Goal: Task Accomplishment & Management: Manage account settings

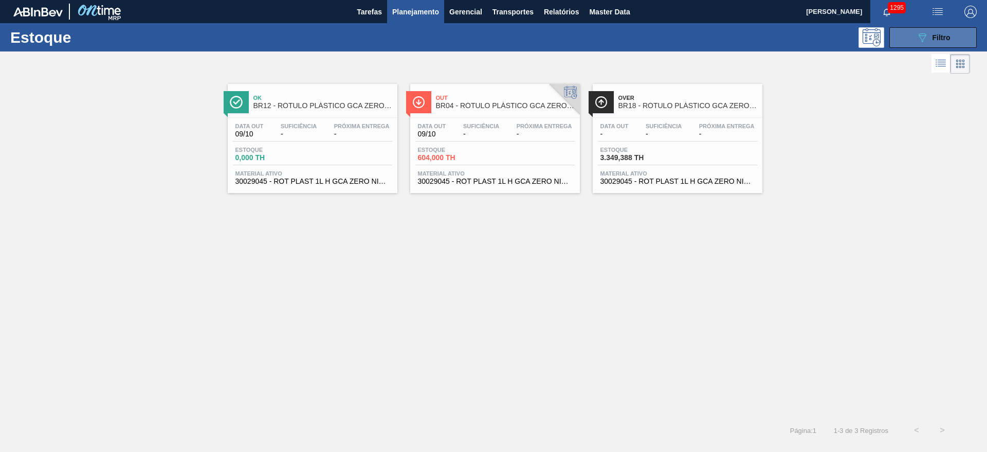
click at [932, 29] on button "089F7B8B-B2A5-4AFE-B5C0-19BA573D28AC Filtro" at bounding box center [933, 37] width 87 height 21
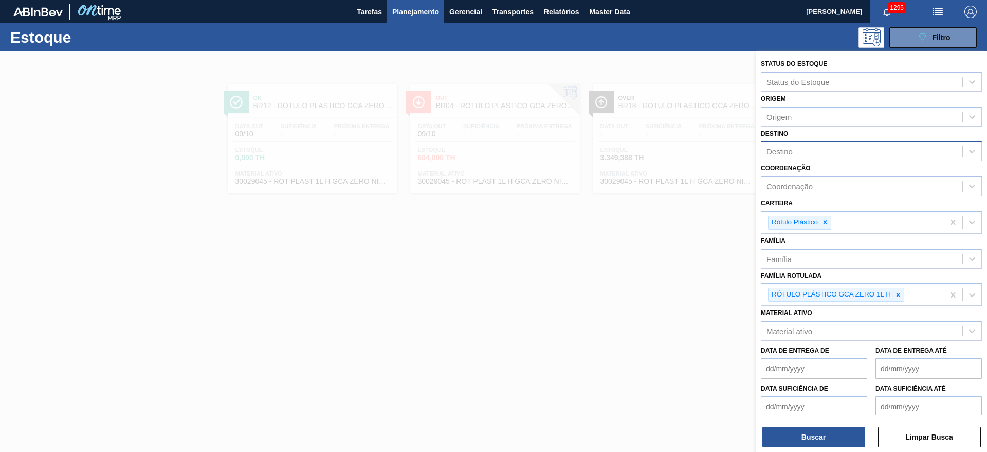
click at [785, 144] on div "Destino" at bounding box center [862, 151] width 201 height 15
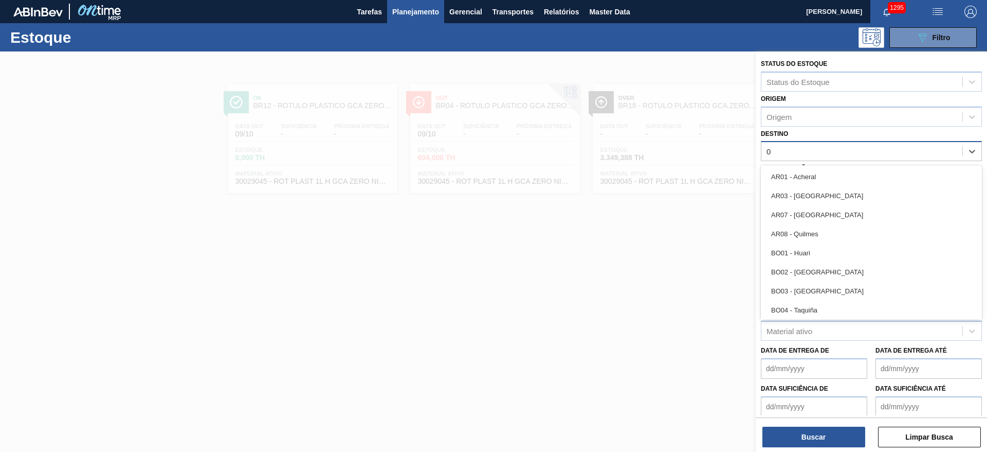
type input "03"
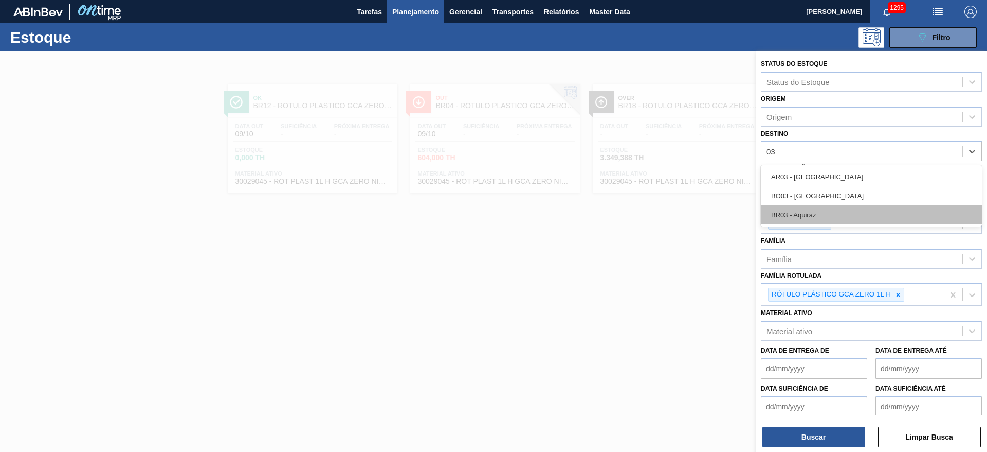
click at [797, 212] on div "BR03 - Aquiraz" at bounding box center [871, 214] width 221 height 19
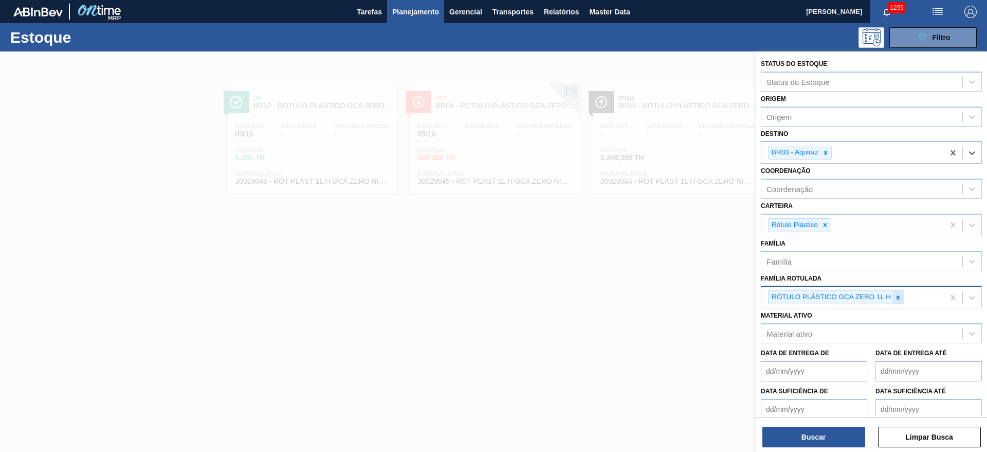
click at [895, 296] on icon at bounding box center [898, 297] width 7 height 7
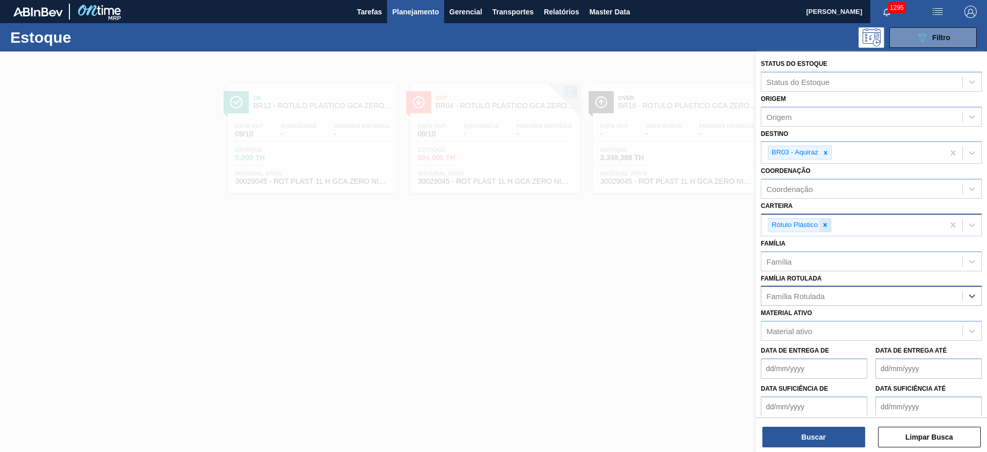
click at [822, 224] on icon at bounding box center [825, 224] width 7 height 7
click at [777, 257] on div "Família" at bounding box center [779, 258] width 25 height 9
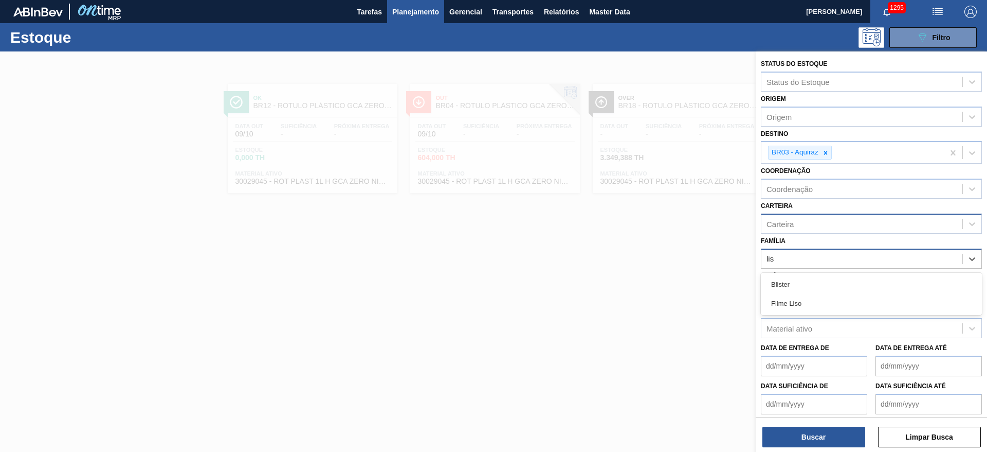
type input "liso"
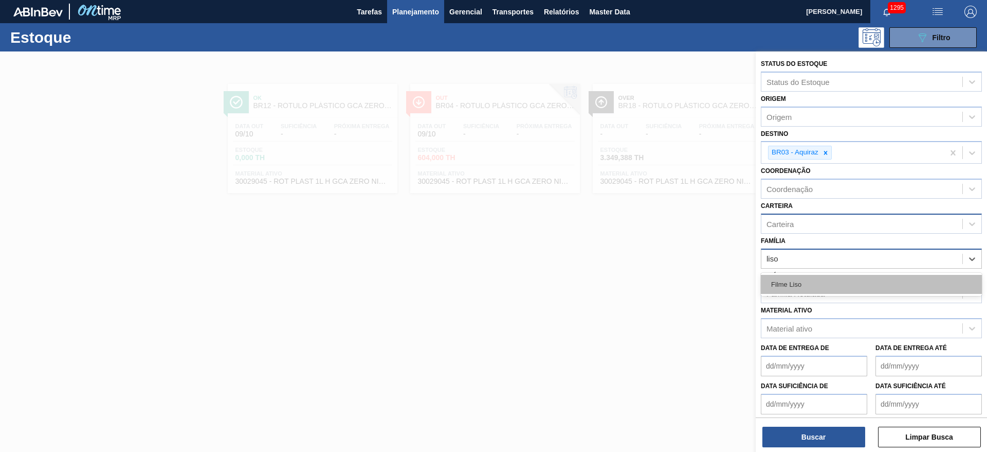
click at [768, 293] on div "Filme Liso" at bounding box center [871, 284] width 221 height 19
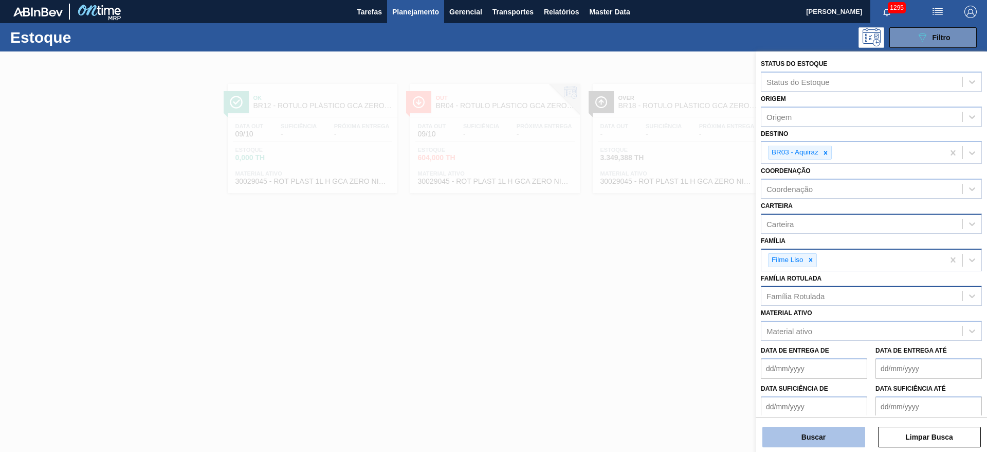
click at [803, 435] on button "Buscar" at bounding box center [814, 436] width 103 height 21
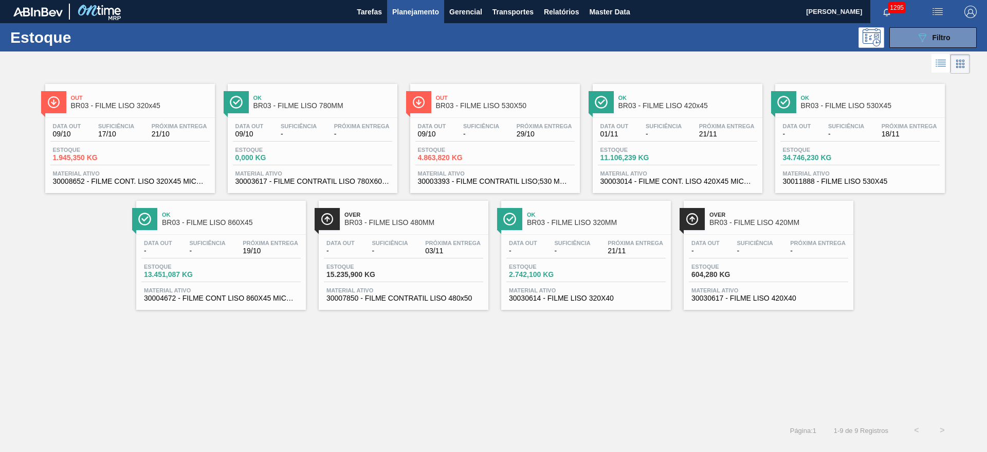
click at [603, 249] on div "Data out - Suficiência - Próxima Entrega 21/11" at bounding box center [586, 249] width 159 height 19
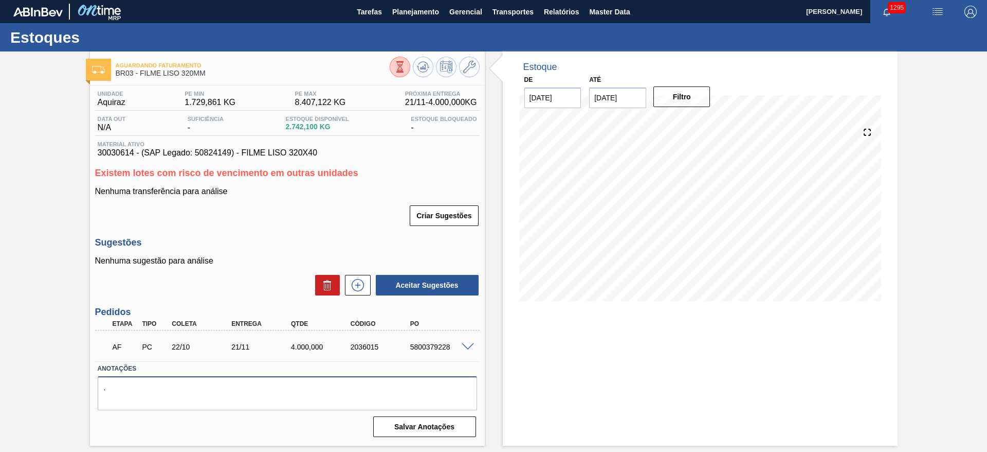
click at [144, 384] on textarea "." at bounding box center [288, 393] width 380 height 34
type textarea ".Alterado de 320x45 para 320x40 dia [DATE] para P200 - [PERSON_NAME]"
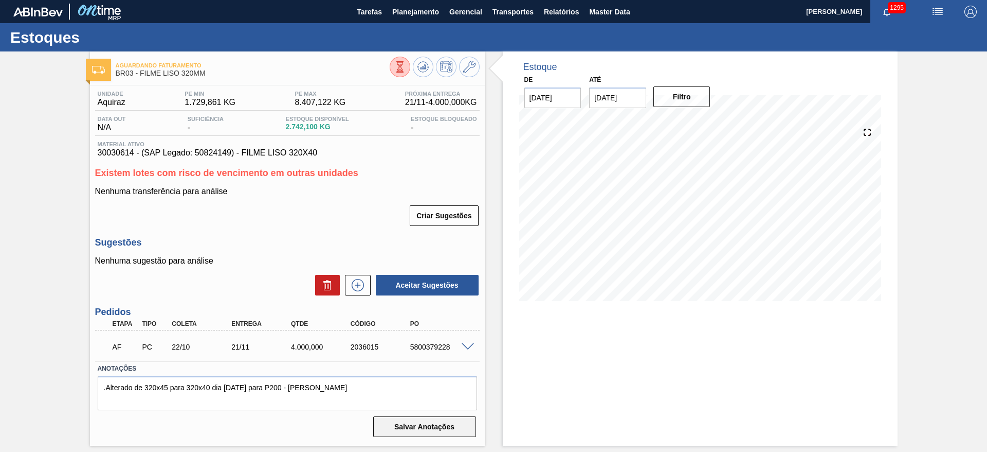
click at [445, 426] on button "Salvar Anotações" at bounding box center [424, 426] width 103 height 21
click at [474, 63] on icon at bounding box center [469, 67] width 12 height 12
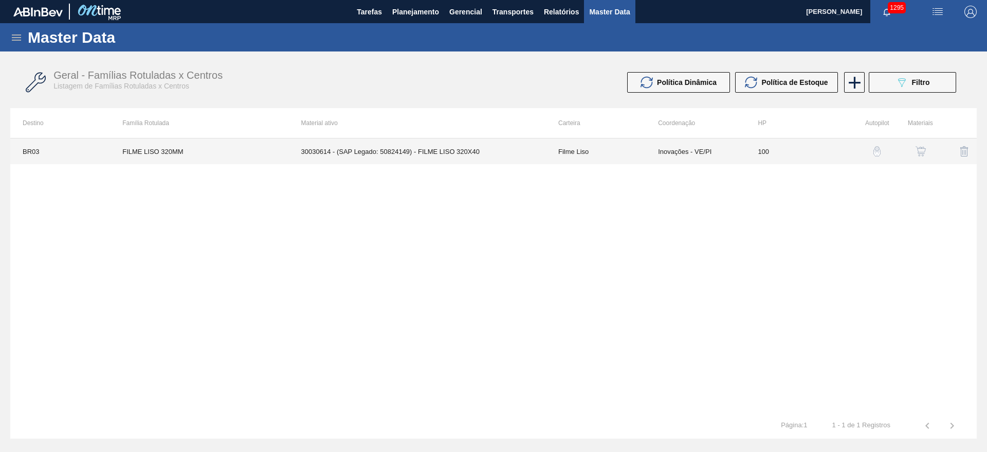
click at [682, 151] on td "Inovações - VE/PI" at bounding box center [696, 151] width 100 height 26
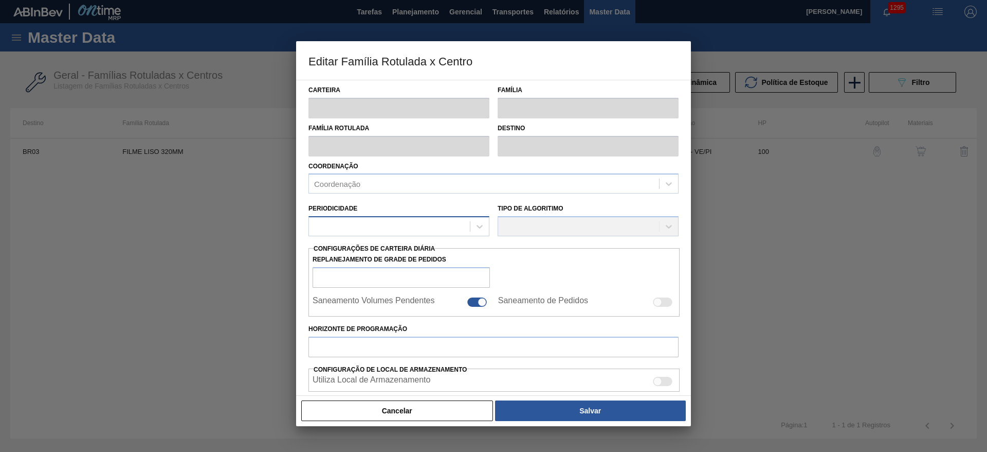
type input "Filme Liso"
type input "FILME LISO 320MM"
type input "BR03 - Aquiraz"
type input "100"
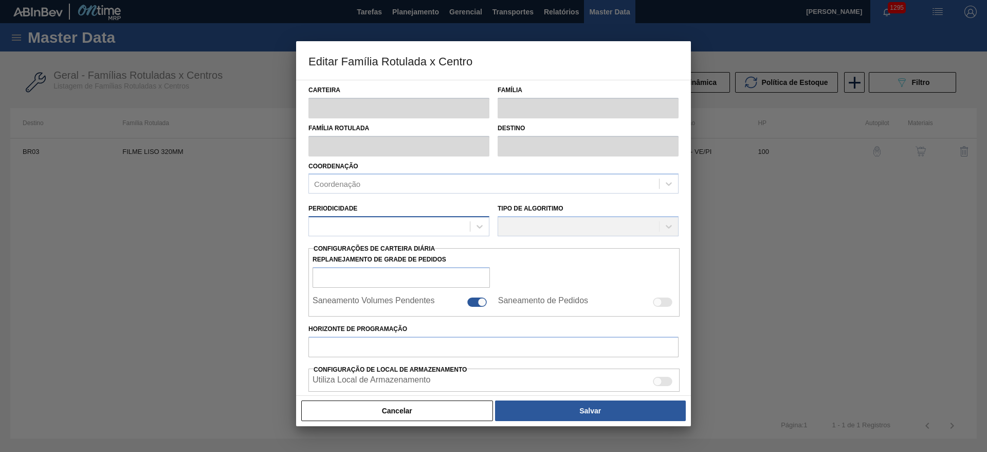
type input "1.729,861"
type input "8.407,122"
type input "67"
type input "6.181,591"
checkbox input "true"
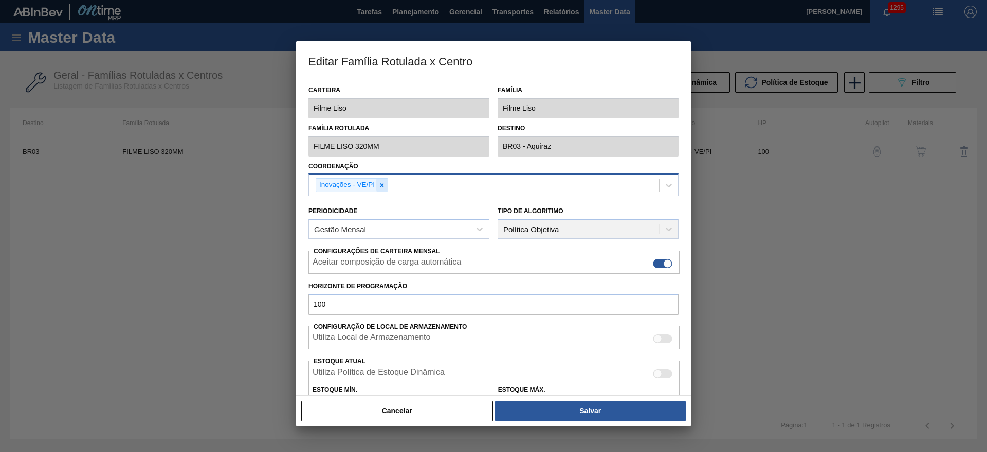
click at [381, 184] on icon at bounding box center [383, 185] width 4 height 4
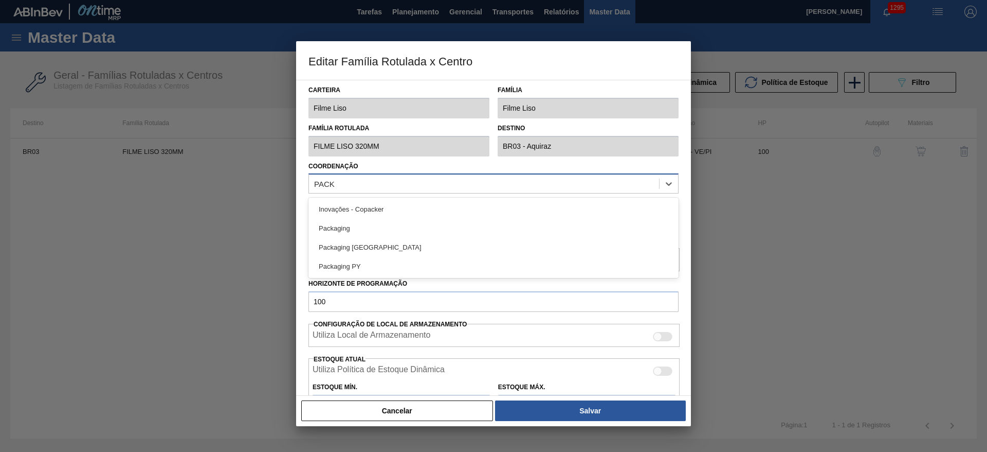
type input "PACKA"
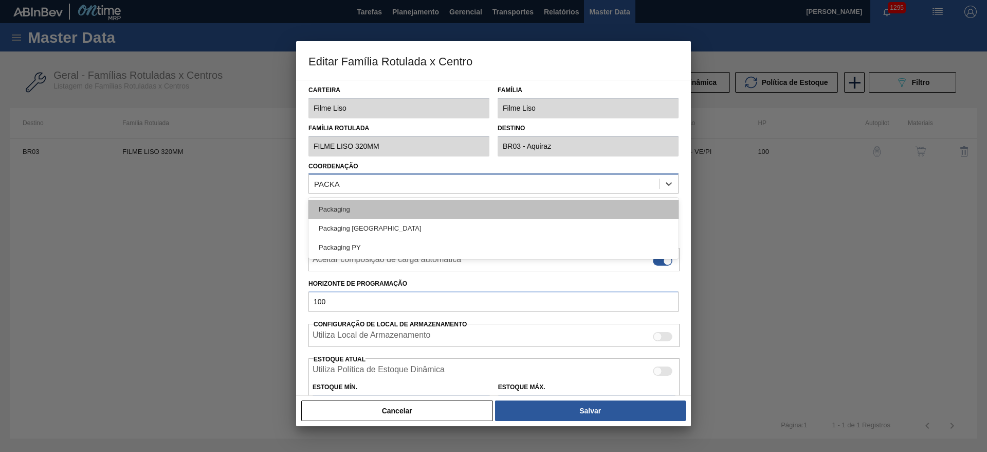
click at [346, 205] on div "Packaging" at bounding box center [494, 209] width 370 height 19
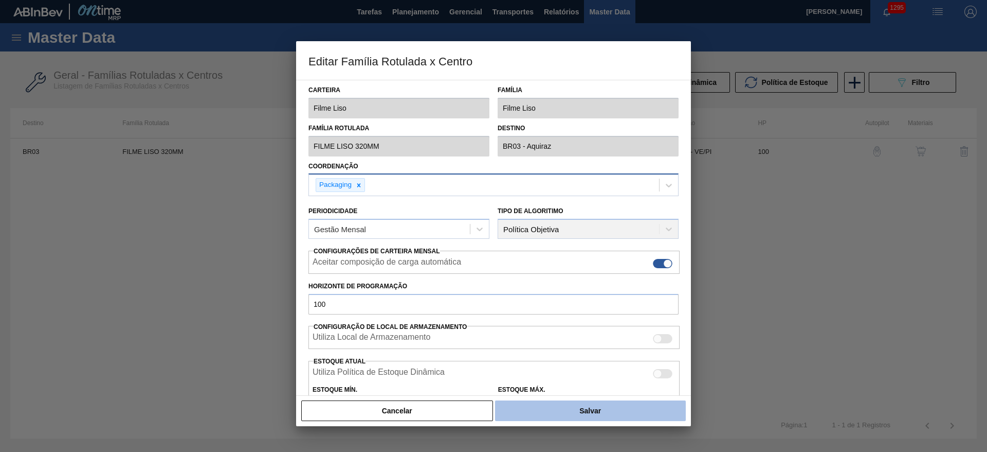
click at [601, 412] on button "Salvar" at bounding box center [590, 410] width 191 height 21
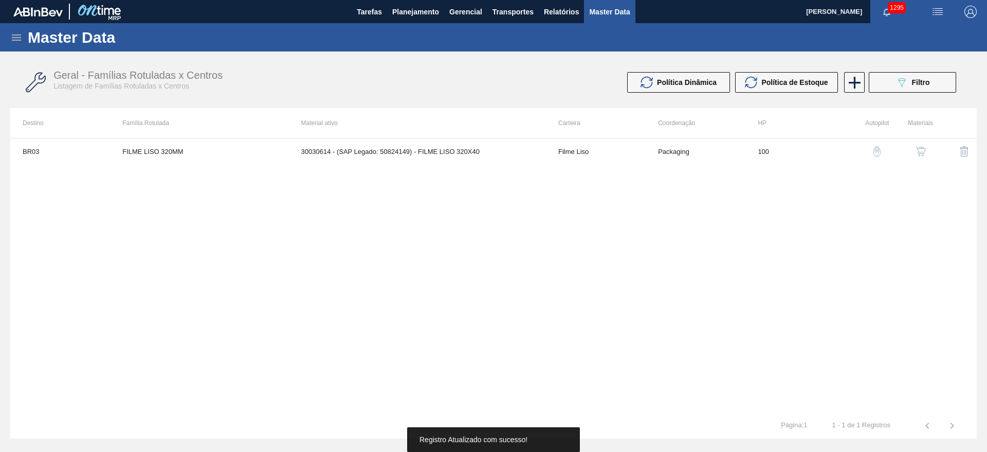
click at [922, 145] on button "button" at bounding box center [921, 151] width 25 height 25
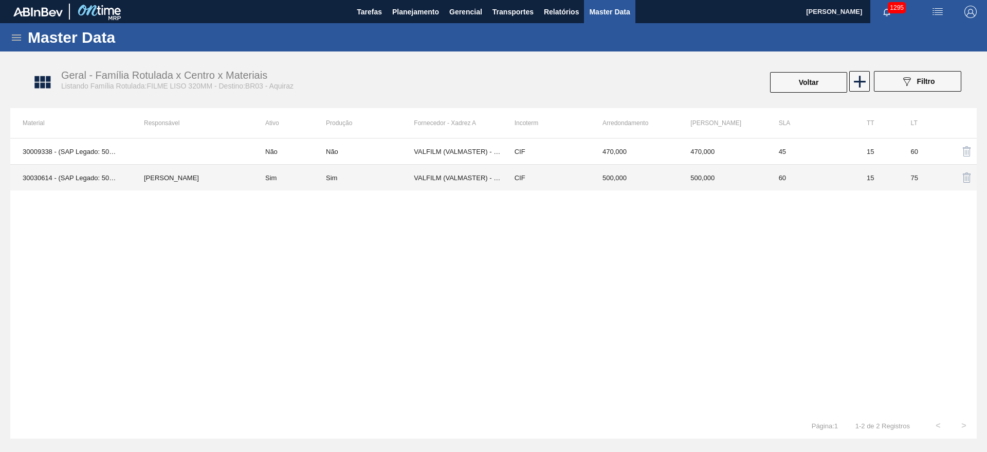
click at [154, 187] on td "[PERSON_NAME]" at bounding box center [192, 178] width 121 height 26
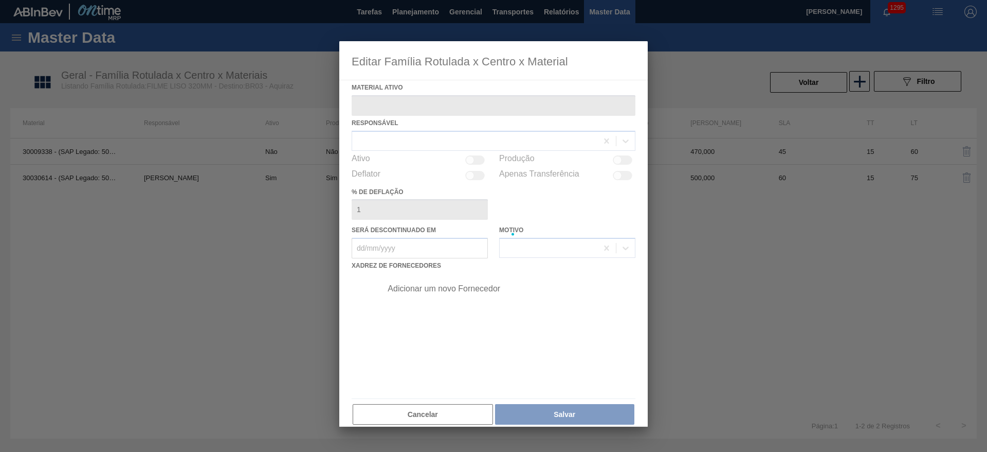
type ativo "30030614 - (SAP Legado: 50824149) - FILME LISO 320X40"
checkbox input "true"
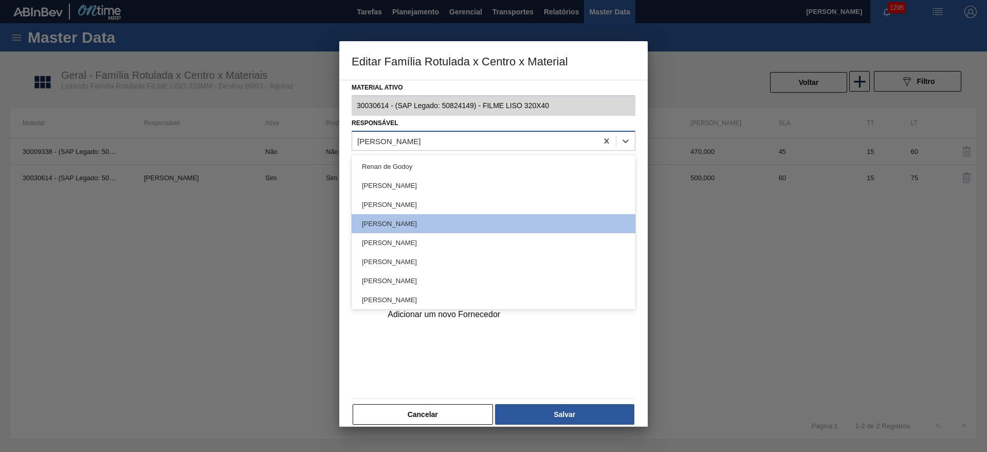
click at [362, 145] on div "[PERSON_NAME]" at bounding box center [388, 140] width 63 height 9
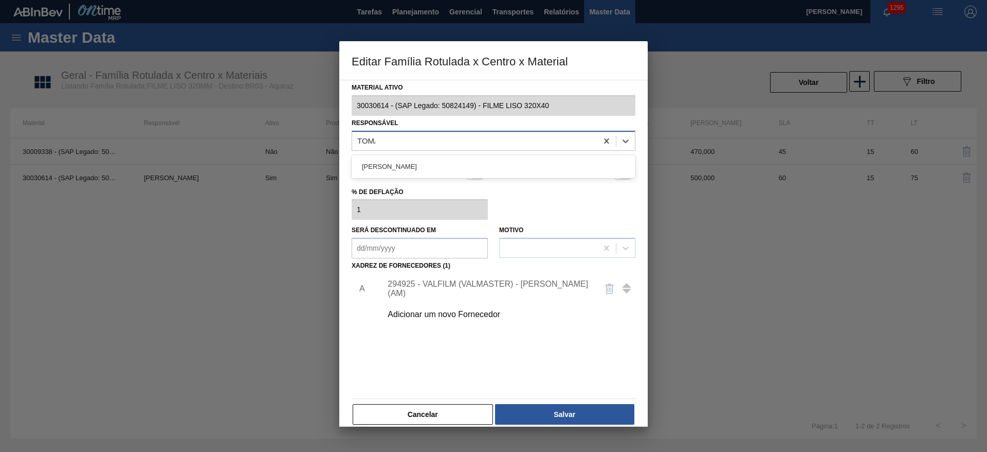
type input "TOMAS"
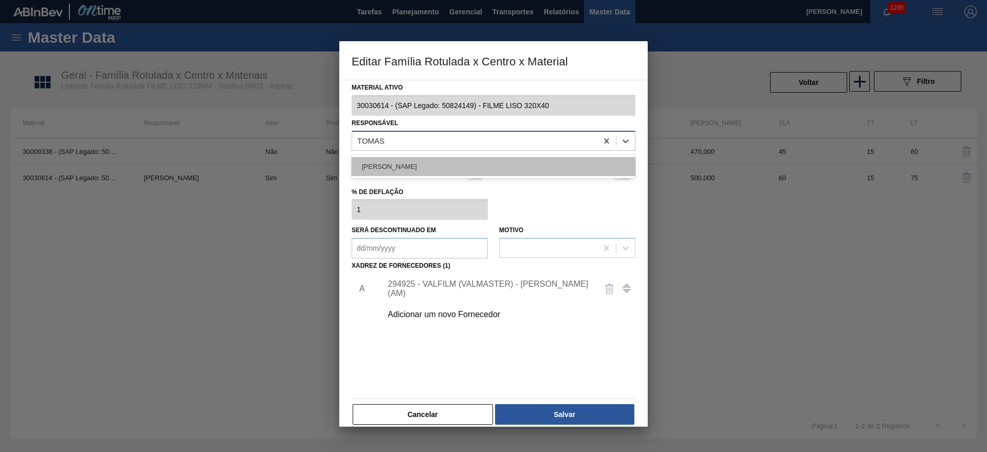
click at [390, 158] on div "[PERSON_NAME]" at bounding box center [494, 166] width 284 height 19
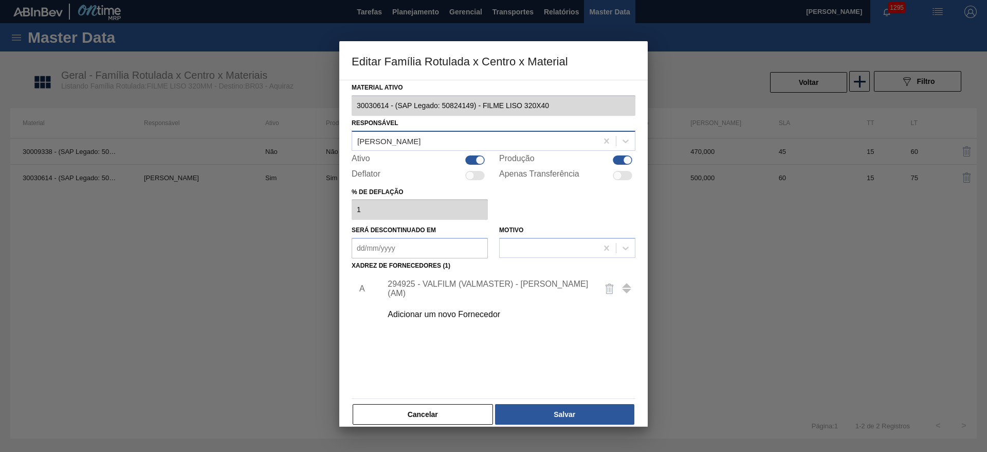
click at [433, 287] on div "294925 - VALFILM (VALMASTER) - [PERSON_NAME] (AM)" at bounding box center [489, 288] width 202 height 19
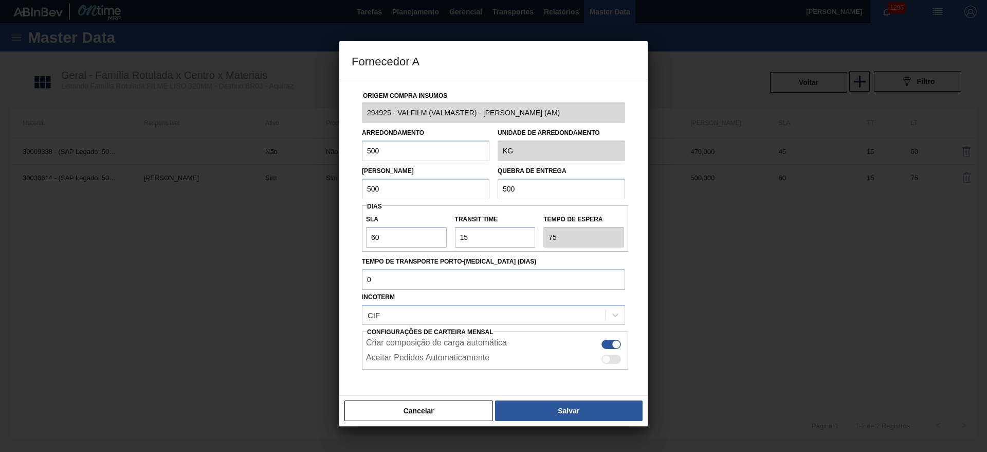
scroll to position [38, 0]
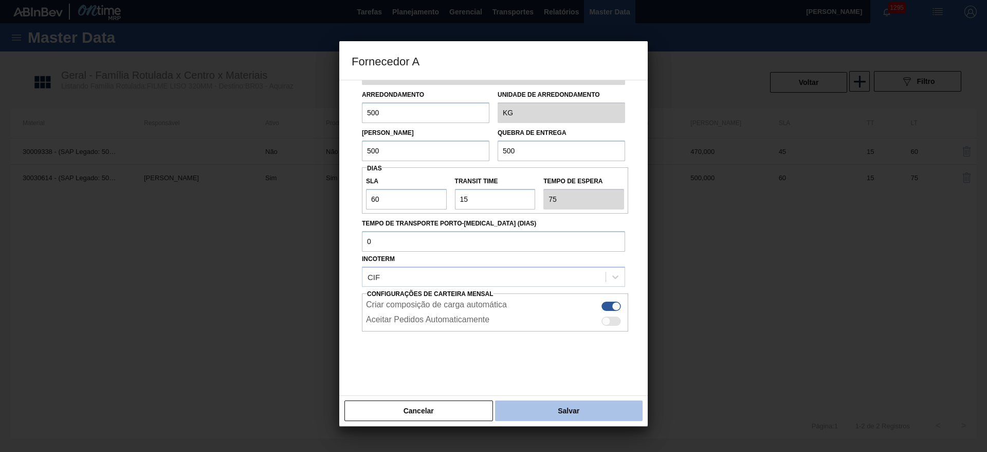
click at [572, 402] on button "Salvar" at bounding box center [569, 410] width 148 height 21
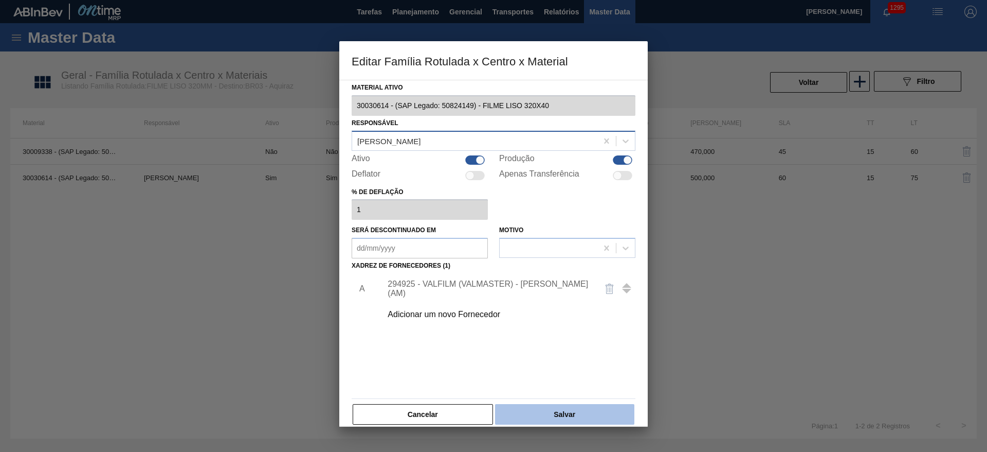
click at [572, 417] on button "Salvar" at bounding box center [564, 414] width 139 height 21
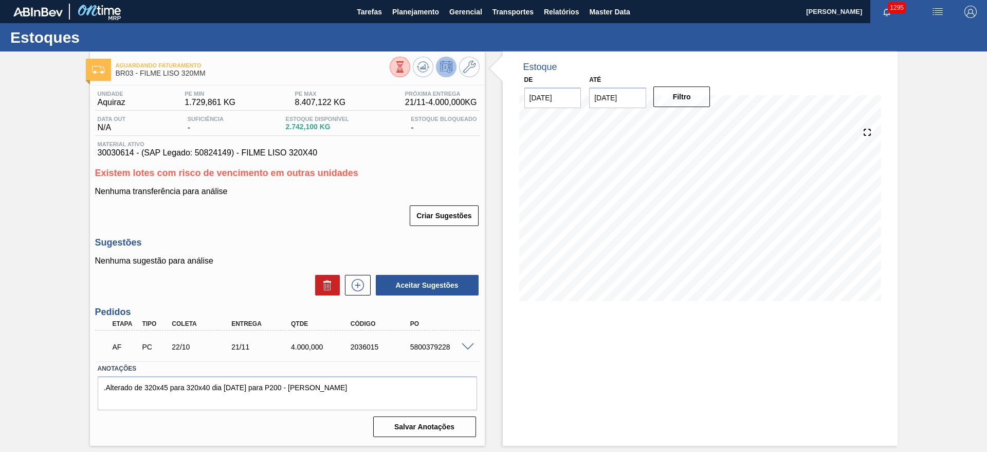
click at [447, 64] on icon at bounding box center [446, 67] width 12 height 12
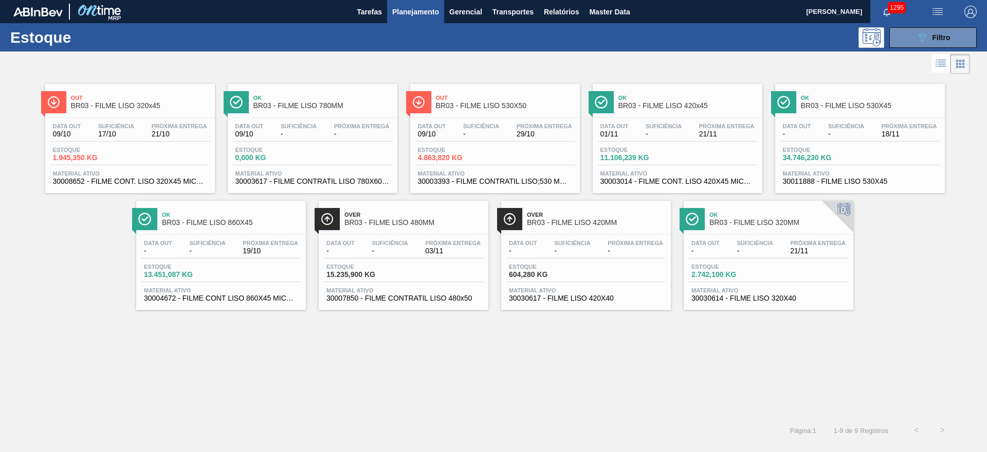
click at [105, 132] on span "17/10" at bounding box center [116, 134] width 36 height 8
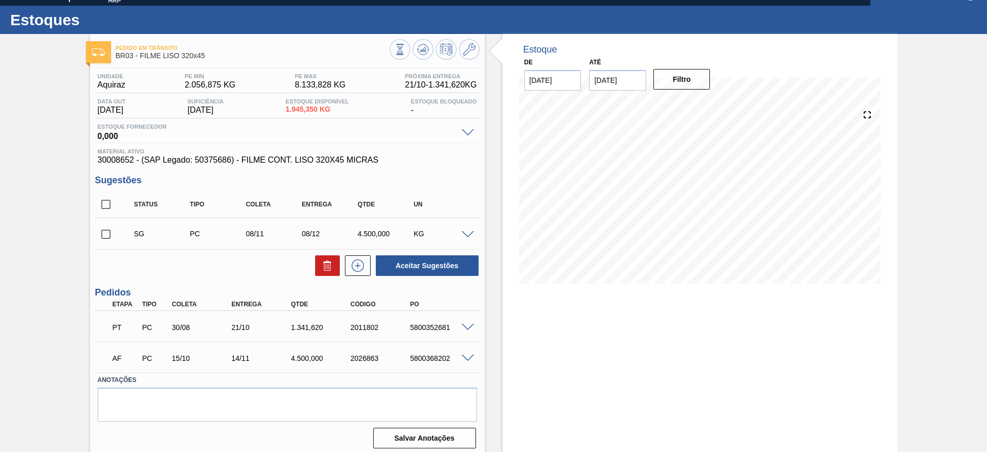
scroll to position [23, 0]
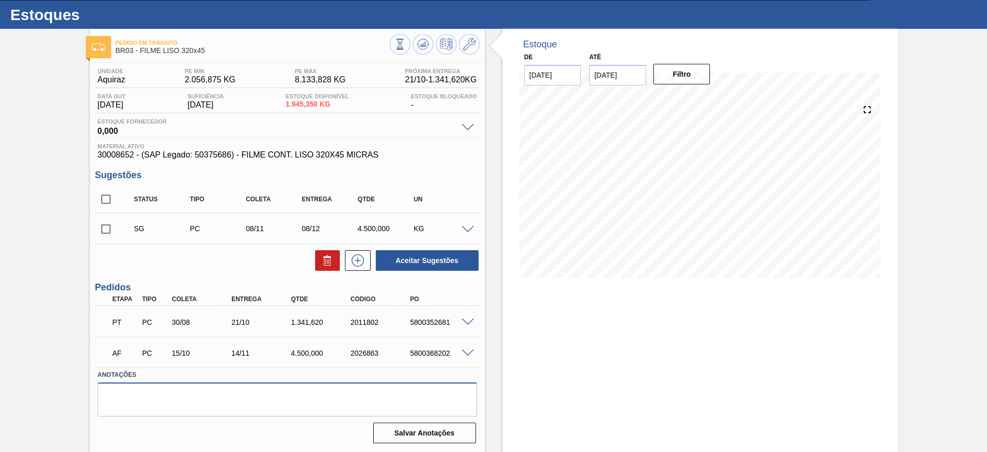
click at [158, 388] on textarea at bounding box center [288, 399] width 380 height 34
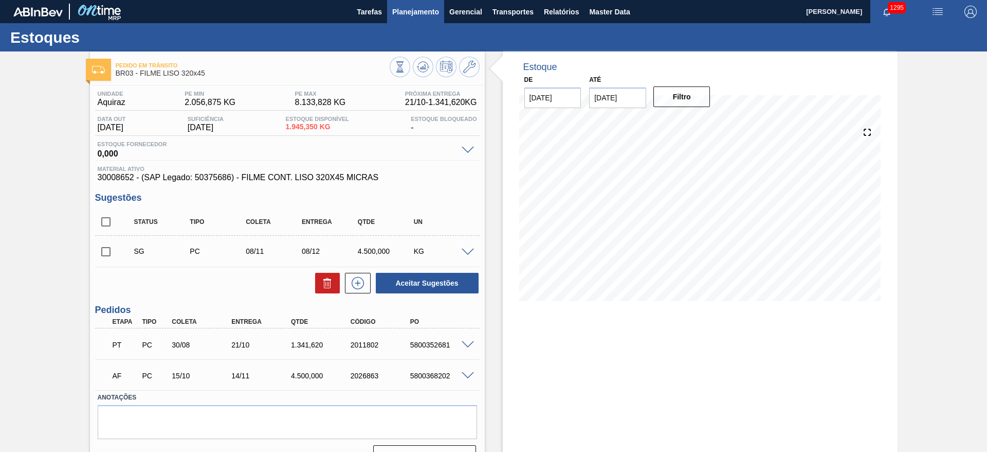
click at [405, 12] on span "Planejamento" at bounding box center [415, 12] width 47 height 12
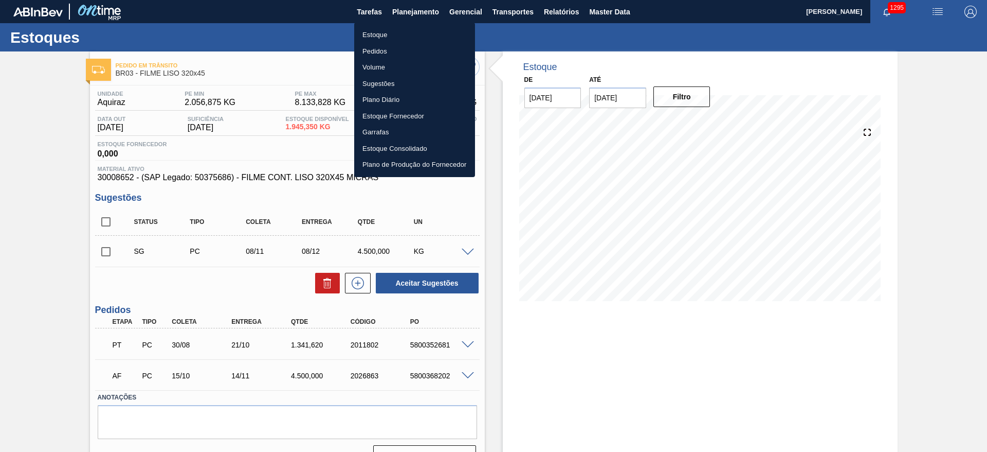
click at [372, 35] on li "Estoque" at bounding box center [414, 35] width 121 height 16
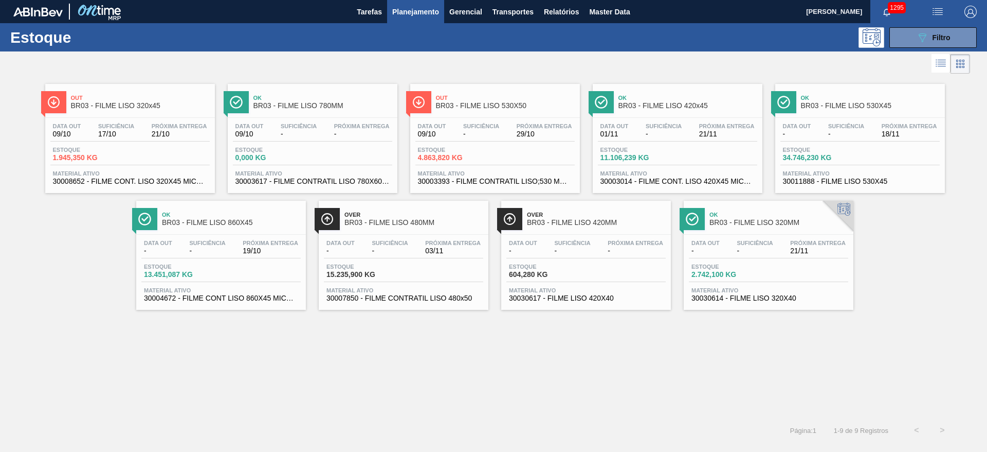
click at [750, 255] on div "Data out - Suficiência - Próxima Entrega 21/11" at bounding box center [768, 249] width 159 height 19
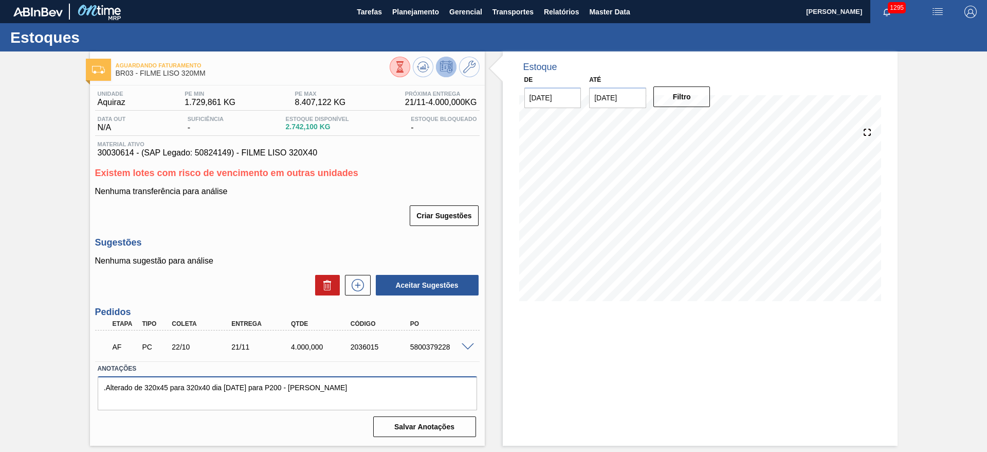
drag, startPoint x: 334, startPoint y: 394, endPoint x: 0, endPoint y: 404, distance: 334.4
click at [0, 404] on div "Aguardando Faturamento BR03 - FILME LISO 320MM Unidade Aquiraz PE MIN 1.729,861…" at bounding box center [493, 248] width 987 height 394
click at [412, 14] on span "Planejamento" at bounding box center [415, 12] width 47 height 12
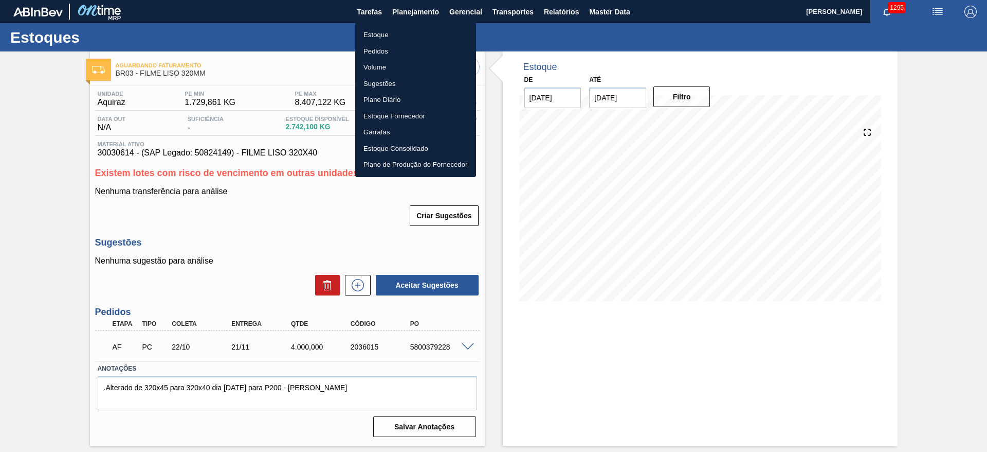
click at [384, 35] on li "Estoque" at bounding box center [415, 35] width 121 height 16
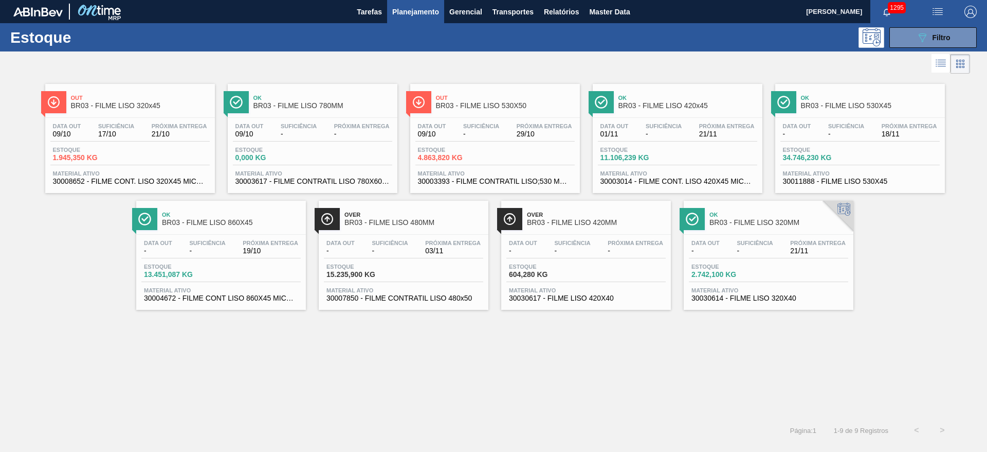
click at [96, 141] on div "Data [DATE] Suficiência 17/10 Próxima Entrega 21/10" at bounding box center [129, 132] width 159 height 19
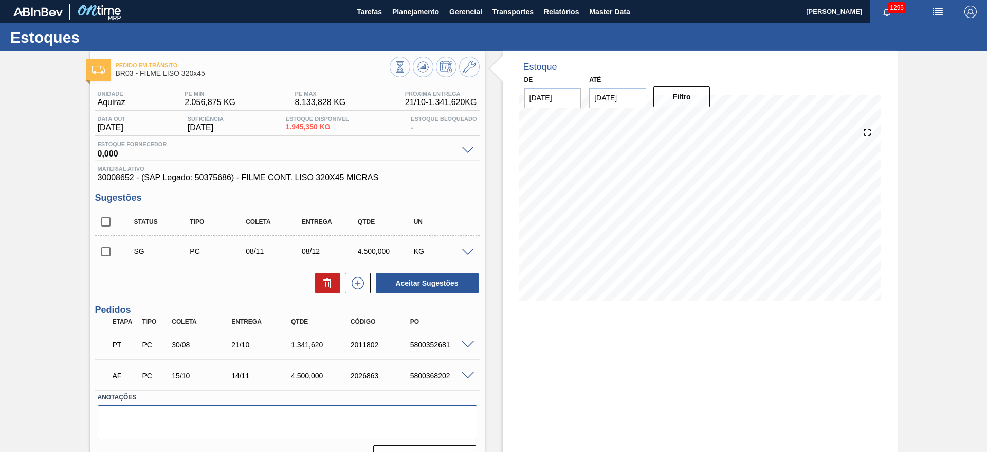
click at [151, 410] on textarea at bounding box center [288, 422] width 380 height 34
paste textarea ".Alterado de 320x45 para 320x40 dia [DATE] para P200 - [PERSON_NAME]"
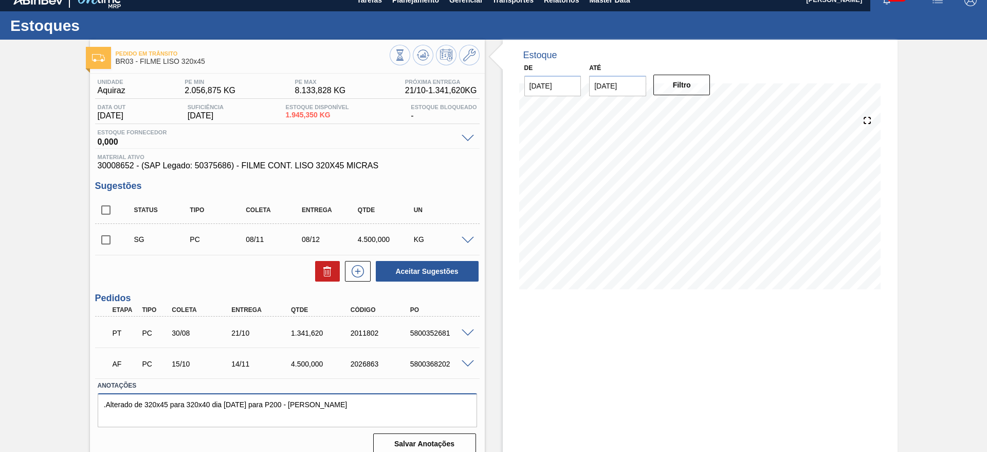
scroll to position [23, 0]
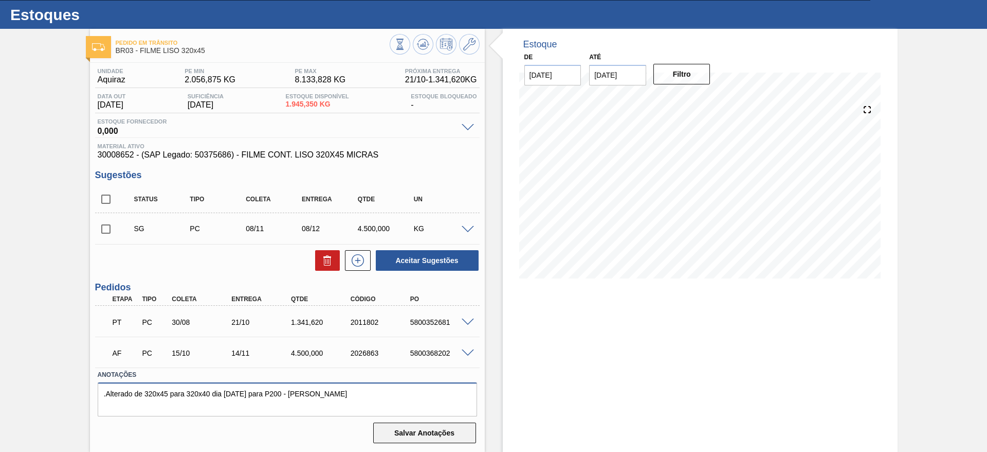
type textarea ".Alterado de 320x45 para 320x40 dia [DATE] para P200 - [PERSON_NAME]"
click at [428, 429] on button "Salvar Anotações" at bounding box center [424, 432] width 103 height 21
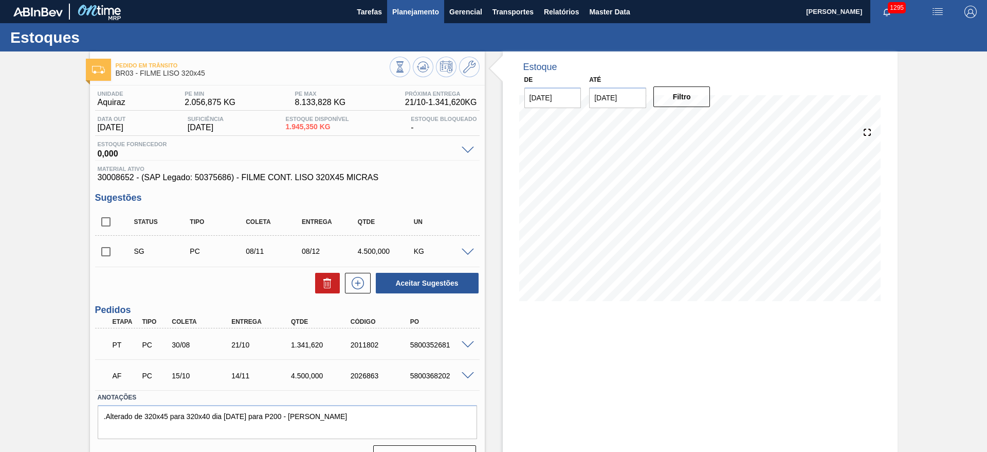
click at [409, 10] on span "Planejamento" at bounding box center [415, 12] width 47 height 12
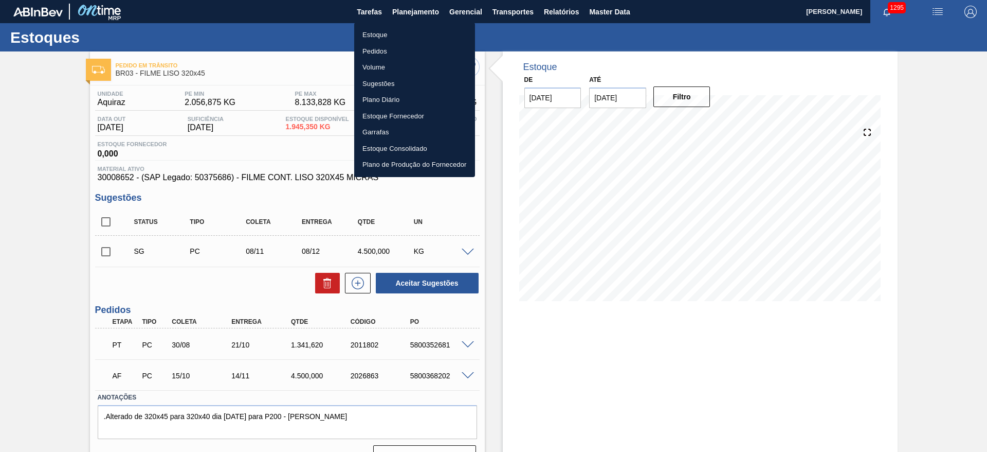
drag, startPoint x: 4, startPoint y: 243, endPoint x: 21, endPoint y: 242, distance: 16.5
click at [5, 243] on div at bounding box center [493, 226] width 987 height 452
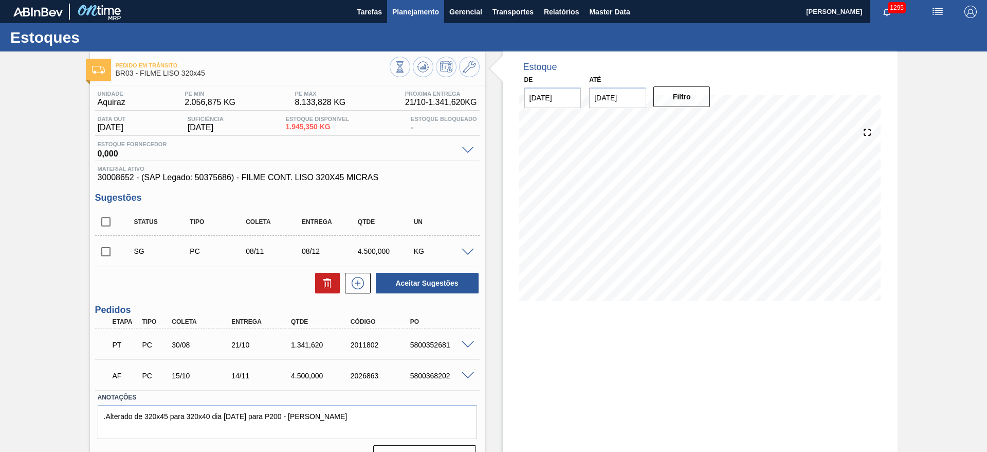
click at [406, 19] on button "Planejamento" at bounding box center [415, 11] width 57 height 23
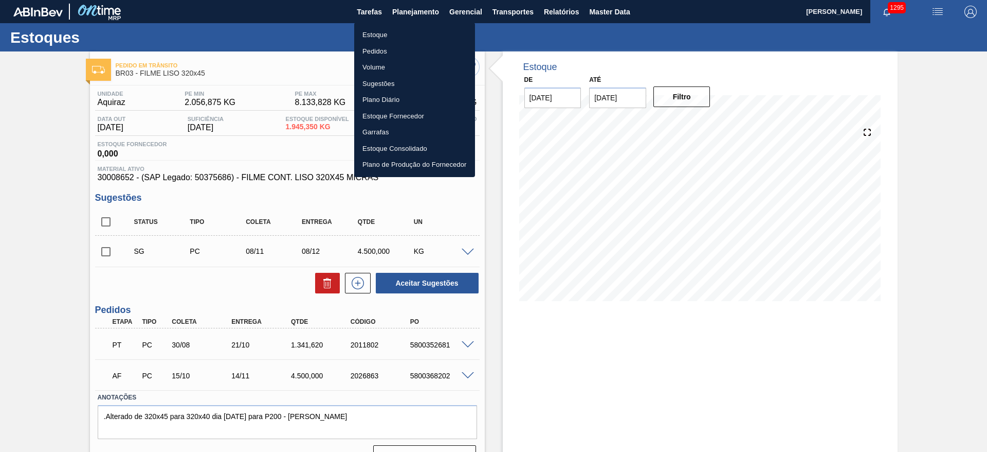
click at [369, 37] on li "Estoque" at bounding box center [414, 35] width 121 height 16
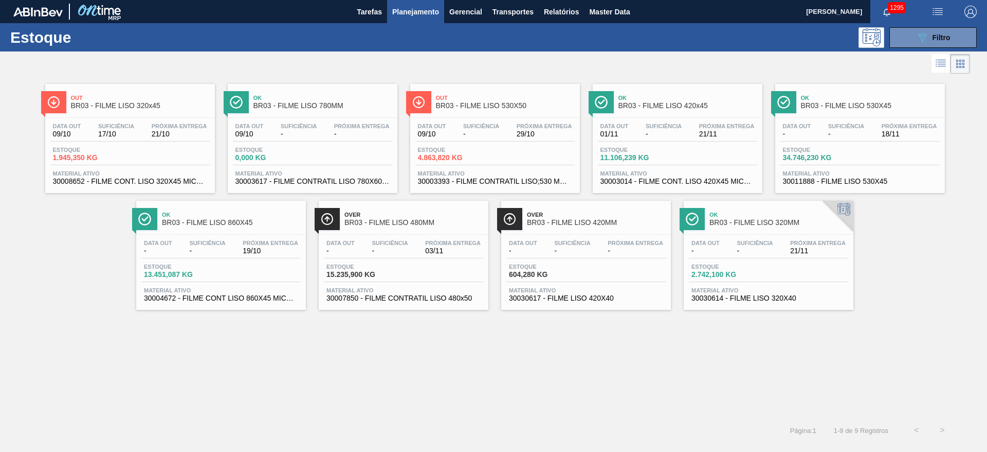
click at [585, 245] on span "Suficiência" at bounding box center [572, 243] width 36 height 6
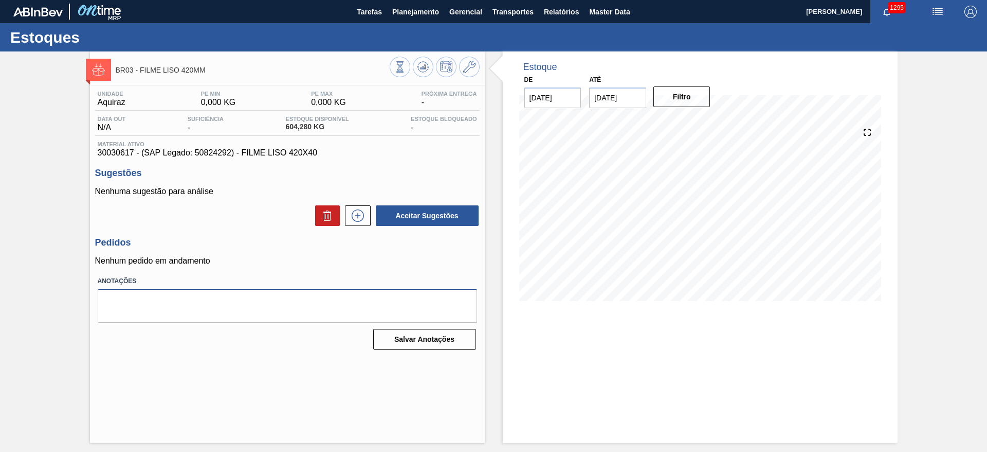
click at [146, 296] on textarea at bounding box center [288, 306] width 380 height 34
paste textarea ".Alterado de 320x45 para 320x40 dia [DATE] para P200 - [PERSON_NAME]"
click at [153, 302] on textarea ".Alterado de 320x45 para 320x40 dia [DATE] para P200 - [PERSON_NAME]" at bounding box center [288, 306] width 380 height 34
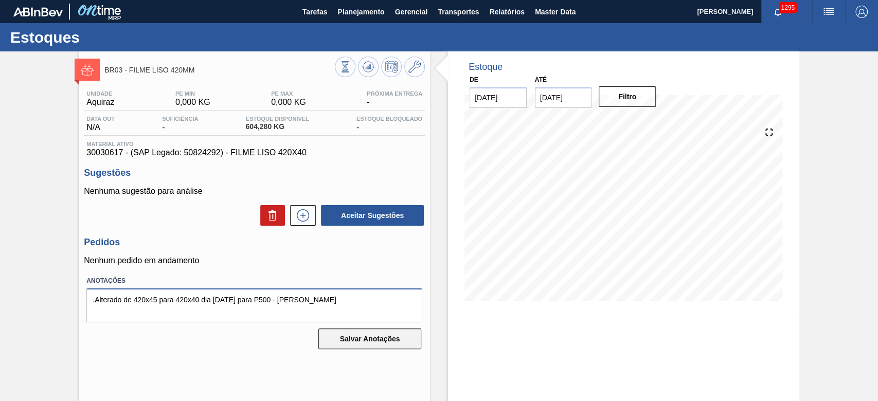
type textarea ".Alterado de 420x45 para 420x40 dia [DATE] para P500 - [PERSON_NAME]"
click at [363, 337] on button "Salvar Anotações" at bounding box center [369, 339] width 103 height 21
click at [354, 338] on button "Salvar Anotações" at bounding box center [369, 339] width 103 height 21
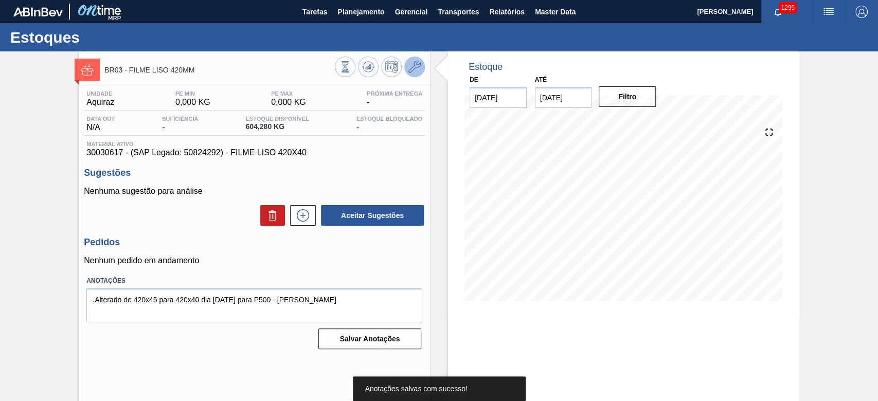
click at [415, 65] on icon at bounding box center [414, 67] width 12 height 12
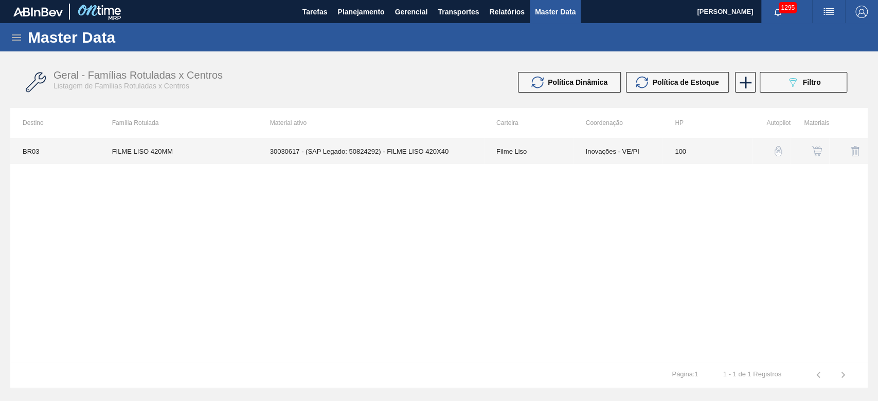
click at [618, 156] on td "Inovações - VE/PI" at bounding box center [617, 151] width 89 height 26
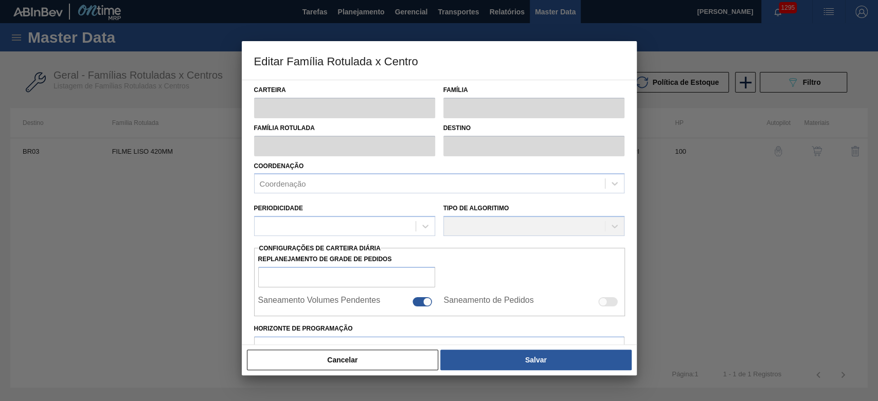
type input "Filme Liso"
type input "FILME LISO 420MM"
type input "BR03 - Aquiraz"
type input "100"
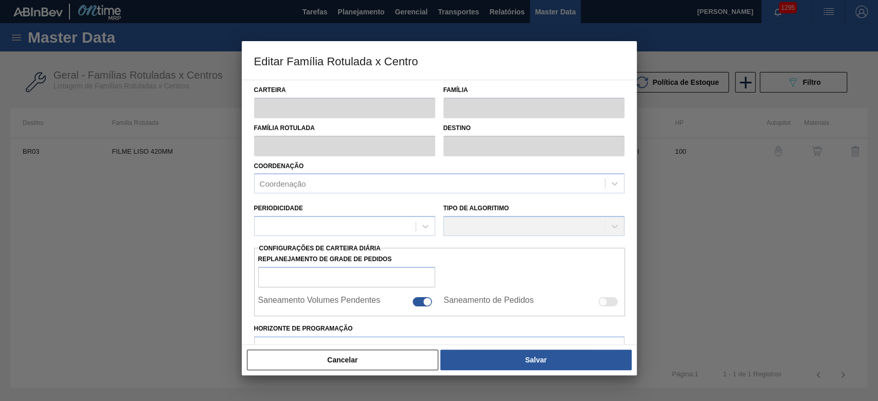
type input "0"
type input "100"
type input "0,000"
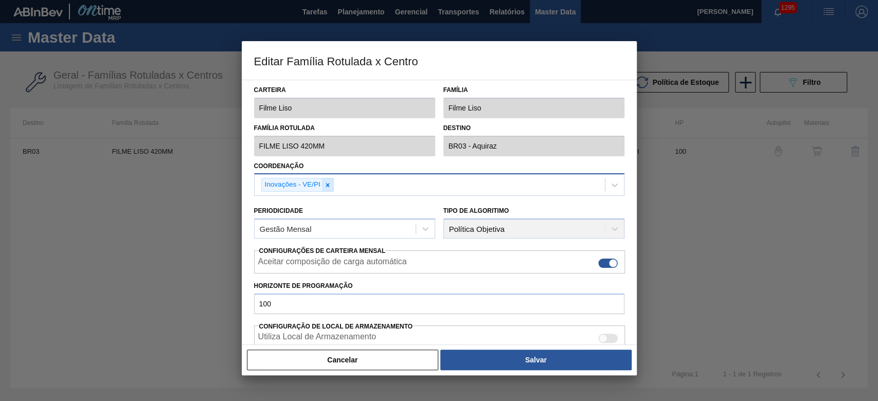
click at [330, 183] on icon at bounding box center [327, 185] width 7 height 7
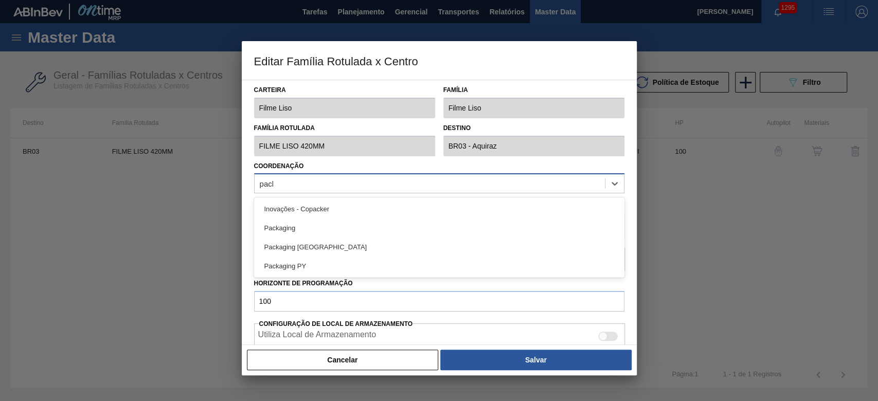
type input "packa"
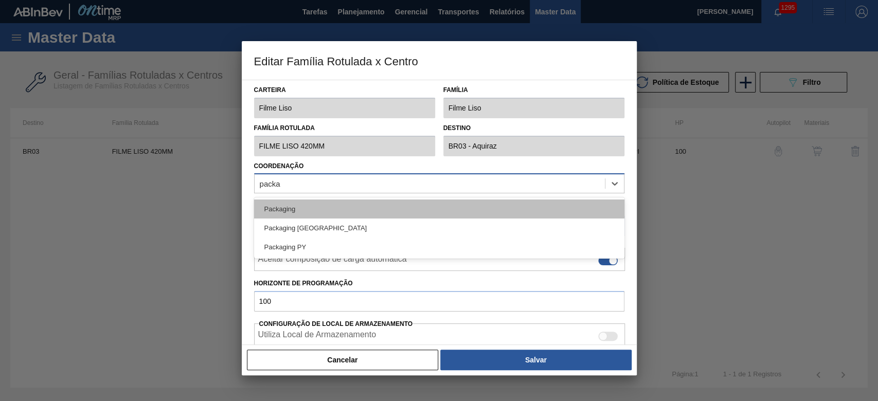
click at [311, 207] on div "Packaging" at bounding box center [439, 209] width 370 height 19
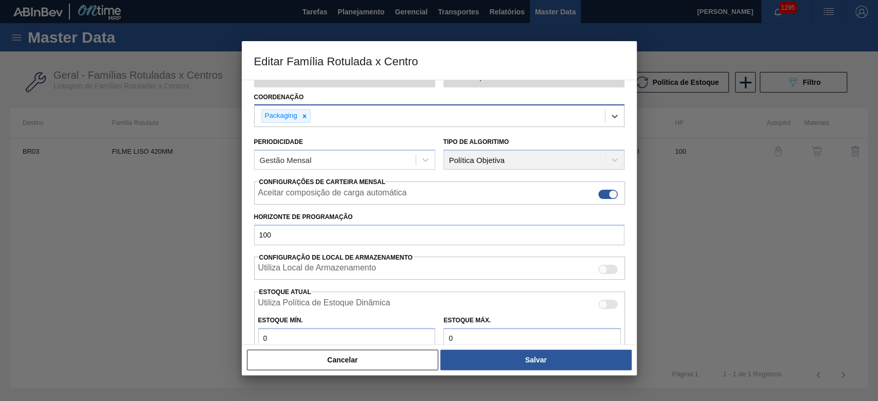
scroll to position [206, 0]
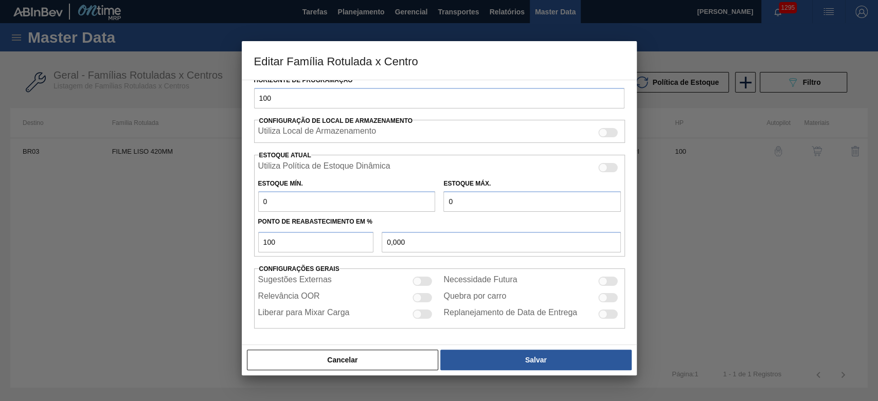
click at [420, 311] on div at bounding box center [417, 314] width 9 height 9
checkbox input "true"
click at [419, 296] on div at bounding box center [417, 297] width 9 height 9
checkbox input "true"
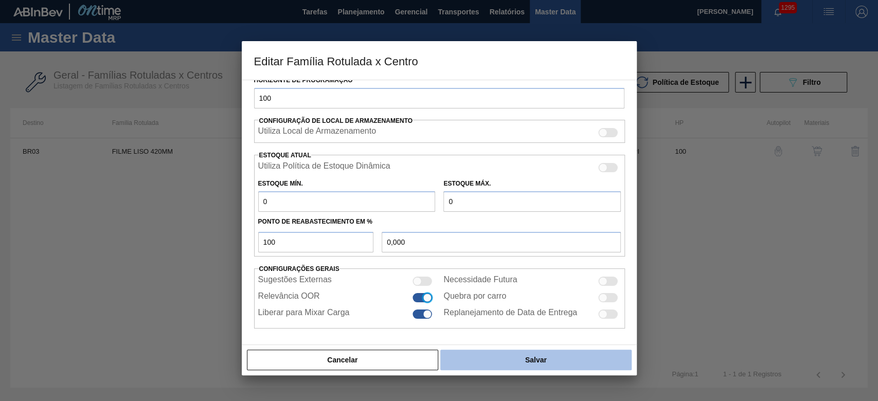
click at [535, 358] on button "Salvar" at bounding box center [535, 360] width 191 height 21
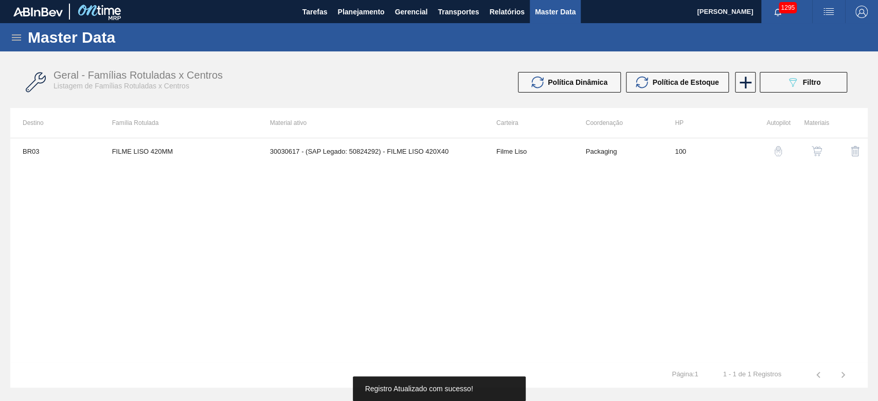
click at [818, 152] on img "button" at bounding box center [817, 151] width 10 height 10
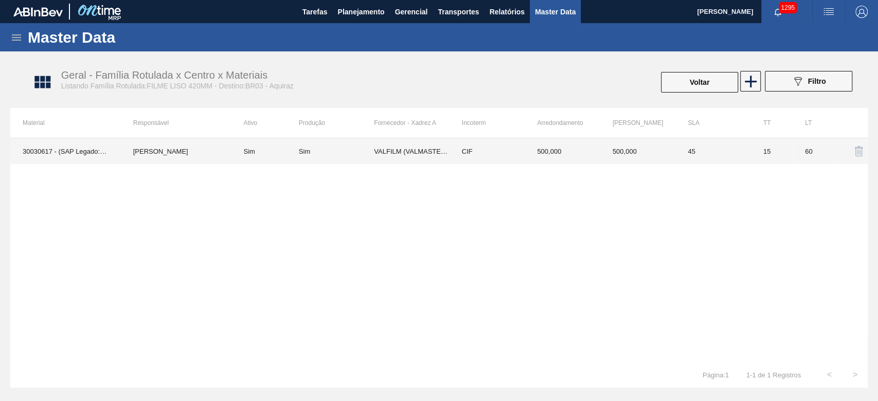
click at [179, 155] on td "[PERSON_NAME]" at bounding box center [176, 151] width 111 height 26
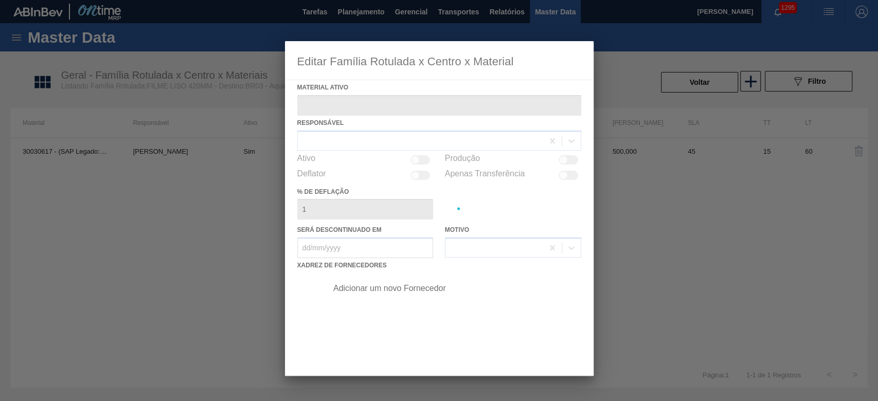
type ativo "30030617 - (SAP Legado: 50824292) - FILME LISO 420X40"
checkbox input "true"
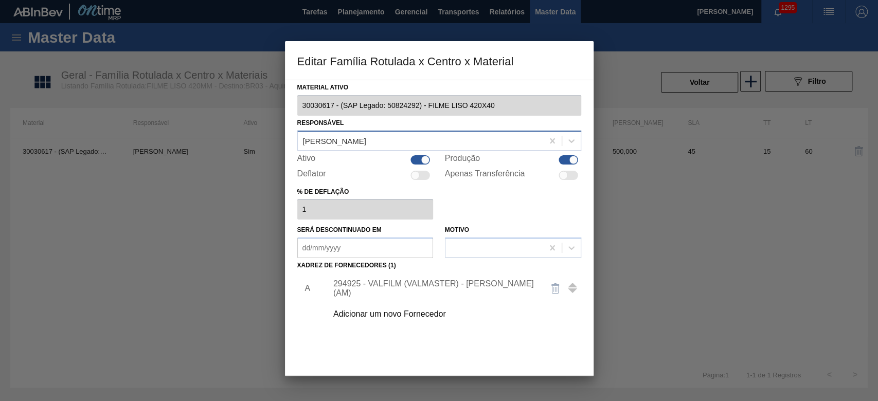
click at [314, 138] on div "[PERSON_NAME]" at bounding box center [334, 140] width 63 height 9
type input "tomas"
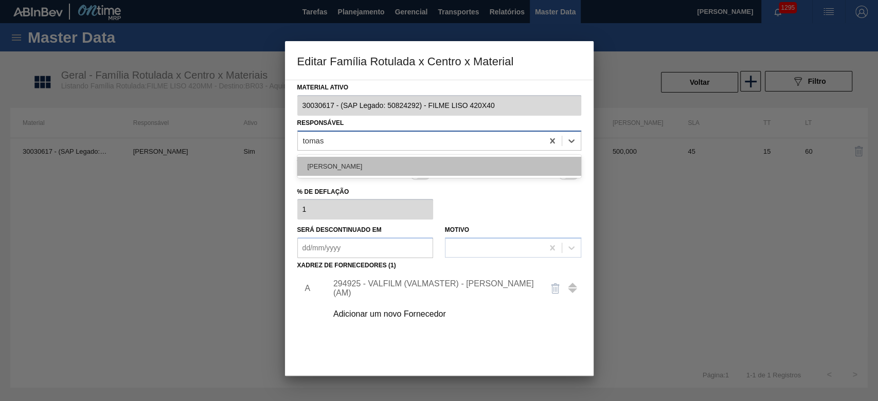
click at [331, 166] on div "[PERSON_NAME]" at bounding box center [439, 166] width 284 height 19
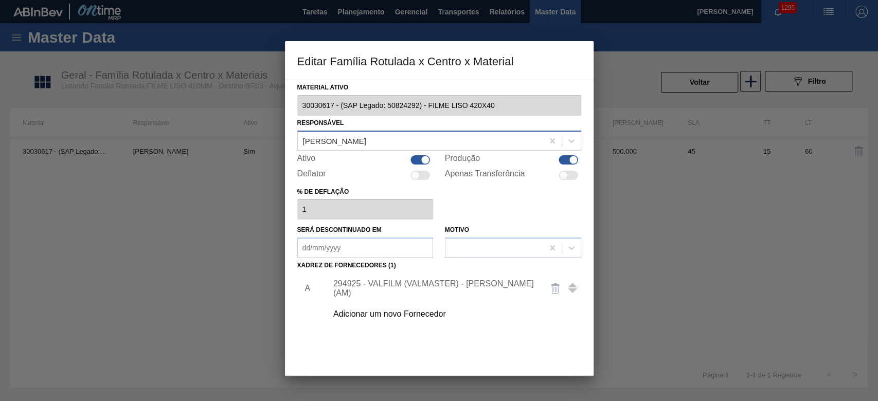
click at [391, 287] on div "294925 - VALFILM (VALMASTER) - [PERSON_NAME] (AM)" at bounding box center [434, 288] width 202 height 19
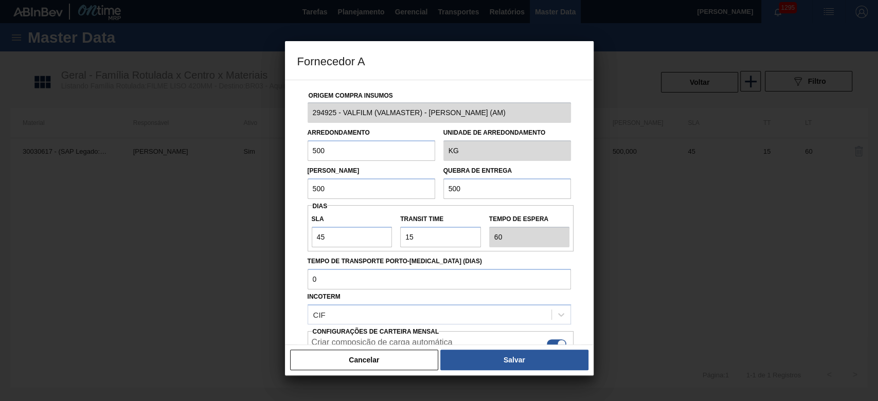
click at [480, 187] on input "500" at bounding box center [507, 188] width 128 height 21
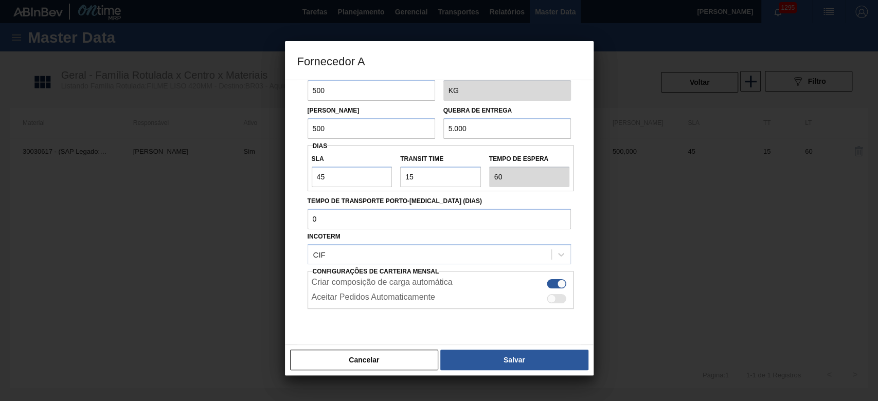
scroll to position [87, 0]
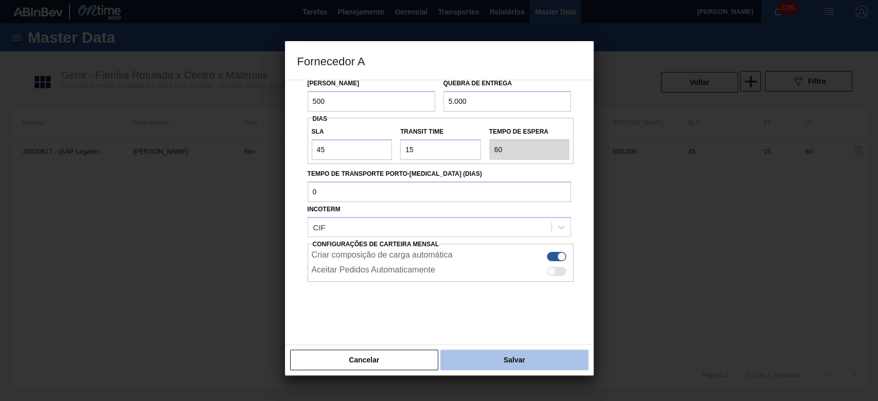
type input "5.000"
click at [520, 357] on button "Salvar" at bounding box center [514, 360] width 148 height 21
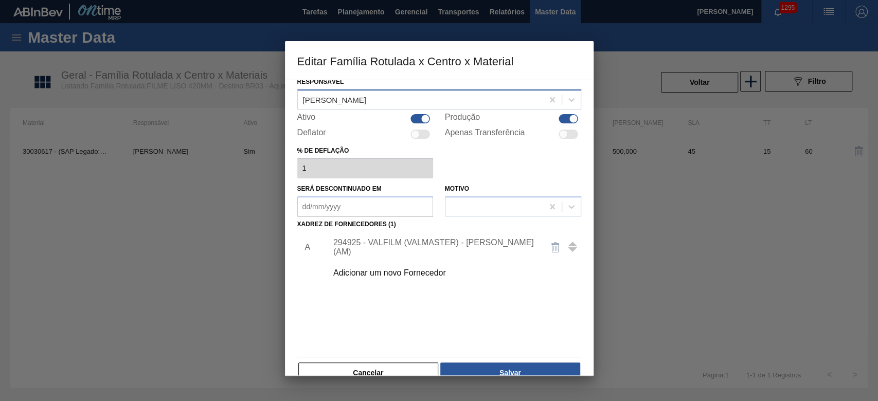
scroll to position [62, 0]
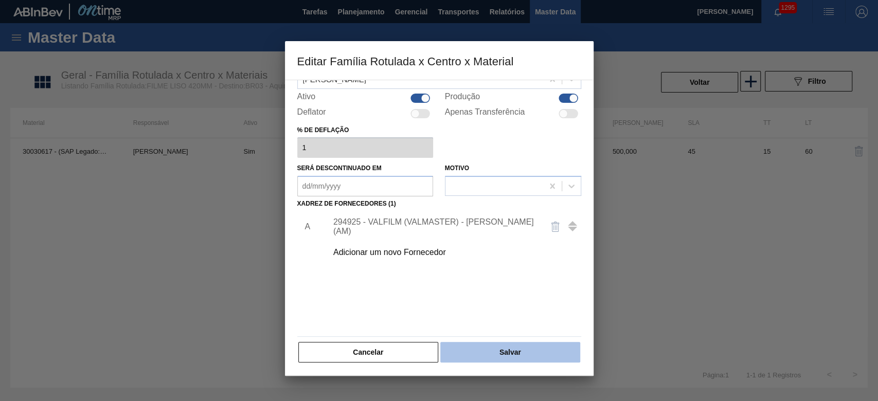
click at [531, 354] on button "Salvar" at bounding box center [509, 352] width 139 height 21
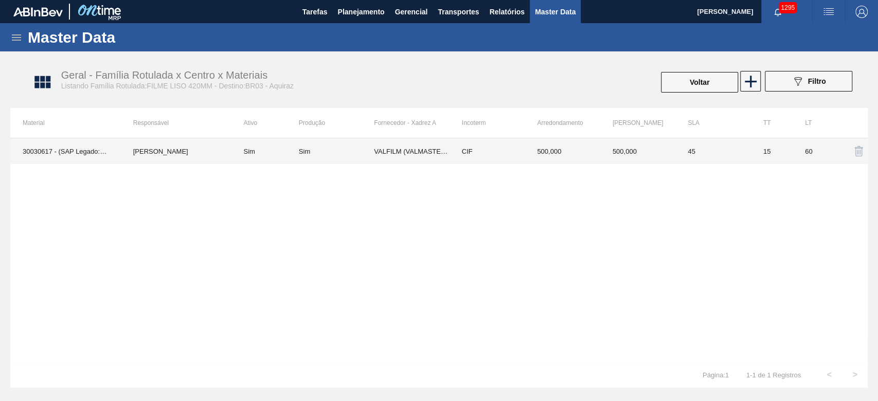
click at [345, 148] on div "Sim" at bounding box center [336, 152] width 75 height 8
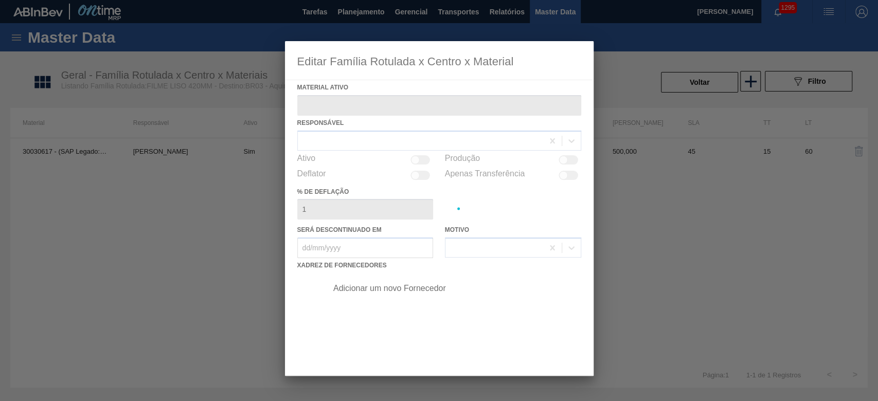
type ativo "30030617 - (SAP Legado: 50824292) - FILME LISO 420X40"
checkbox input "true"
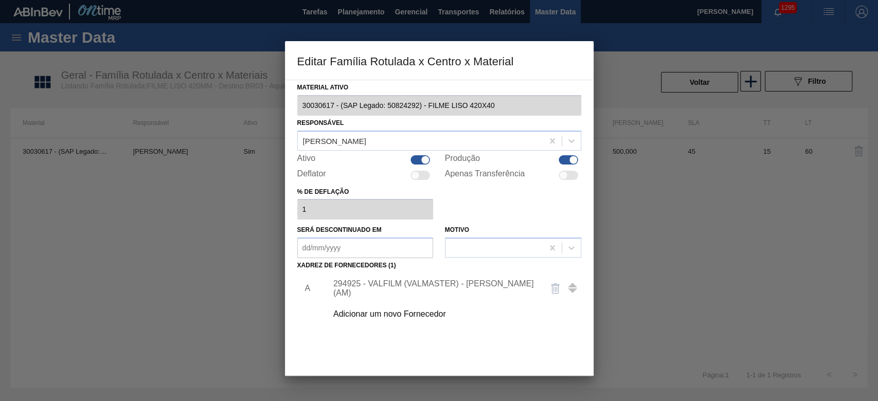
click at [389, 283] on div "294925 - VALFILM (VALMASTER) - [PERSON_NAME] (AM)" at bounding box center [434, 288] width 202 height 19
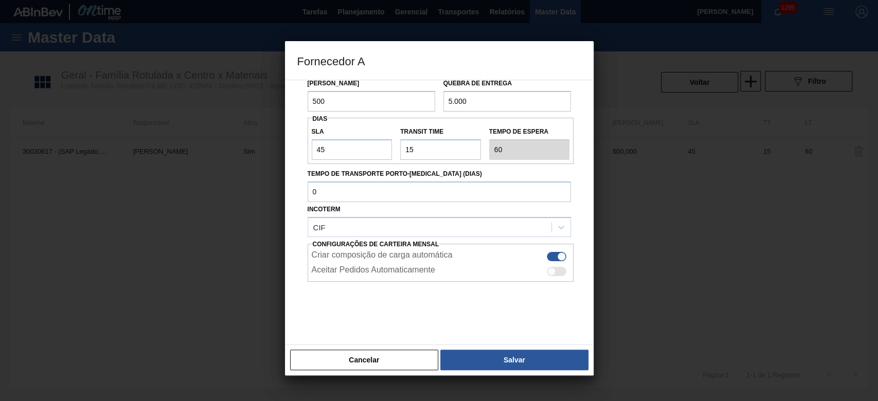
scroll to position [0, 0]
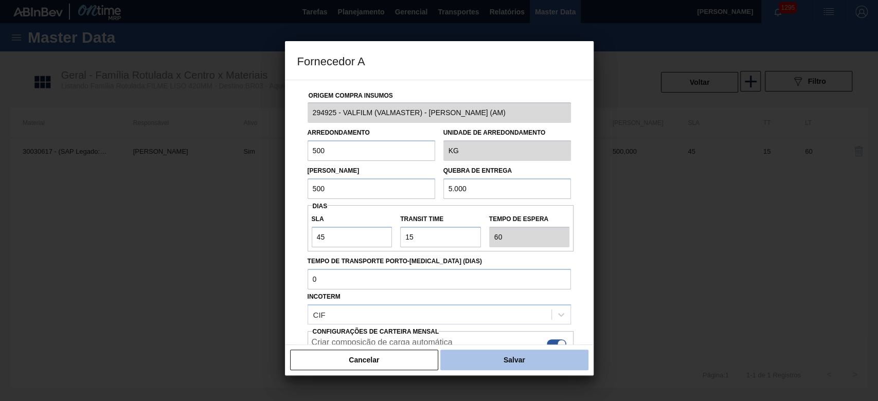
click at [498, 362] on button "Salvar" at bounding box center [514, 360] width 148 height 21
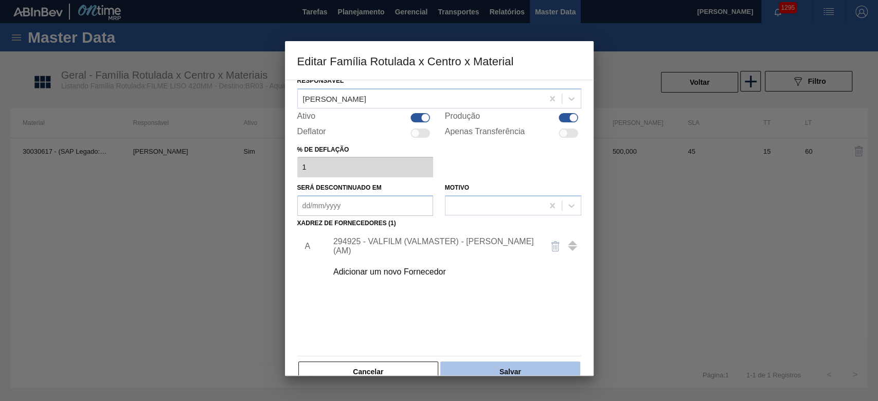
scroll to position [62, 0]
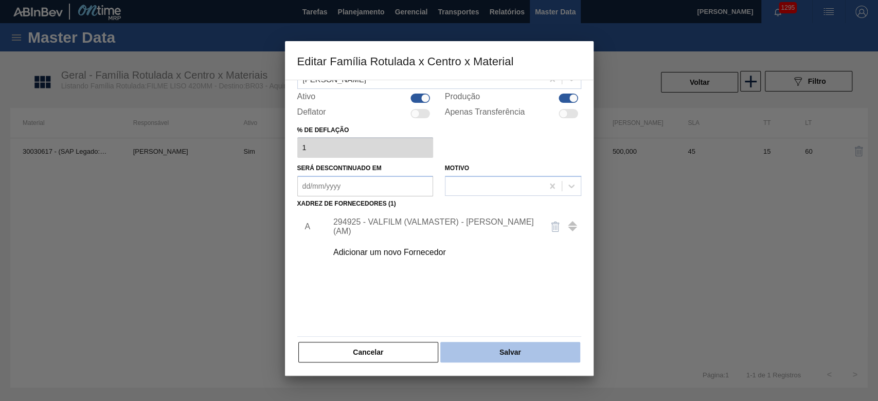
click at [520, 354] on button "Salvar" at bounding box center [509, 352] width 139 height 21
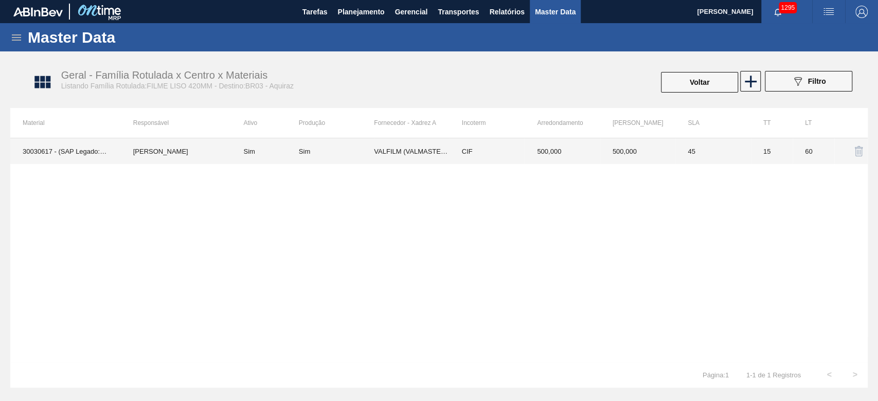
click at [403, 154] on td "VALFILM (VALMASTER) - MANAUS (AM)" at bounding box center [411, 151] width 75 height 26
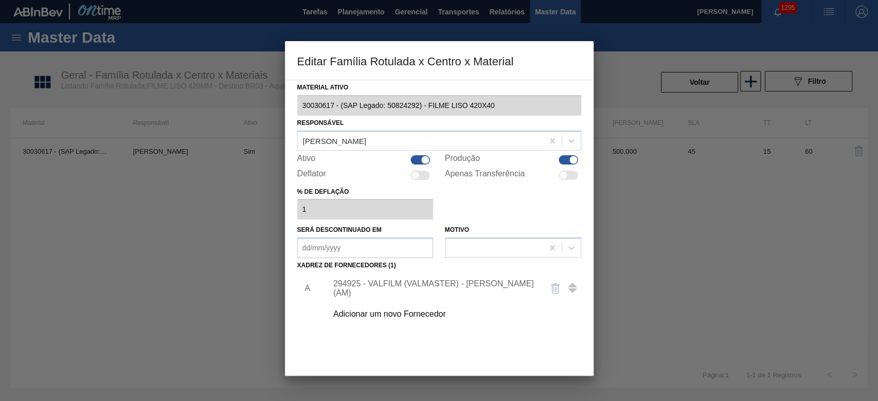
click at [395, 291] on div "294925 - VALFILM (VALMASTER) - [PERSON_NAME] (AM)" at bounding box center [434, 288] width 202 height 19
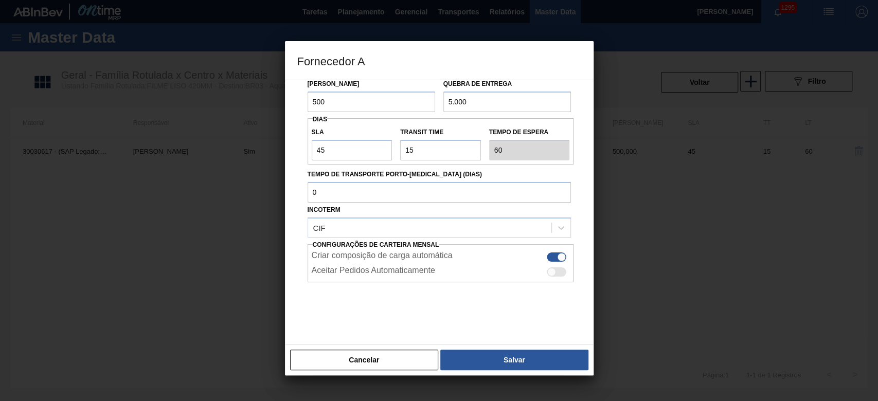
scroll to position [87, 0]
click at [502, 362] on button "Salvar" at bounding box center [514, 360] width 148 height 21
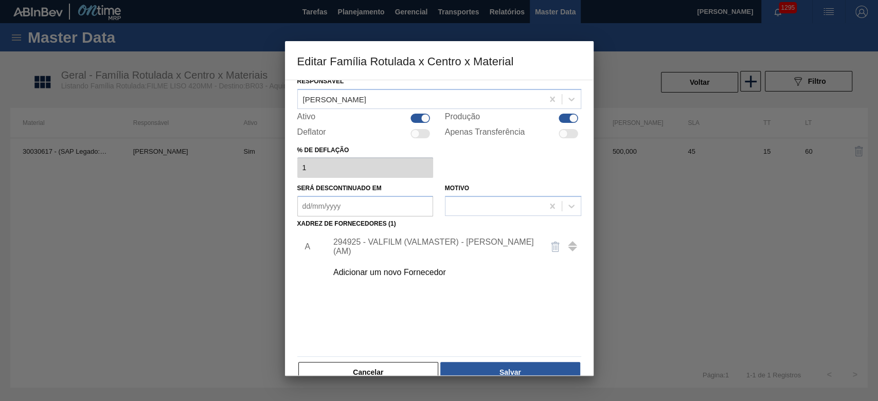
scroll to position [62, 0]
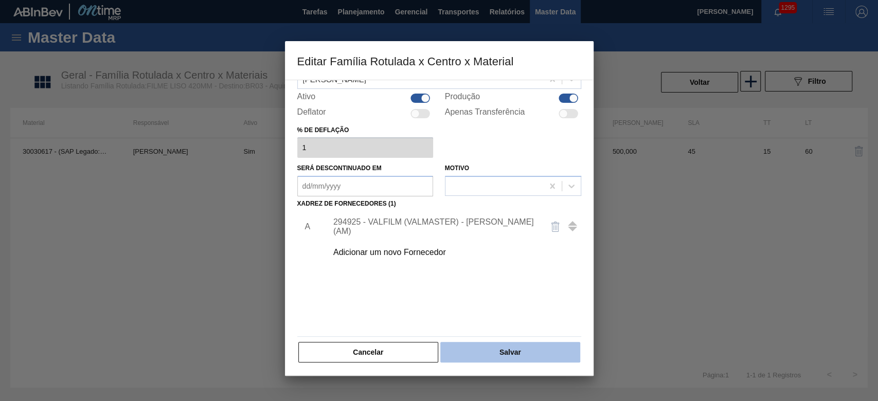
click at [518, 350] on button "Salvar" at bounding box center [509, 352] width 139 height 21
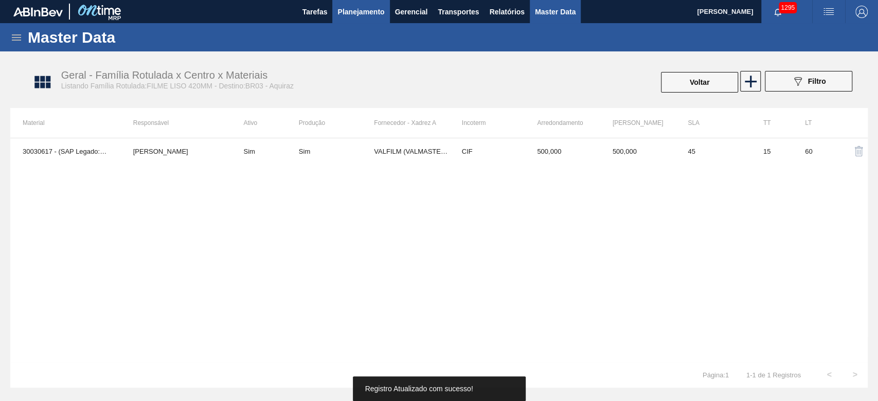
click at [362, 9] on span "Planejamento" at bounding box center [360, 12] width 47 height 12
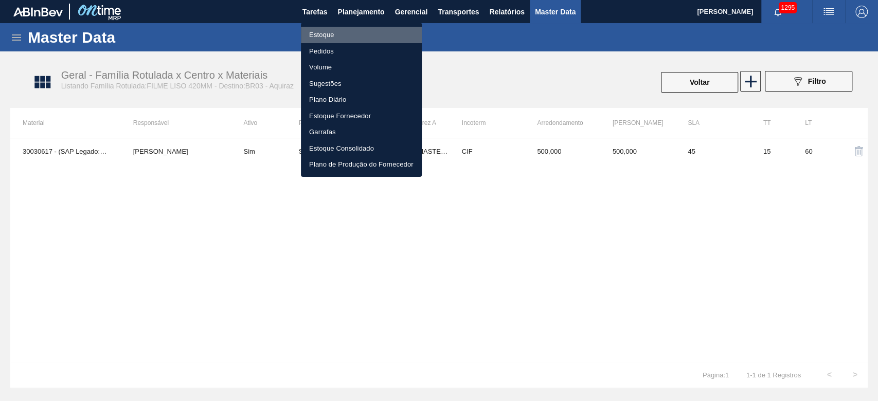
click at [338, 35] on li "Estoque" at bounding box center [361, 35] width 121 height 16
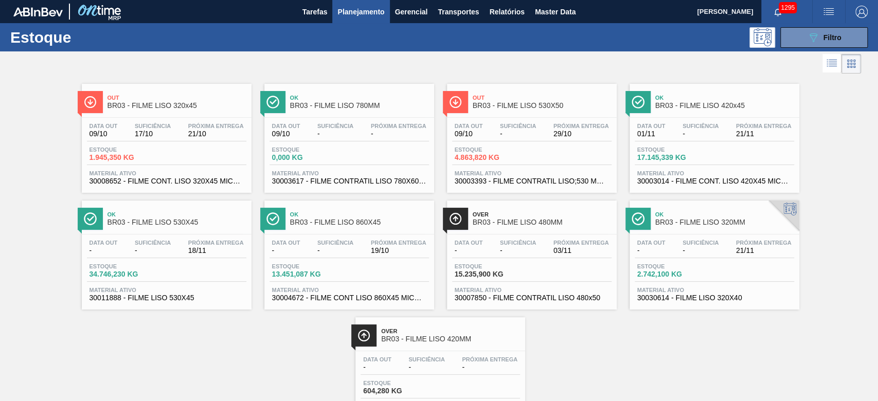
scroll to position [52, 0]
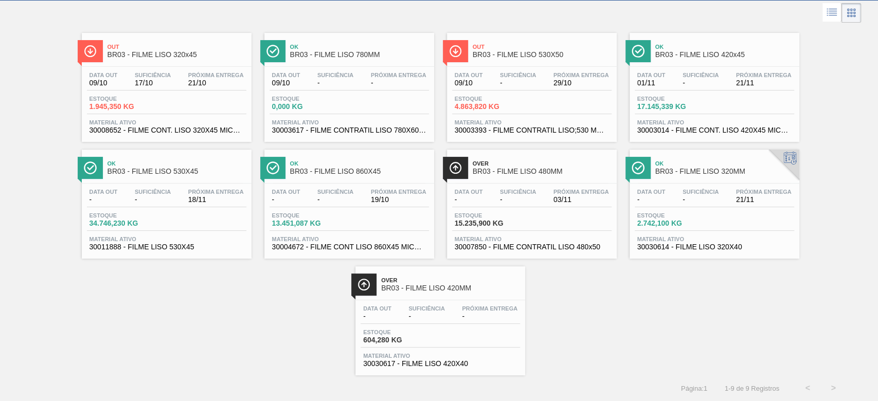
click at [691, 93] on div "Data [DATE] Suficiência - Próxima Entrega 21/11 Estoque 17.145,339 KG Material …" at bounding box center [715, 102] width 170 height 70
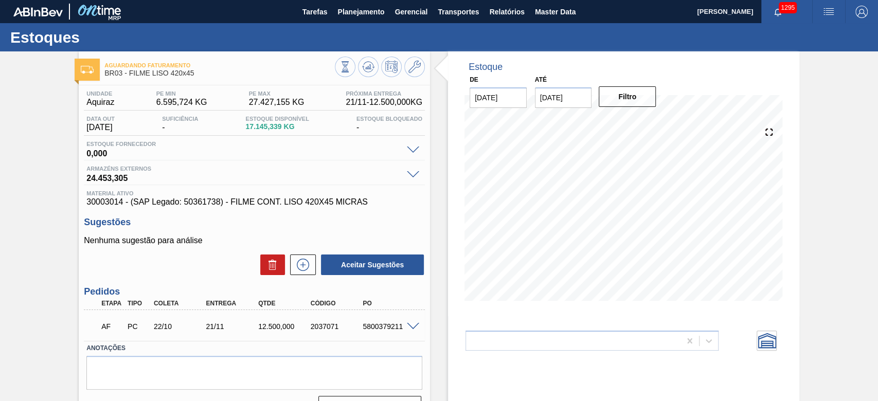
scroll to position [41, 0]
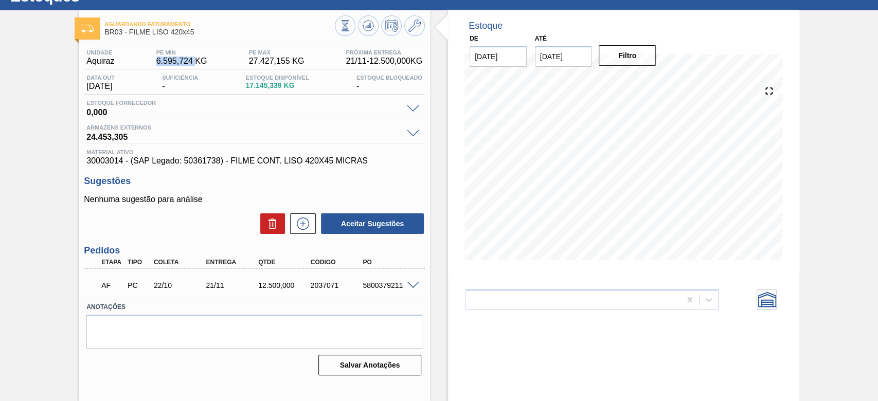
drag, startPoint x: 193, startPoint y: 60, endPoint x: 152, endPoint y: 62, distance: 41.2
click at [154, 62] on div "PE MIN 6.595,724 KG" at bounding box center [182, 57] width 56 height 16
click at [171, 61] on span "6.595,724 KG" at bounding box center [181, 61] width 51 height 9
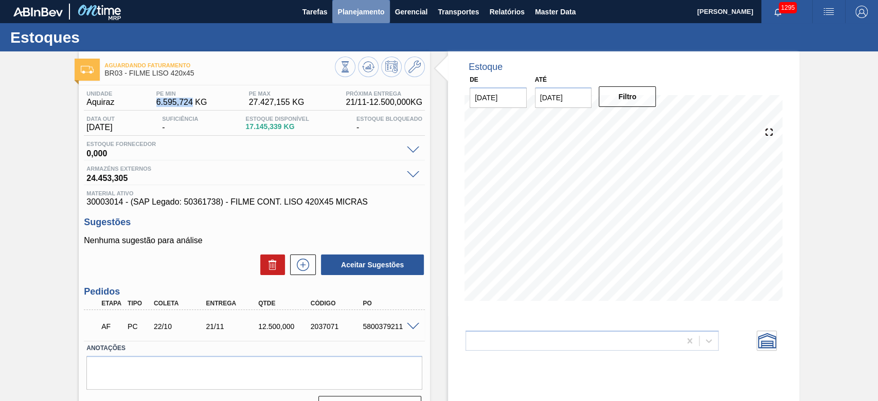
click at [362, 12] on span "Planejamento" at bounding box center [360, 12] width 47 height 12
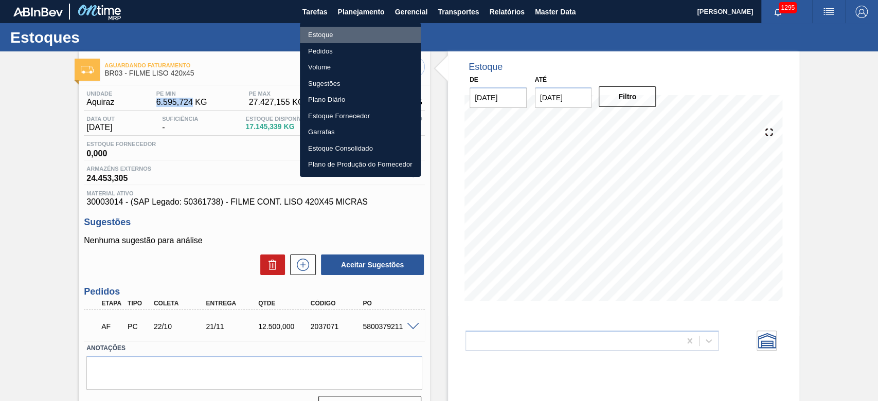
click at [325, 39] on li "Estoque" at bounding box center [360, 35] width 121 height 16
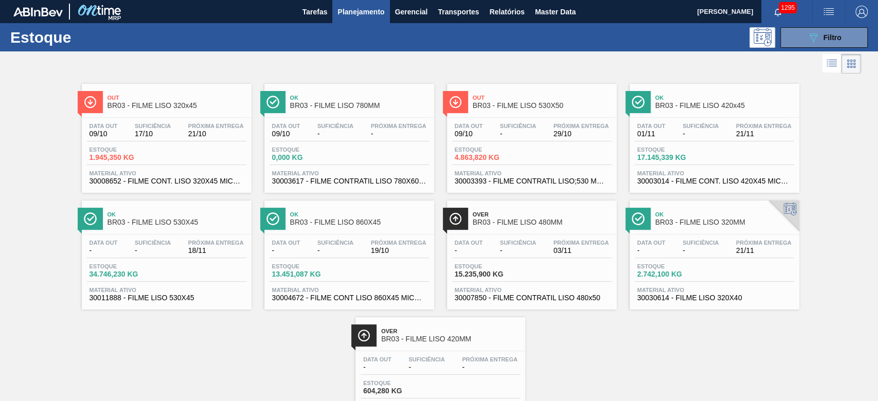
click at [452, 360] on div "Data out - Suficiência - Próxima Entrega -" at bounding box center [440, 365] width 159 height 19
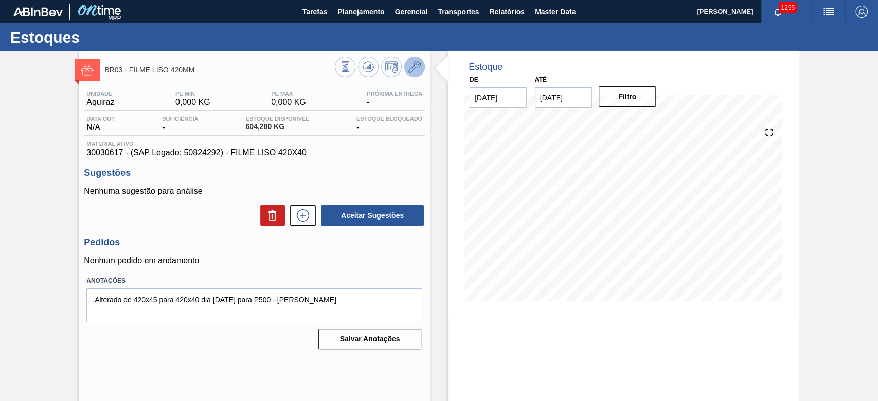
click at [416, 71] on icon at bounding box center [414, 67] width 12 height 12
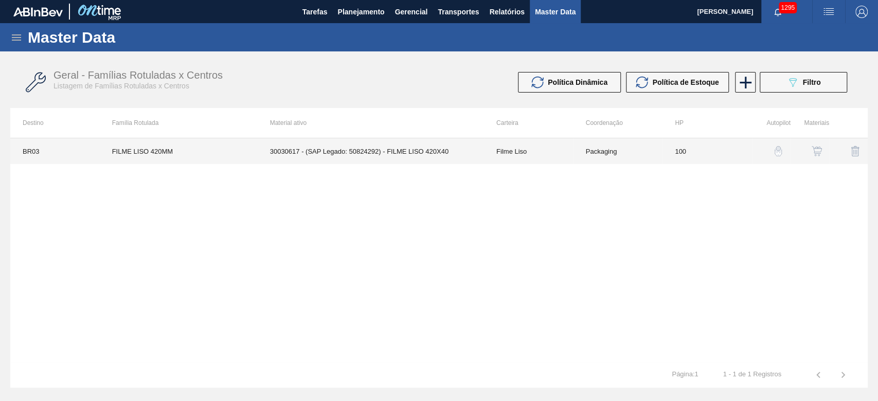
click at [413, 154] on td "30030617 - (SAP Legado: 50824292) - FILME LISO 420X40" at bounding box center [371, 151] width 226 height 26
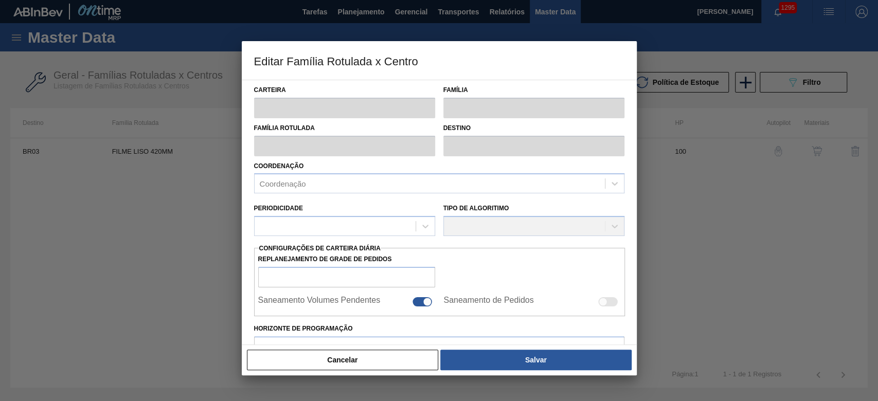
type input "Filme Liso"
type input "FILME LISO 420MM"
type input "BR03 - Aquiraz"
type input "100"
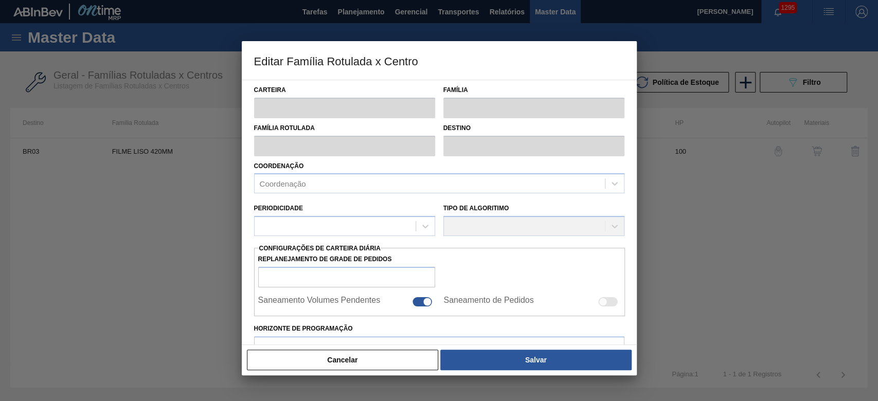
type input "0"
type input "100"
type input "0,000"
checkbox input "true"
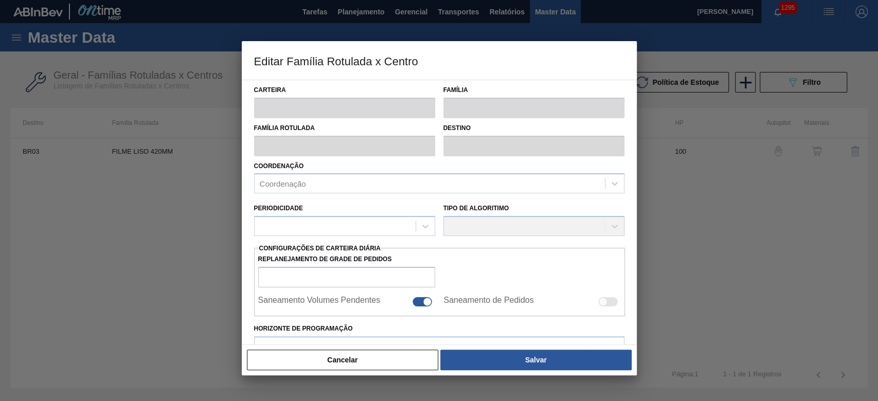
checkbox input "true"
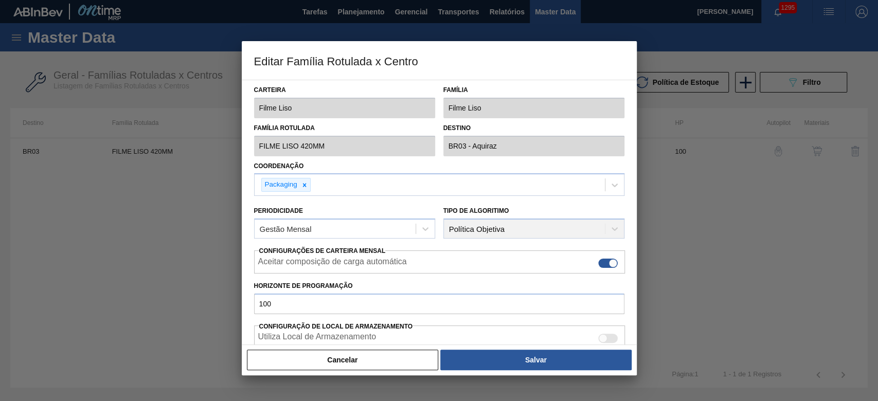
scroll to position [206, 0]
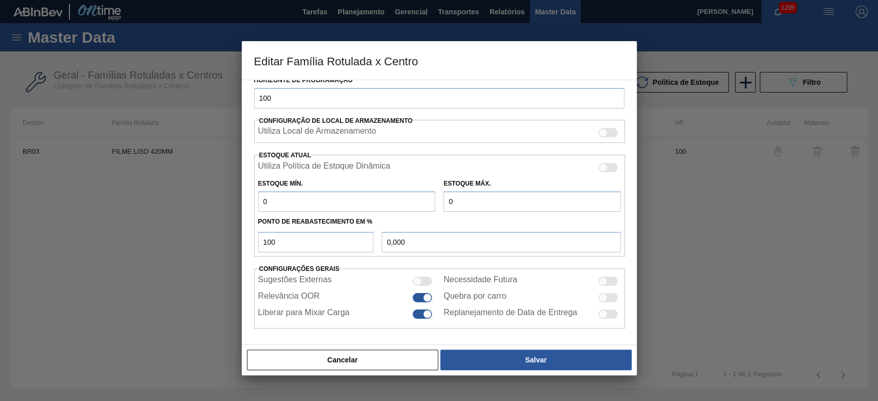
drag, startPoint x: 240, startPoint y: 200, endPoint x: 115, endPoint y: 161, distance: 130.6
click at [173, 188] on div "Editar Família Rotulada x Centro Carteira Filme Liso Família Filme Liso Família…" at bounding box center [439, 200] width 878 height 401
type input "6"
type input "6,000"
type input "65"
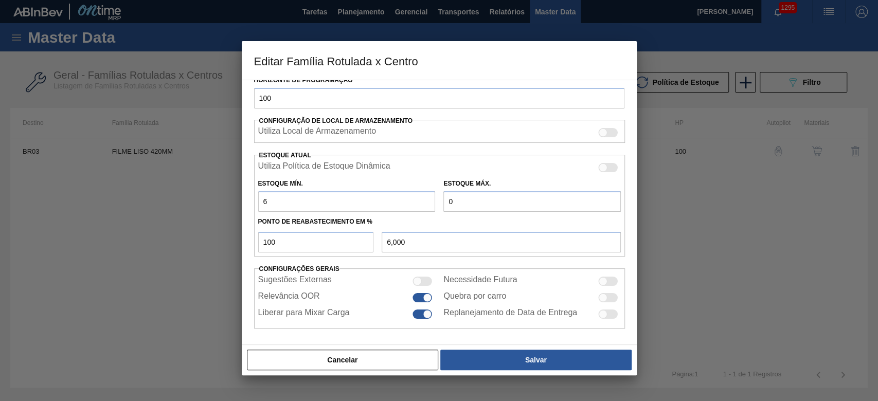
type input "65,000"
type input "659"
type input "659,000"
type input "6.595"
type input "6.595,000"
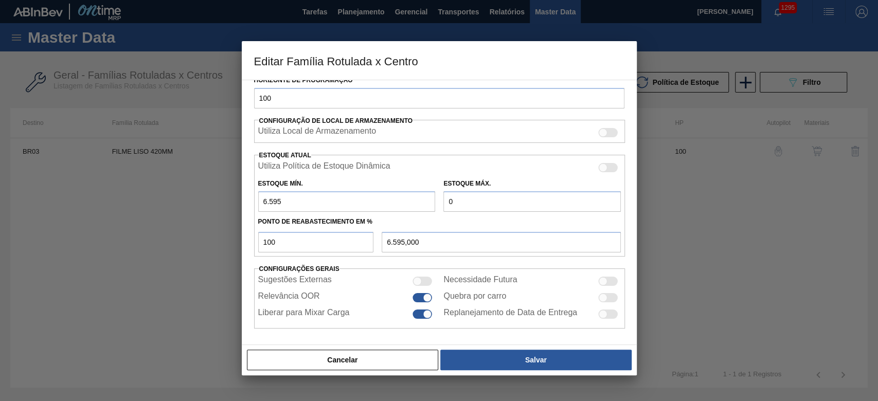
type input "6.595"
drag, startPoint x: 473, startPoint y: 203, endPoint x: 357, endPoint y: 193, distance: 116.2
click at [368, 190] on div "Estoque Mín. 6.595 Estoque Máx. 0" at bounding box center [439, 193] width 371 height 38
type input "2"
type input "2,000"
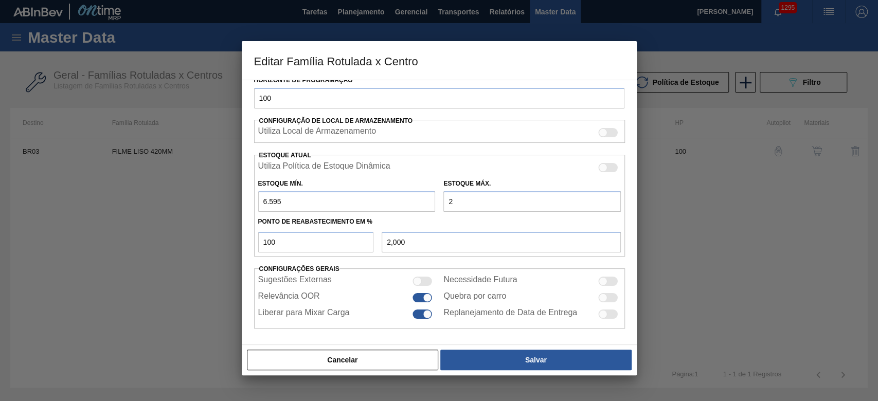
type input "27"
type input "27,000"
type input "274"
type input "274,000"
type input "2.742"
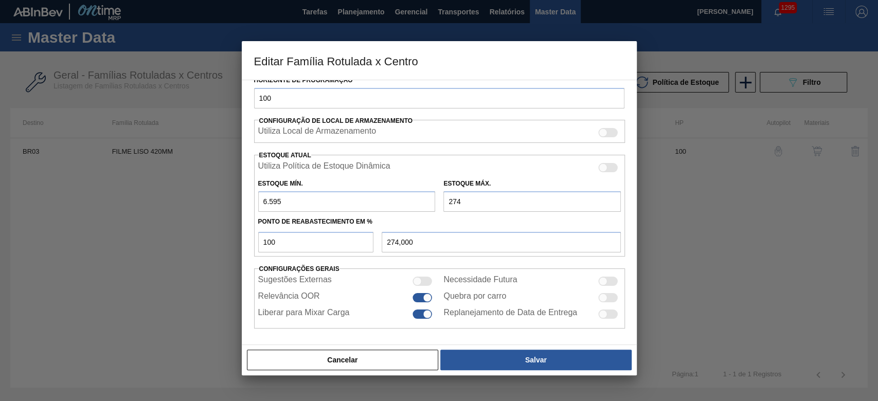
type input "2.742,000"
type input "27.427"
type input "27.427,000"
type input "27.427"
click at [210, 239] on div "Editar Família Rotulada x Centro Carteira Filme Liso Família Filme Liso Família…" at bounding box center [439, 200] width 878 height 401
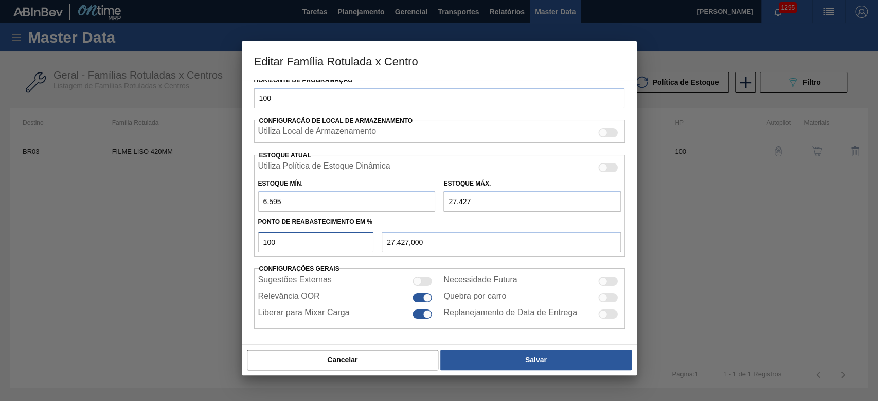
type input "5"
type input "7.636,600"
type input "50"
type input "17.011,000"
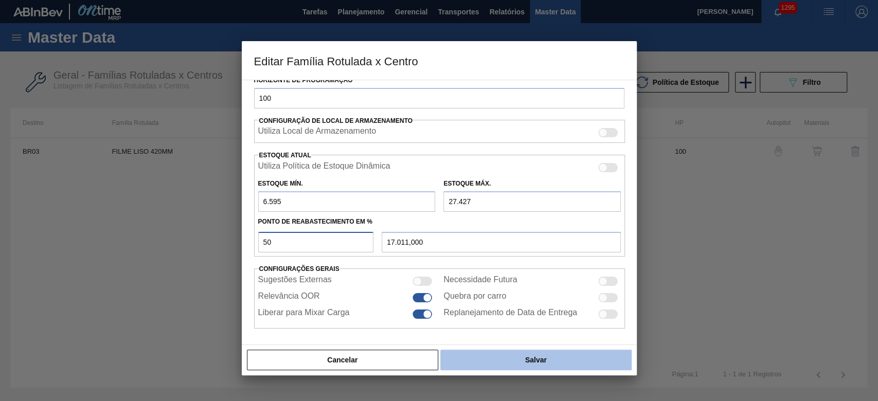
type input "50"
click at [531, 358] on button "Salvar" at bounding box center [535, 360] width 191 height 21
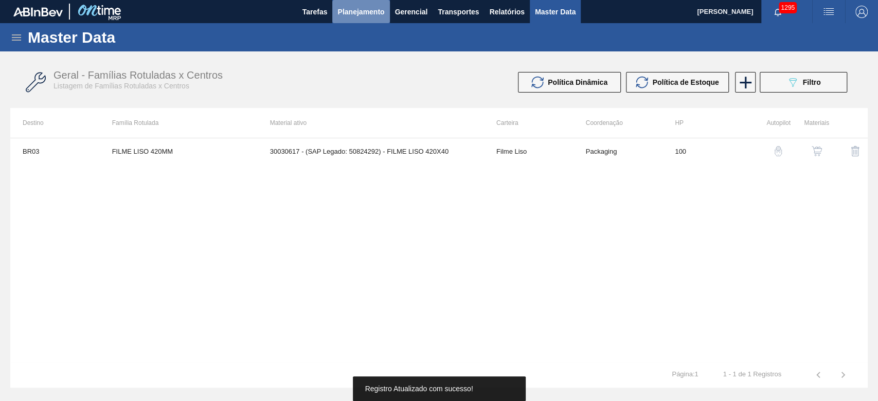
click at [354, 12] on span "Planejamento" at bounding box center [360, 12] width 47 height 12
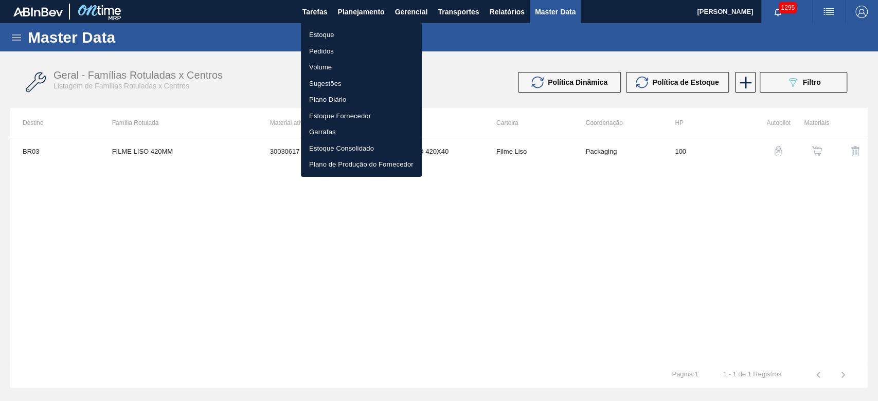
click at [328, 34] on li "Estoque" at bounding box center [361, 35] width 121 height 16
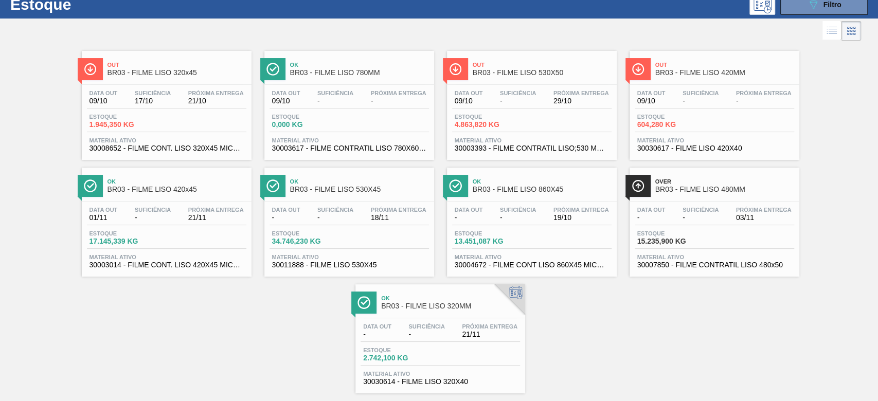
scroll to position [52, 0]
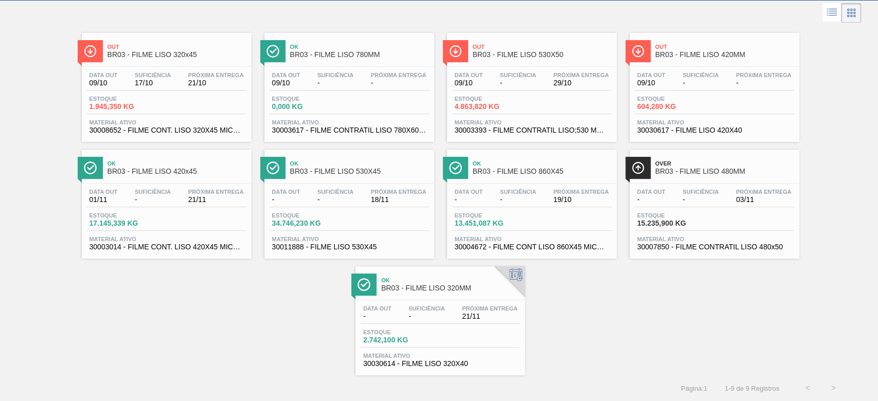
click at [682, 96] on span "Estoque" at bounding box center [673, 99] width 72 height 6
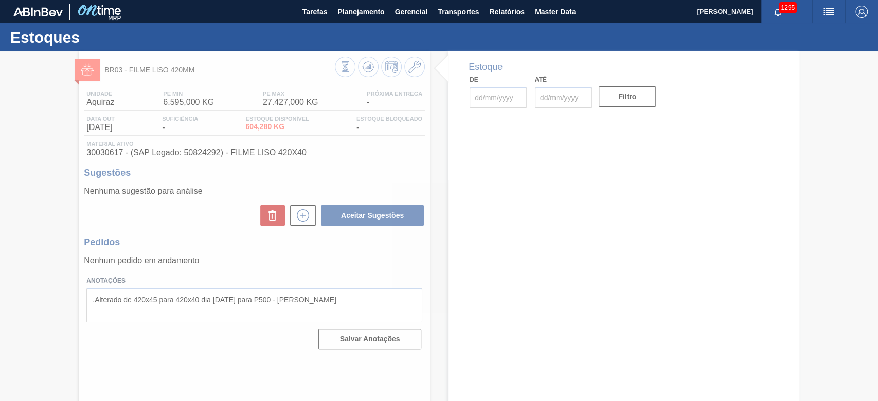
type input "[DATE]"
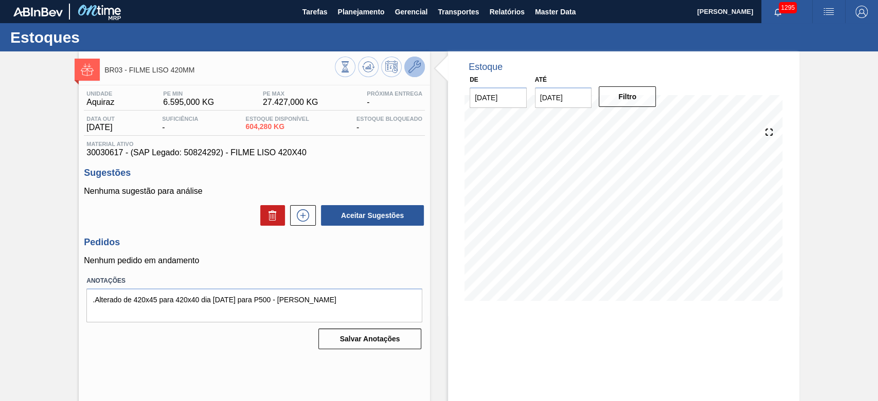
click at [412, 64] on icon at bounding box center [414, 67] width 12 height 12
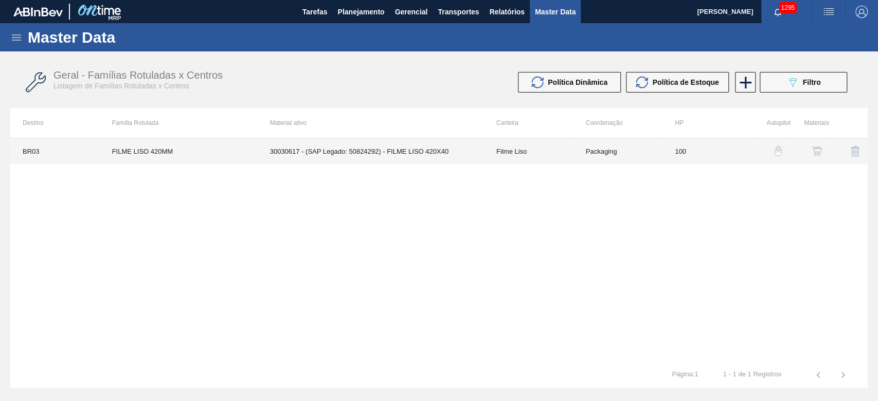
click at [616, 150] on td "Packaging" at bounding box center [617, 151] width 89 height 26
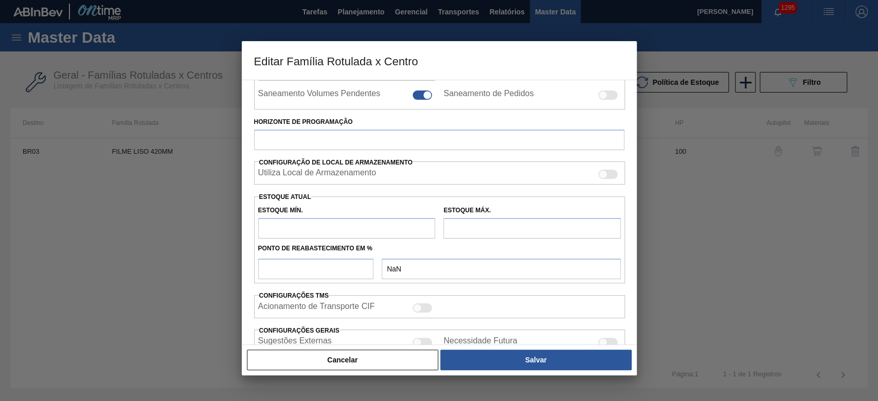
scroll to position [284, 0]
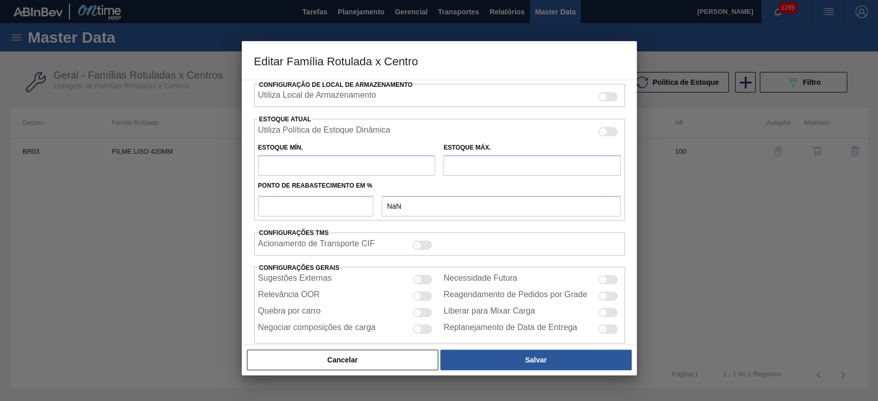
type input "Filme Liso"
type input "FILME LISO 420MM"
type input "BR03 - Aquiraz"
type input "100"
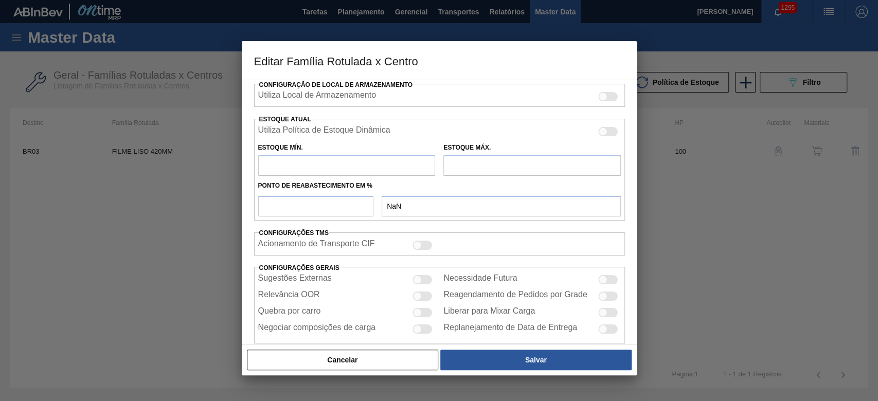
type input "6.595"
type input "27.427"
type input "50"
type input "17.011,000"
checkbox input "true"
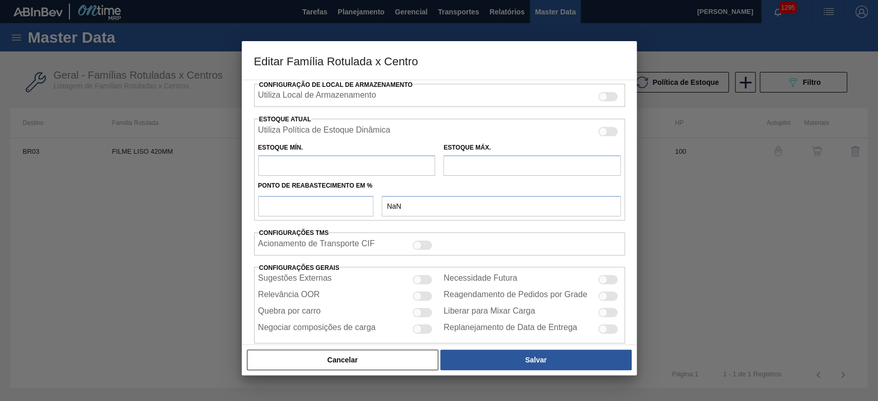
checkbox input "true"
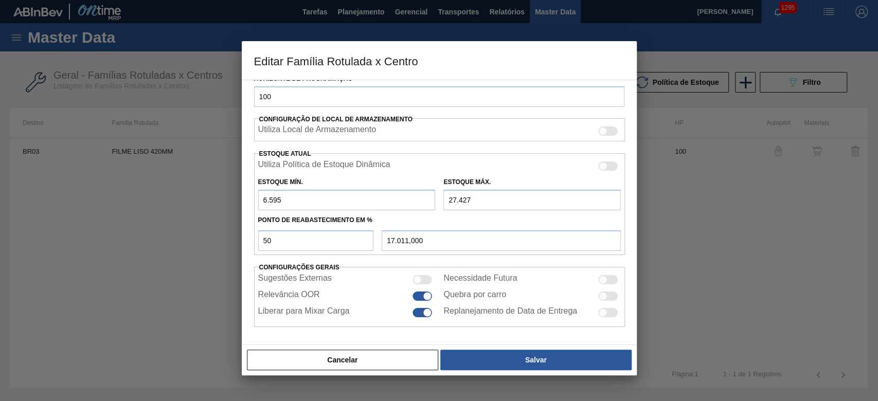
scroll to position [206, 0]
click at [428, 296] on div at bounding box center [427, 297] width 9 height 9
checkbox input "false"
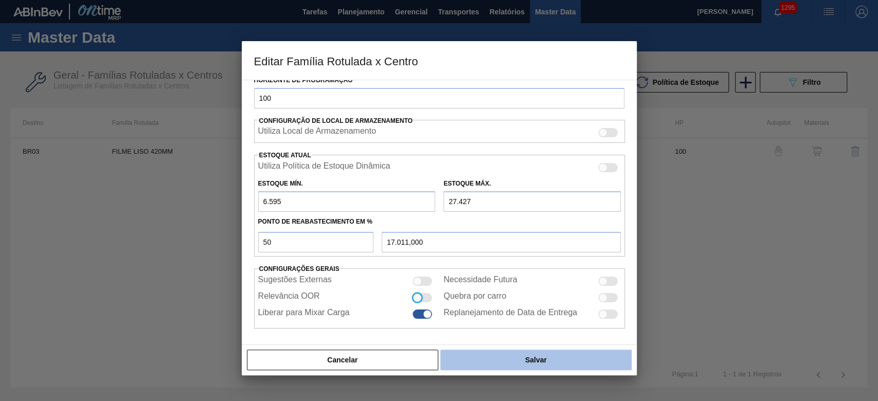
click at [570, 356] on button "Salvar" at bounding box center [535, 360] width 191 height 21
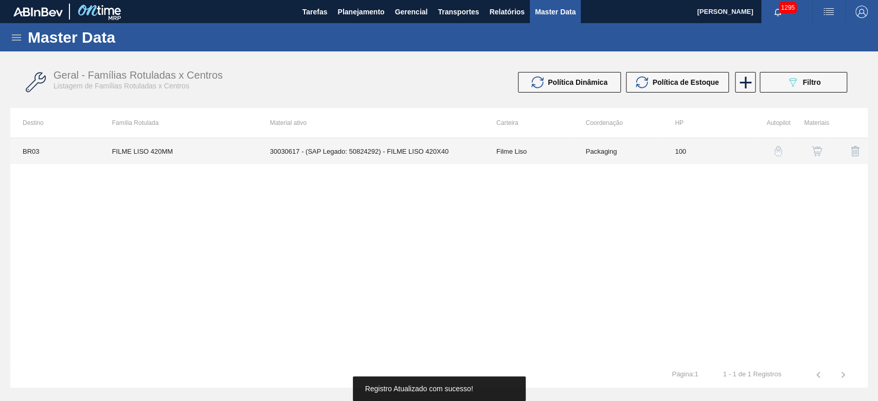
click at [689, 156] on td "100" at bounding box center [706, 151] width 89 height 26
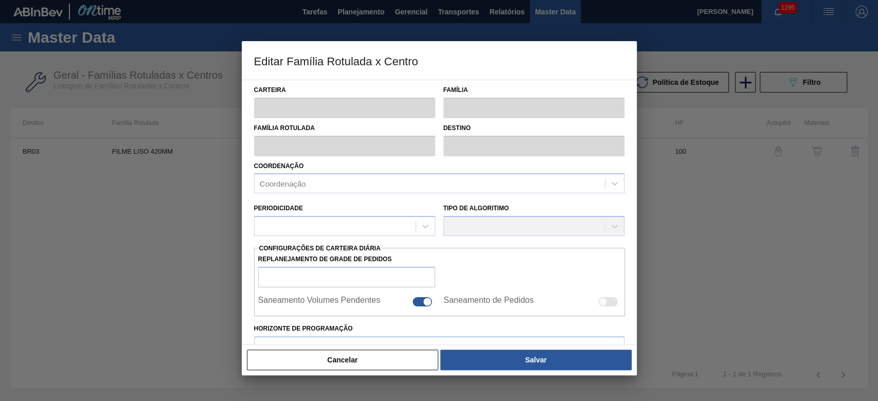
type input "Filme Liso"
type input "FILME LISO 420MM"
type input "BR03 - Aquiraz"
type input "100"
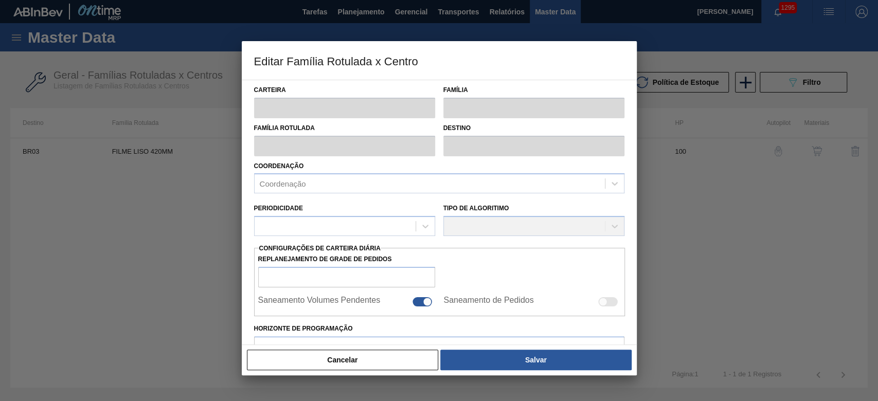
type input "6.595"
type input "27.427"
type input "50"
type input "17.011,000"
checkbox input "true"
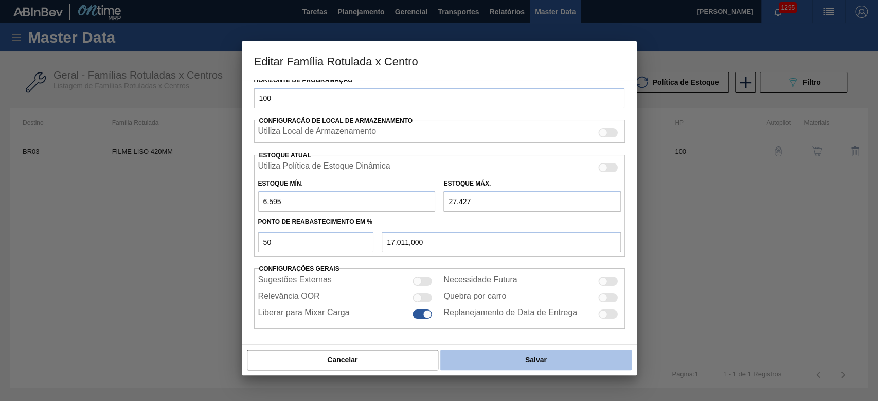
click at [484, 359] on button "Salvar" at bounding box center [535, 360] width 191 height 21
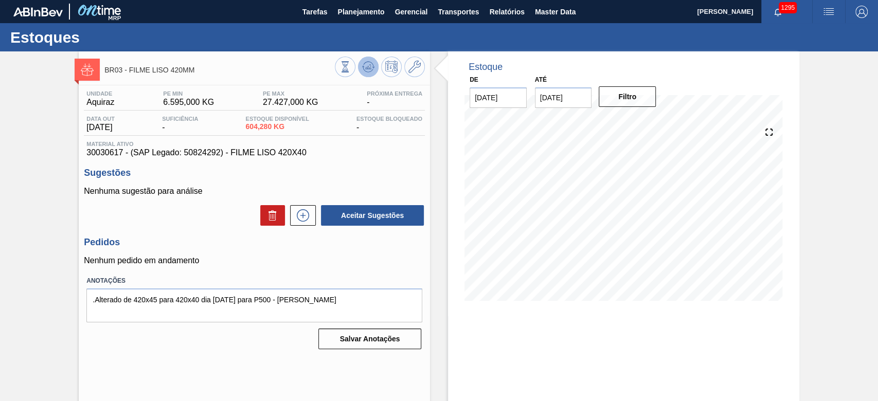
click at [366, 68] on icon at bounding box center [366, 68] width 1 height 2
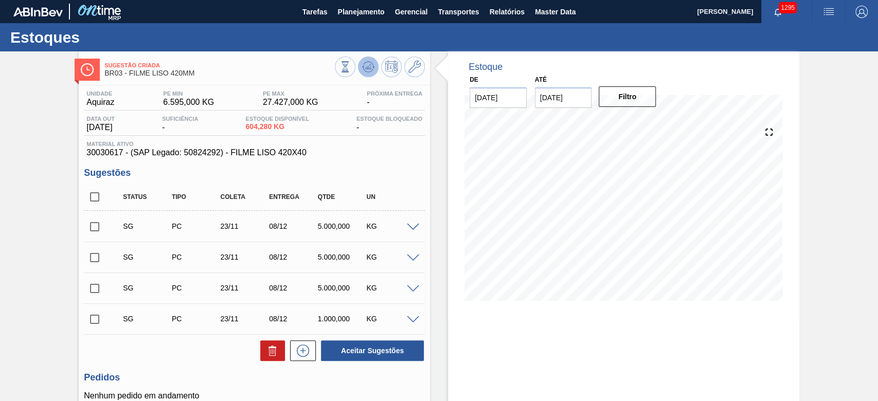
click at [371, 65] on icon at bounding box center [368, 67] width 12 height 12
click at [542, 97] on input "[DATE]" at bounding box center [563, 97] width 57 height 21
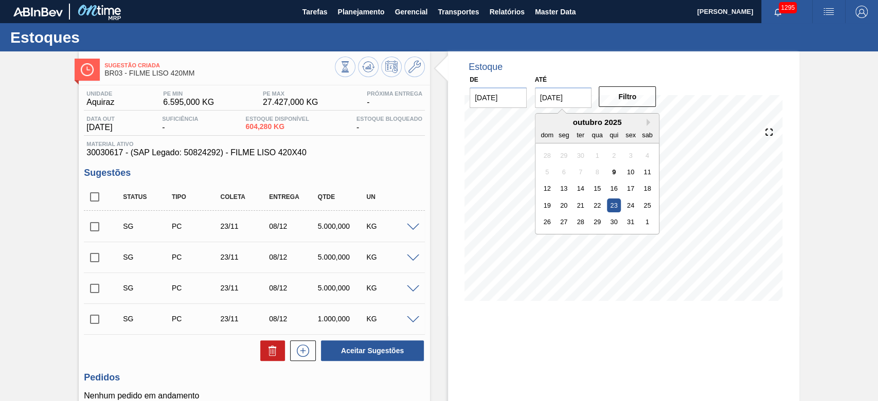
click at [652, 128] on div "sab" at bounding box center [647, 135] width 14 height 14
click at [646, 124] on button "Next Month" at bounding box center [649, 122] width 7 height 7
click at [595, 221] on div "31" at bounding box center [597, 222] width 14 height 14
type input "[DATE]"
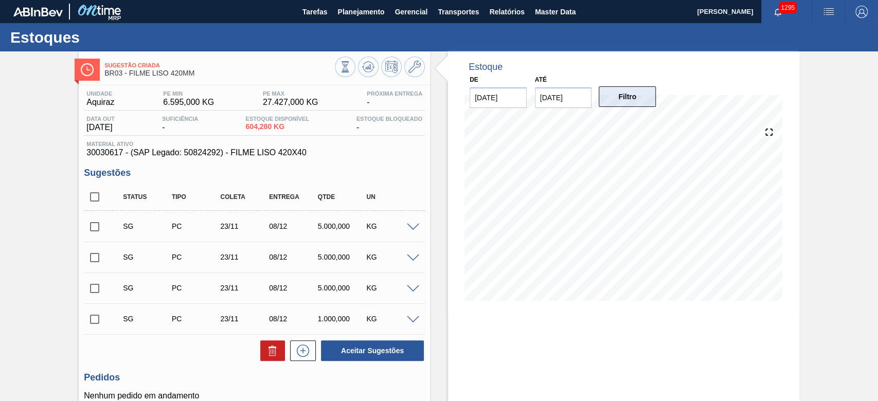
click at [624, 101] on button "Filtro" at bounding box center [627, 96] width 57 height 21
click at [91, 200] on input "checkbox" at bounding box center [95, 197] width 22 height 22
checkbox input "true"
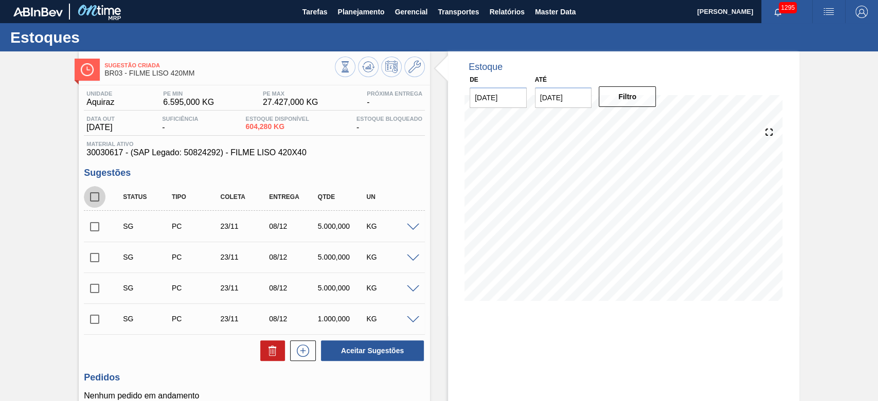
checkbox input "true"
click at [361, 351] on button "Aceitar Sugestões" at bounding box center [372, 350] width 103 height 21
checkbox input "false"
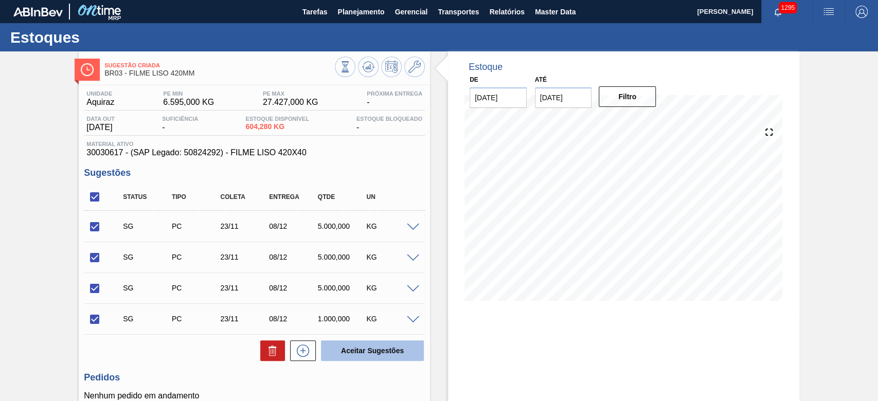
checkbox input "false"
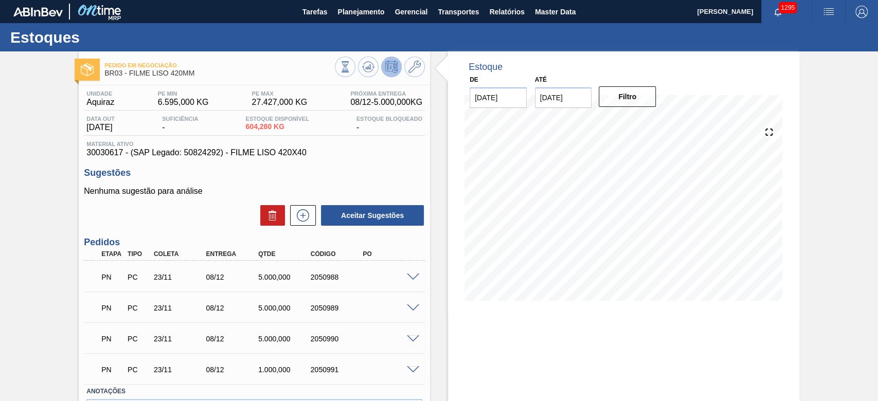
click at [387, 67] on icon at bounding box center [388, 67] width 2 height 2
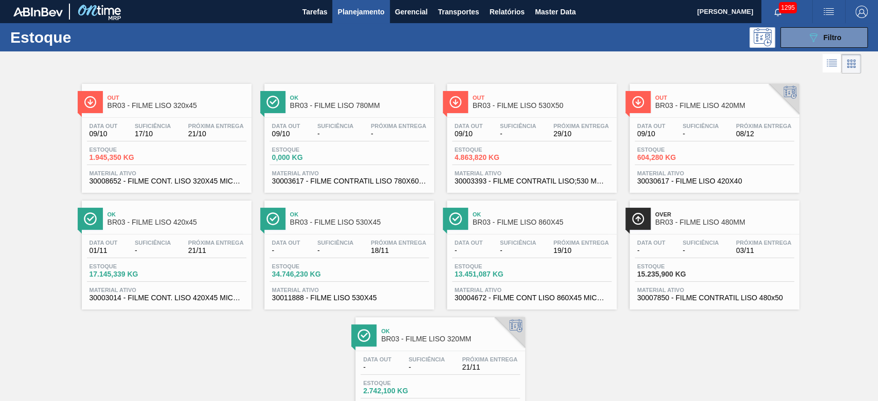
click at [433, 341] on span "BR03 - FILME LISO 320MM" at bounding box center [450, 339] width 139 height 8
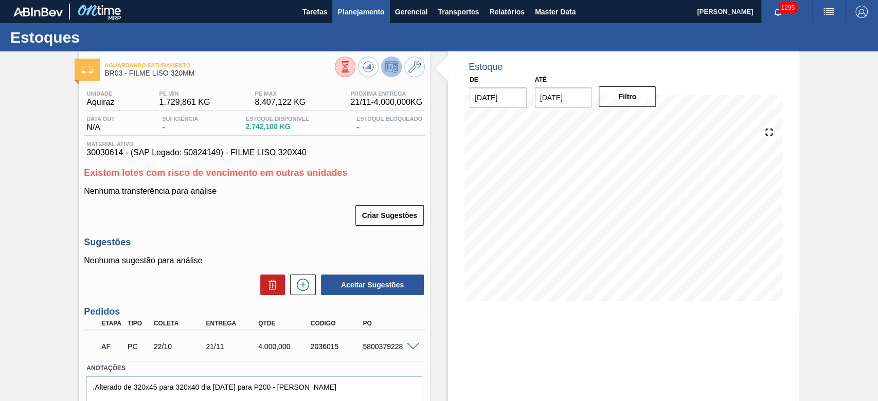
click at [355, 8] on span "Planejamento" at bounding box center [360, 12] width 47 height 12
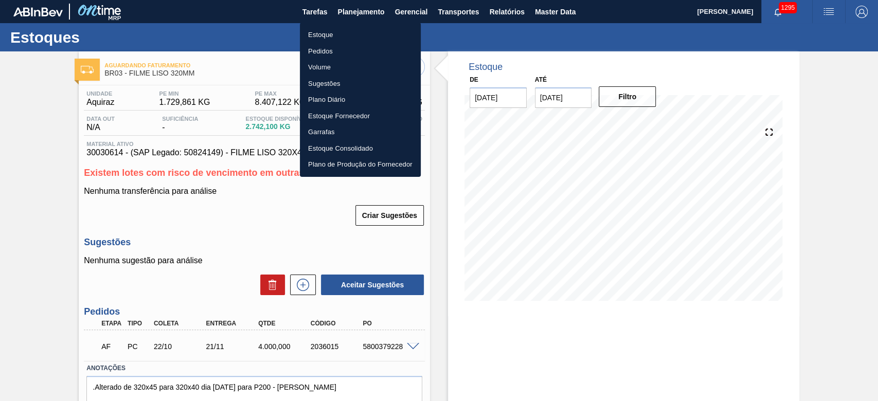
click at [321, 33] on li "Estoque" at bounding box center [360, 35] width 121 height 16
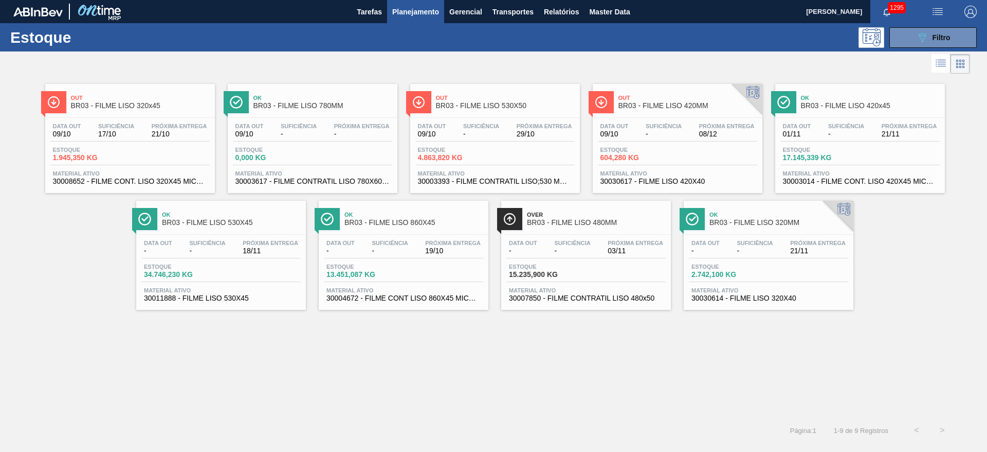
click at [375, 353] on div "Out BR03 - FILME LISO 320x45 Data out 09/10 Suficiência 17/10 Próxima Entrega 2…" at bounding box center [493, 246] width 987 height 341
click at [914, 36] on button "089F7B8B-B2A5-4AFE-B5C0-19BA573D28AC Filtro" at bounding box center [933, 37] width 87 height 21
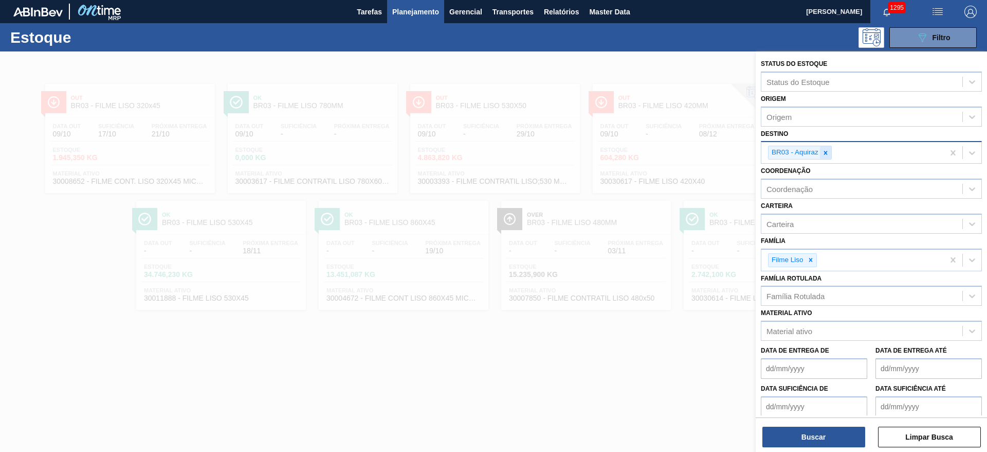
click at [826, 153] on icon at bounding box center [826, 153] width 4 height 4
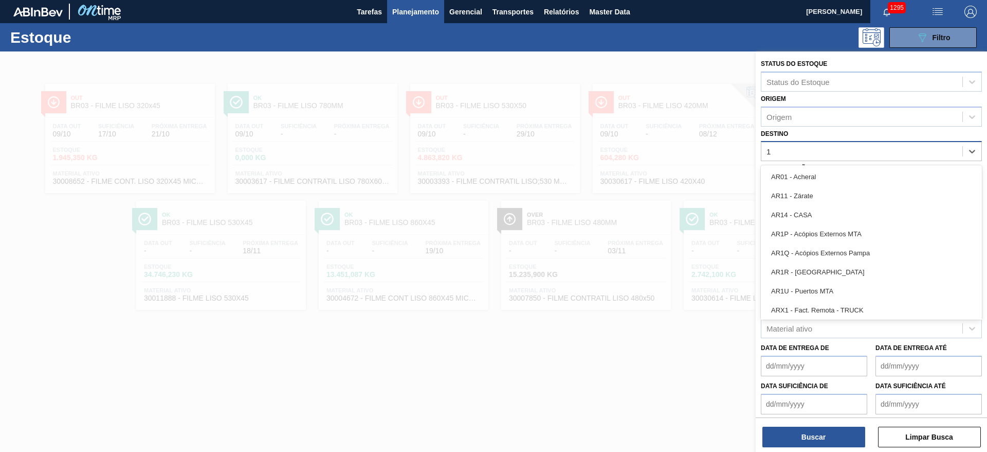
type input "18"
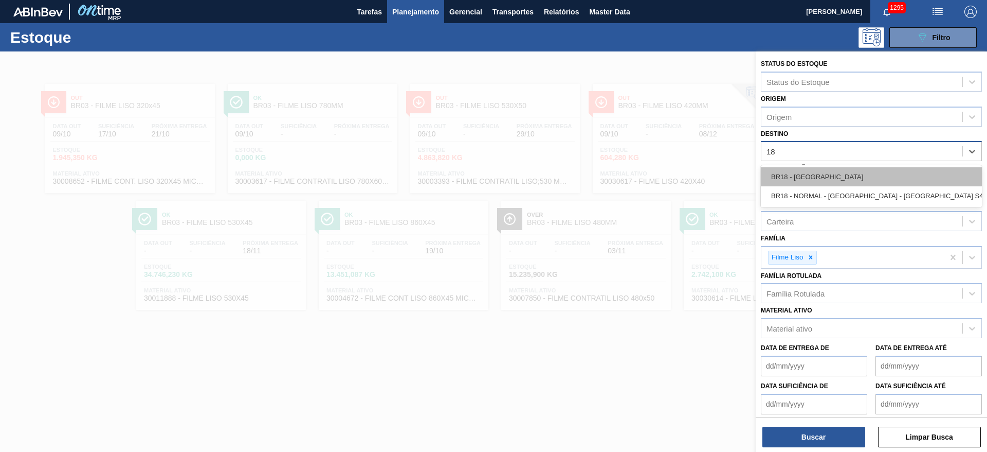
click at [820, 174] on div "BR18 - [GEOGRAPHIC_DATA]" at bounding box center [871, 176] width 221 height 19
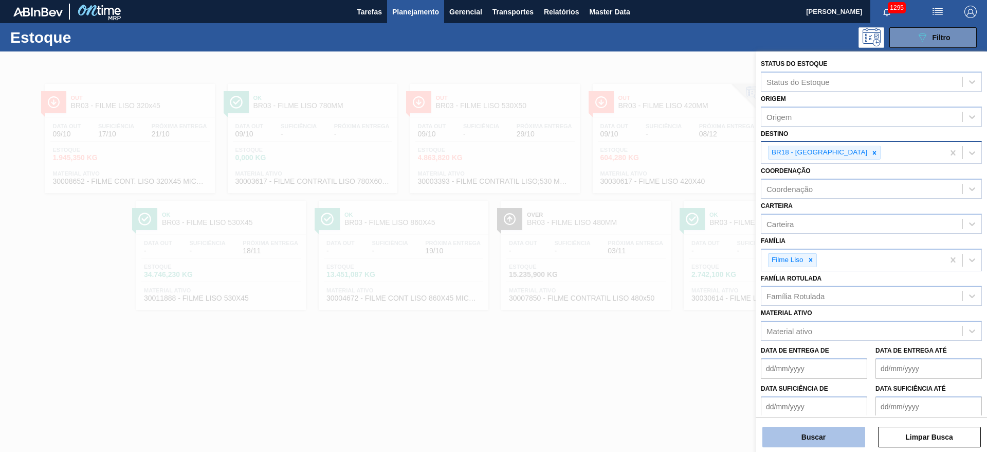
click at [801, 428] on button "Buscar" at bounding box center [814, 436] width 103 height 21
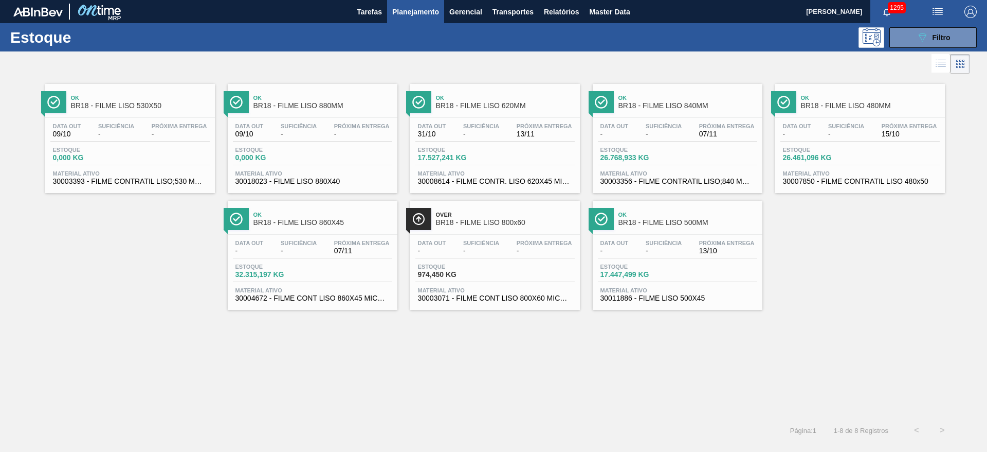
click at [493, 149] on div "Estoque 17.527,241 KG" at bounding box center [495, 156] width 159 height 19
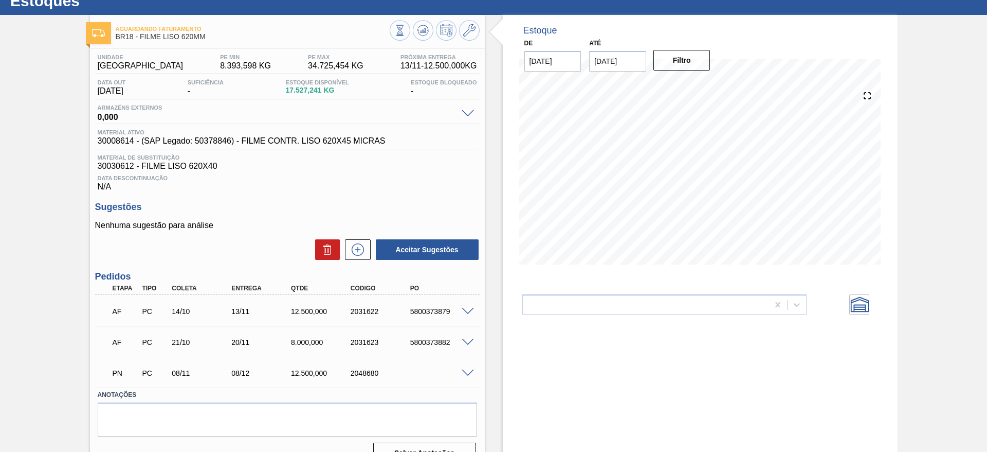
scroll to position [57, 0]
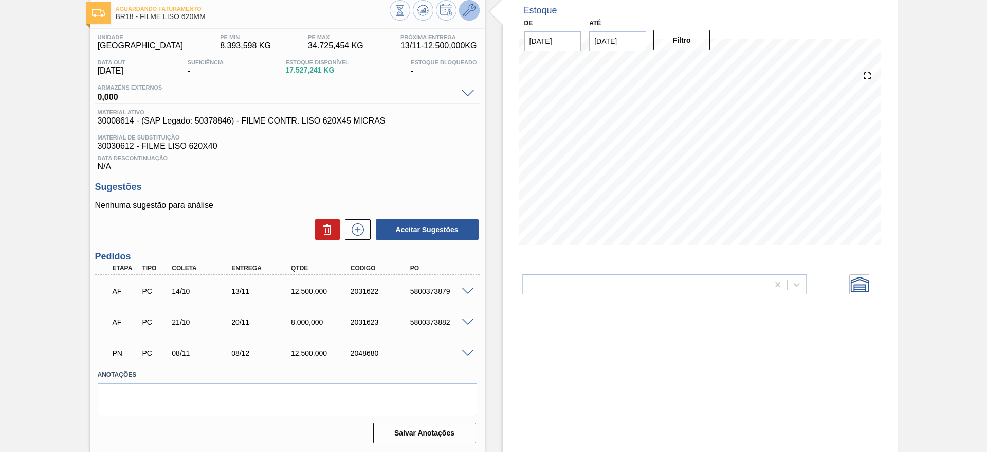
click at [473, 6] on icon at bounding box center [469, 10] width 12 height 12
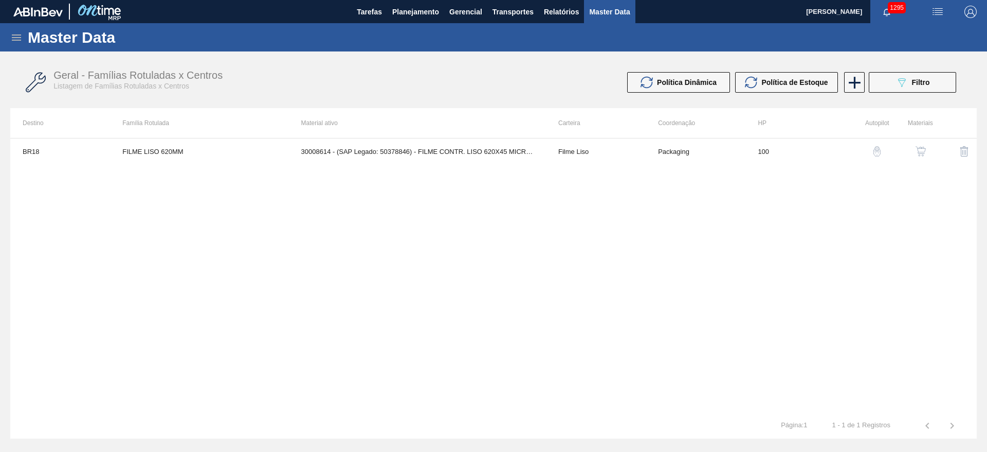
click at [925, 152] on img "button" at bounding box center [921, 151] width 10 height 10
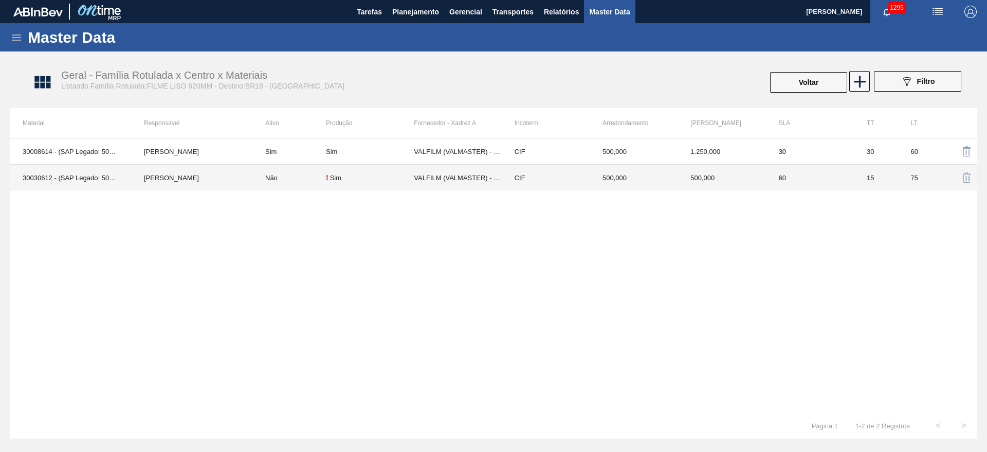
click at [176, 180] on td "[PERSON_NAME]" at bounding box center [192, 178] width 121 height 26
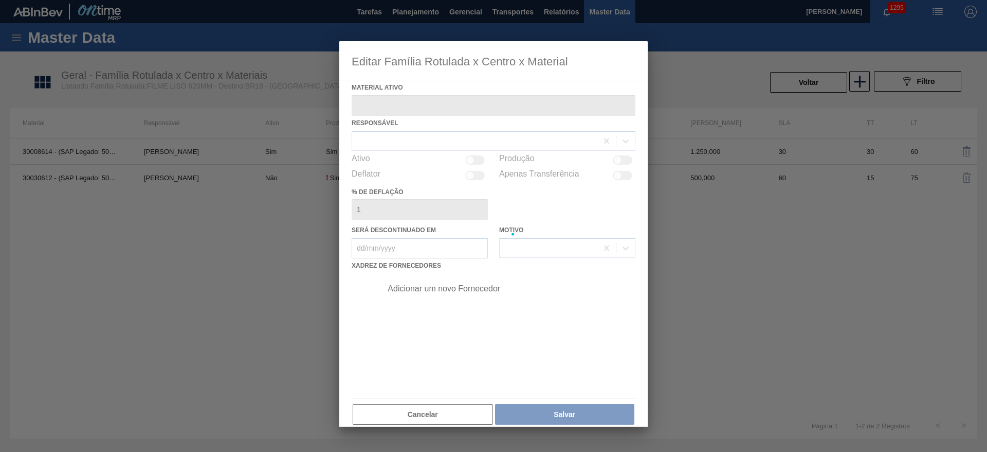
type ativo "30030612 - (SAP Legado: 50824147) - FILME LISO 620X40"
checkbox input "true"
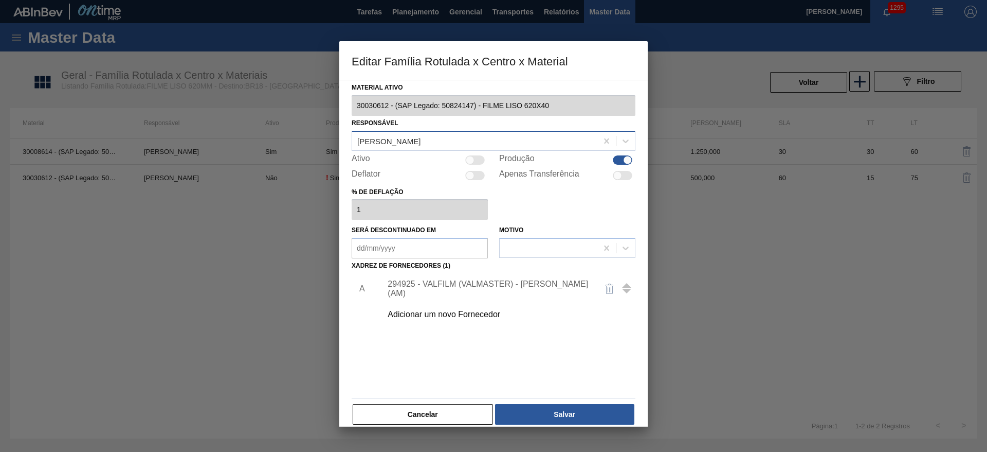
click at [374, 137] on div "[PERSON_NAME]" at bounding box center [388, 140] width 63 height 9
type input "TOMAS"
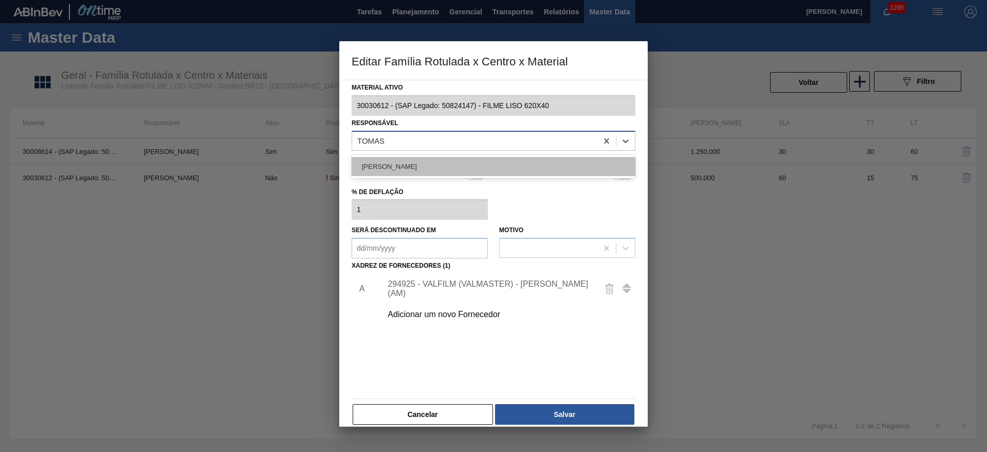
click at [413, 164] on div "[PERSON_NAME]" at bounding box center [494, 166] width 284 height 19
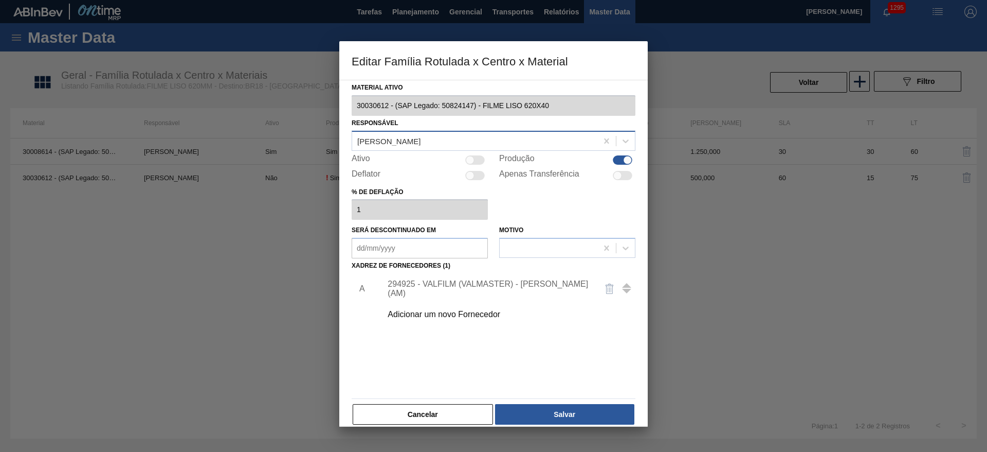
click at [461, 290] on div "294925 - VALFILM (VALMASTER) - [PERSON_NAME] (AM)" at bounding box center [489, 288] width 202 height 19
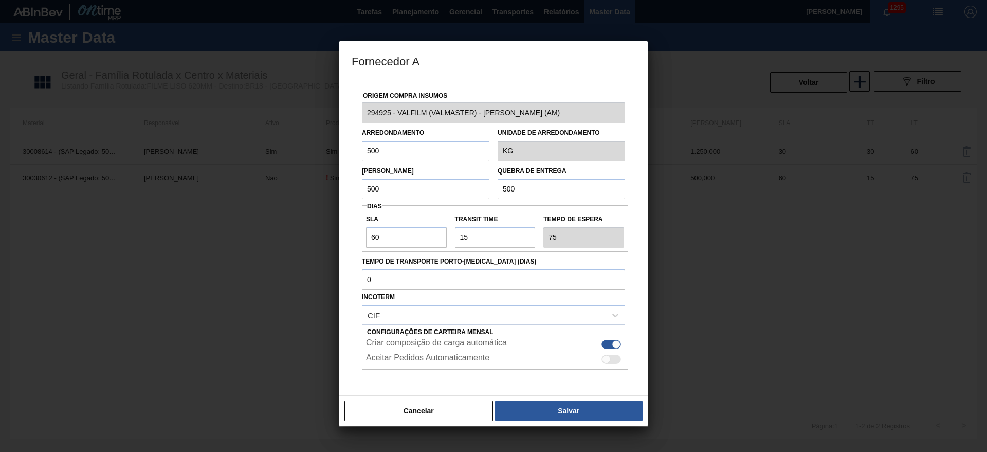
click at [529, 190] on input "500" at bounding box center [562, 188] width 128 height 21
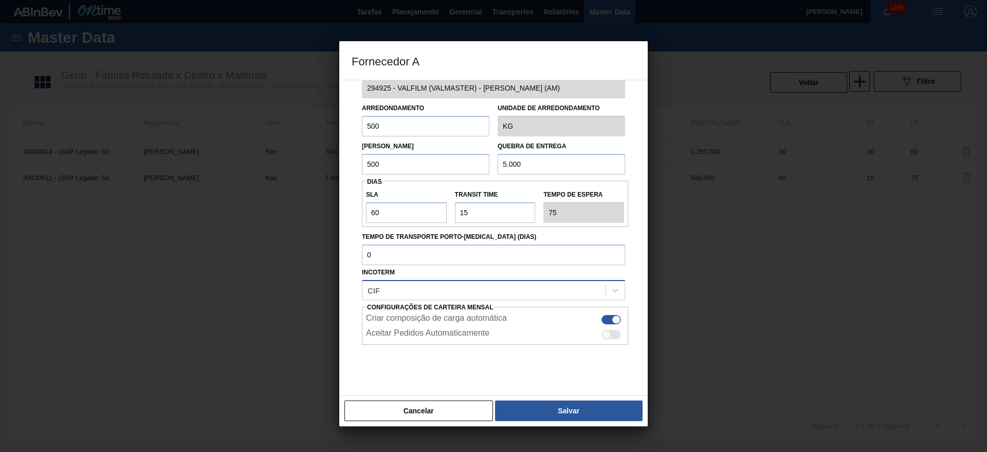
scroll to position [38, 0]
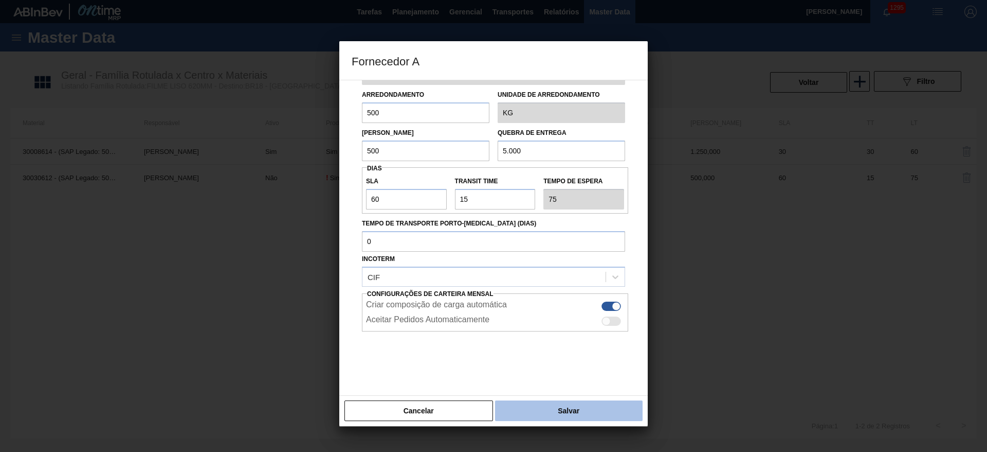
type input "5.000"
click at [573, 401] on button "Salvar" at bounding box center [569, 410] width 148 height 21
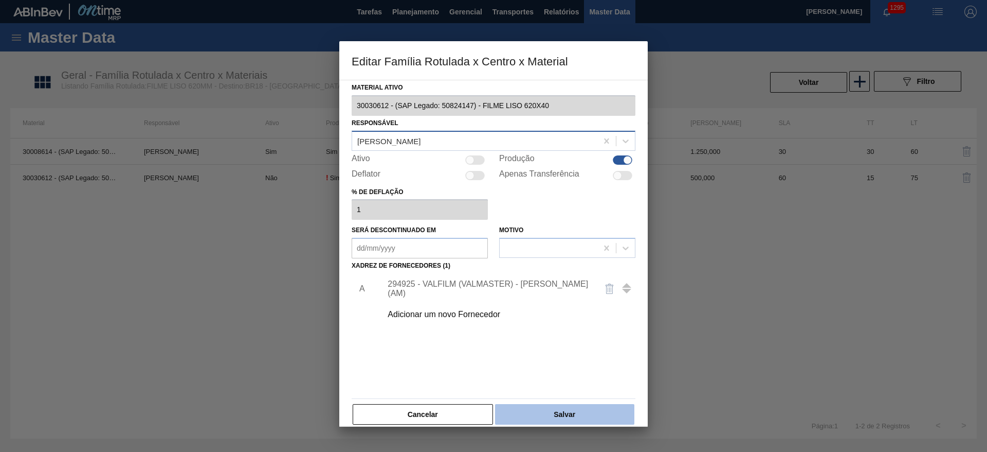
click at [568, 415] on button "Salvar" at bounding box center [564, 414] width 139 height 21
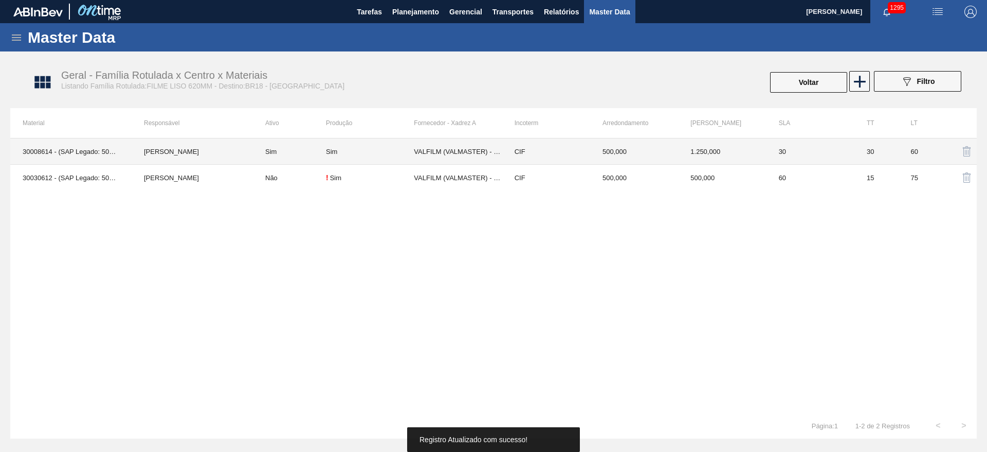
click at [284, 153] on td "Sim" at bounding box center [289, 151] width 73 height 26
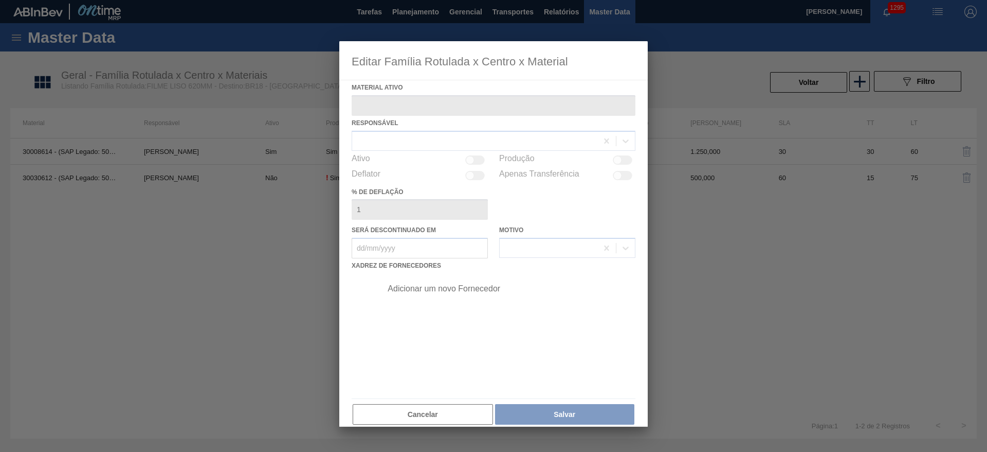
type ativo "30008614 - (SAP Legado: 50378846) - FILME CONTR. LISO 620X45 MICRAS"
checkbox input "true"
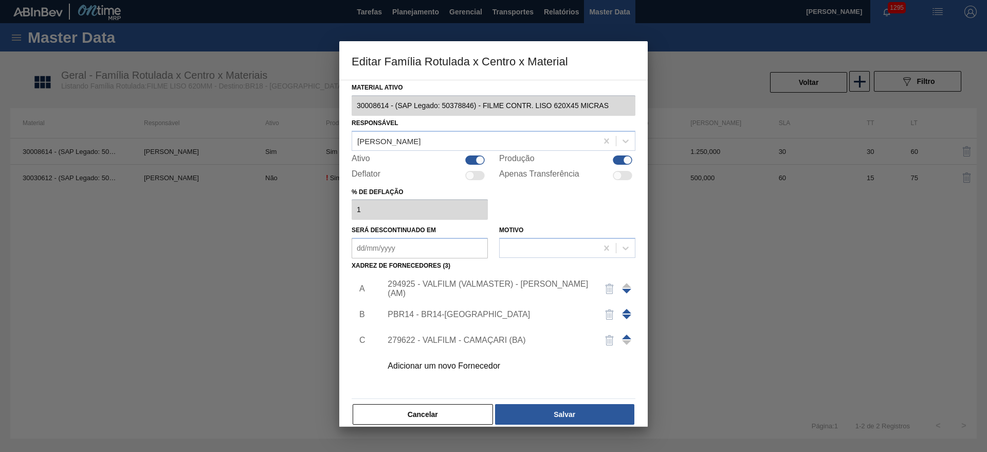
click at [472, 163] on div at bounding box center [475, 159] width 20 height 9
checkbox input "false"
click at [607, 314] on img "button" at bounding box center [610, 314] width 12 height 12
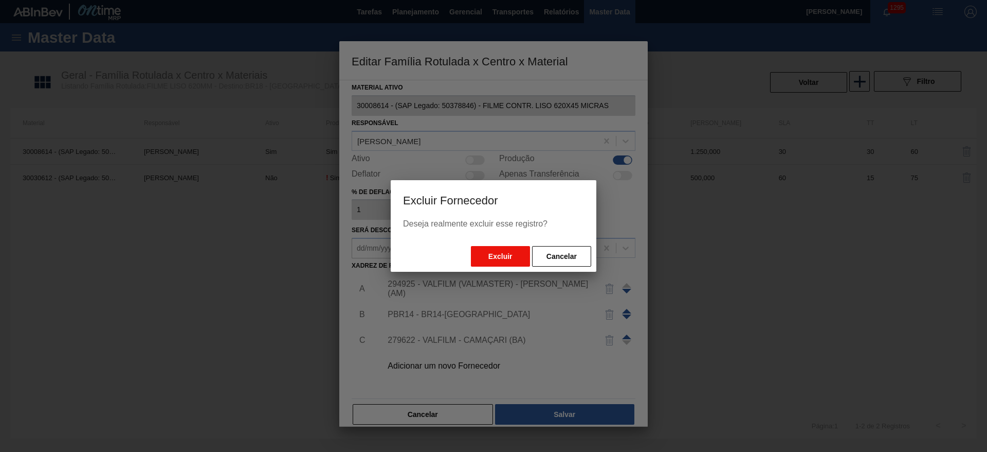
click at [504, 249] on button "Excluir" at bounding box center [500, 256] width 59 height 21
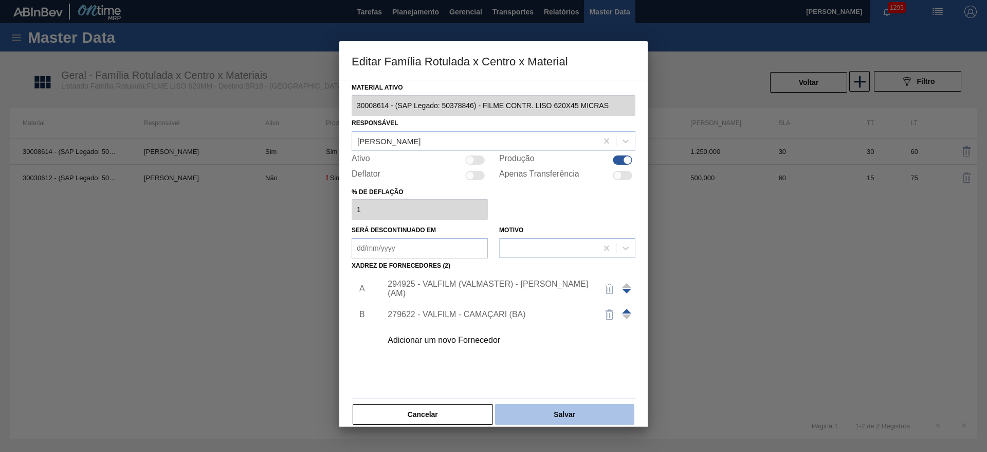
click at [539, 411] on button "Salvar" at bounding box center [564, 414] width 139 height 21
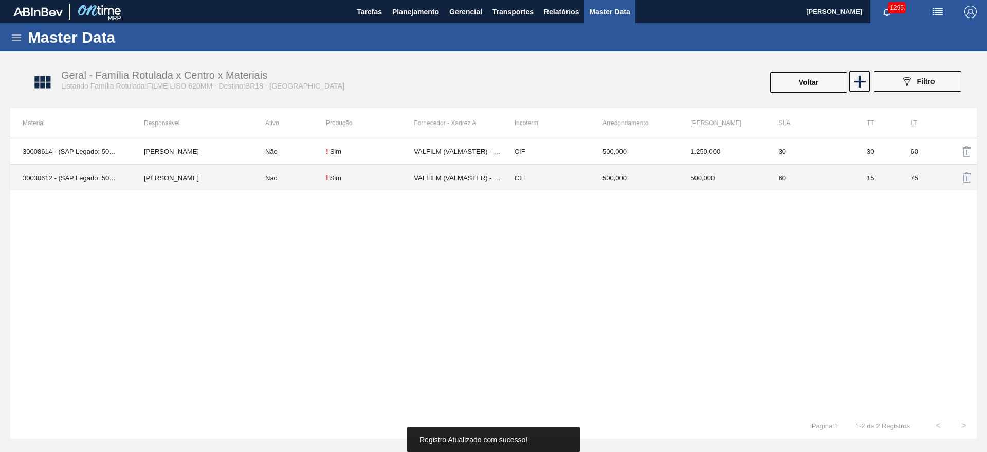
click at [278, 182] on td "Não" at bounding box center [289, 178] width 73 height 26
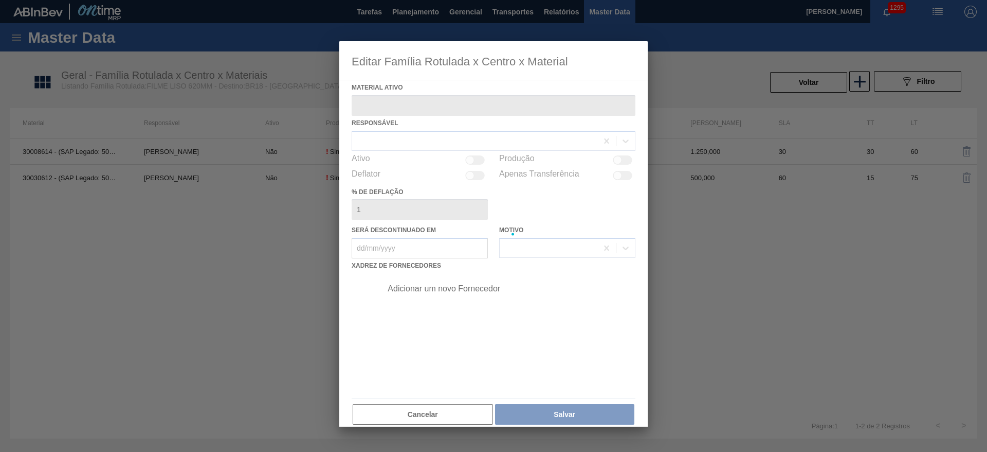
type ativo "30030612 - (SAP Legado: 50824147) - FILME LISO 620X40"
checkbox input "true"
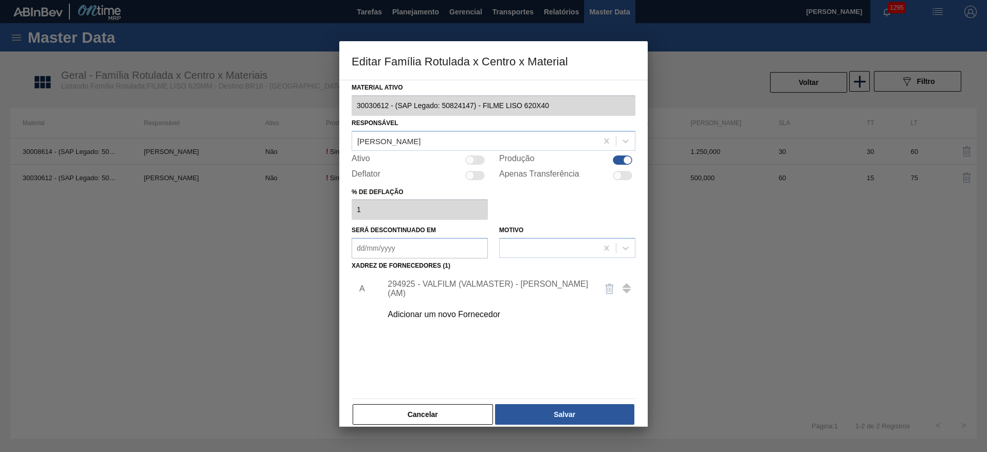
click at [473, 156] on div at bounding box center [475, 159] width 20 height 9
checkbox input "true"
click at [474, 288] on div "294925 - VALFILM (VALMASTER) - [PERSON_NAME] (AM)" at bounding box center [489, 288] width 202 height 19
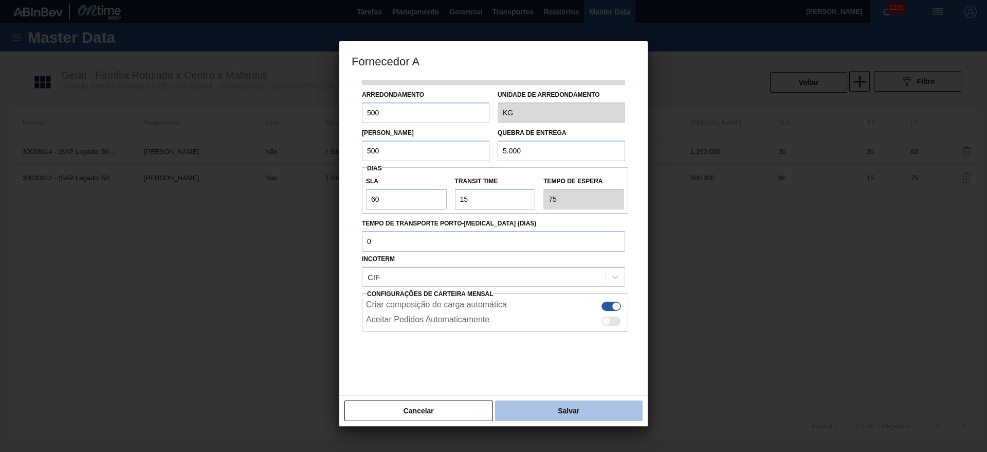
click at [520, 410] on button "Salvar" at bounding box center [569, 410] width 148 height 21
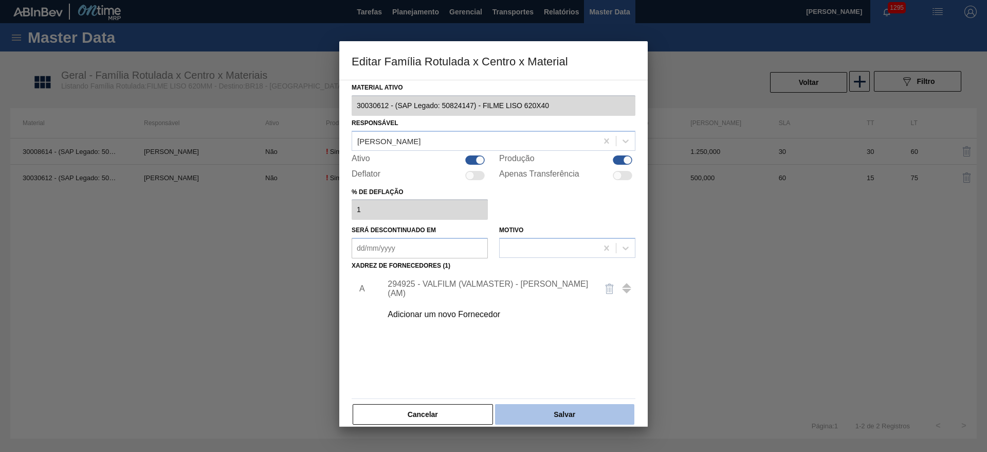
click at [536, 410] on button "Salvar" at bounding box center [564, 414] width 139 height 21
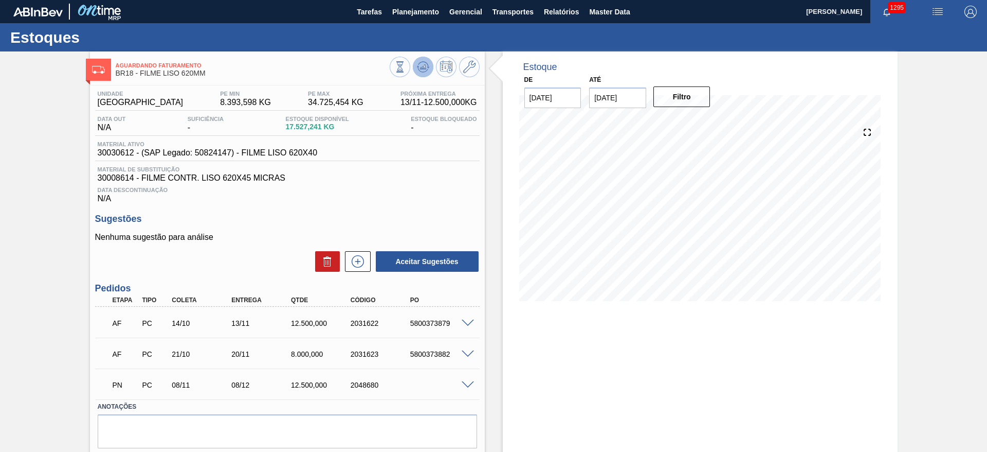
click at [426, 68] on icon at bounding box center [423, 67] width 12 height 12
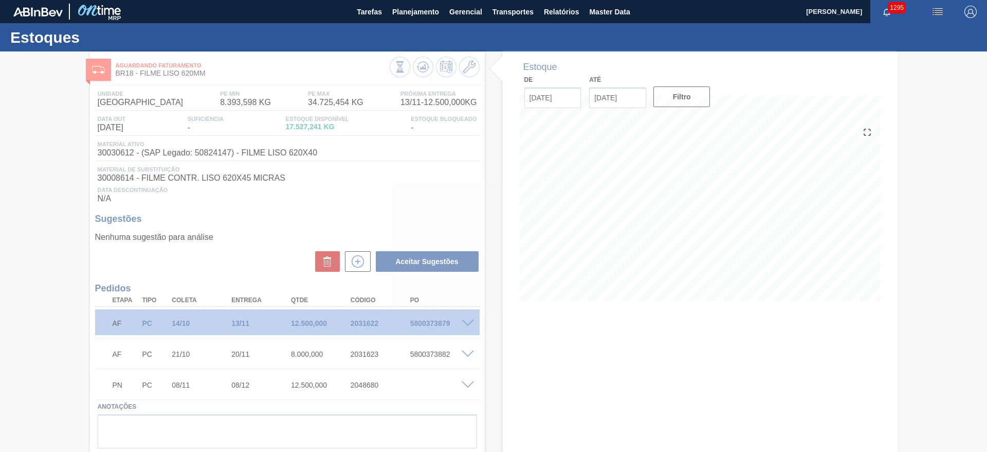
click at [123, 426] on div at bounding box center [493, 251] width 987 height 400
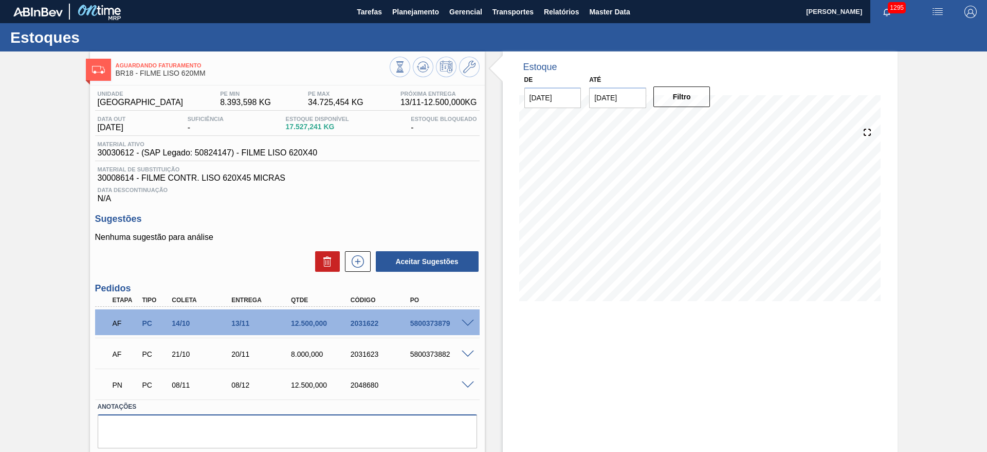
click at [139, 431] on textarea at bounding box center [288, 431] width 380 height 34
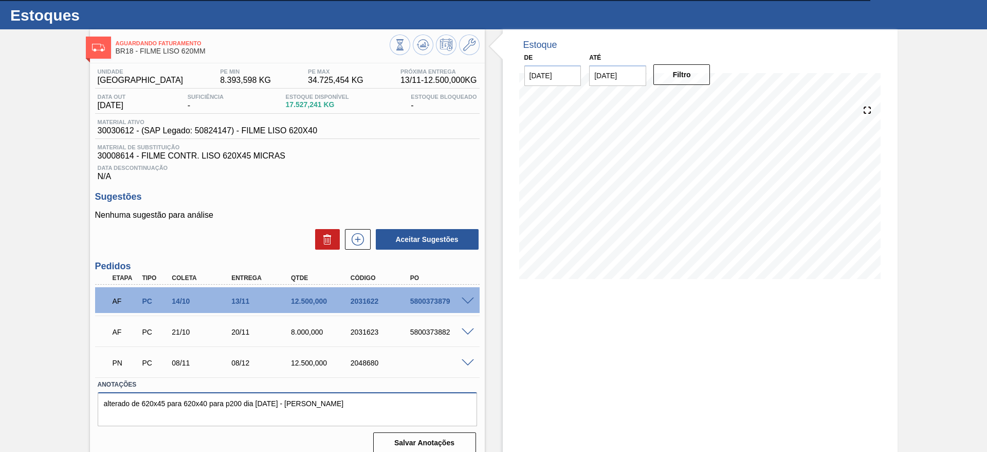
scroll to position [32, 0]
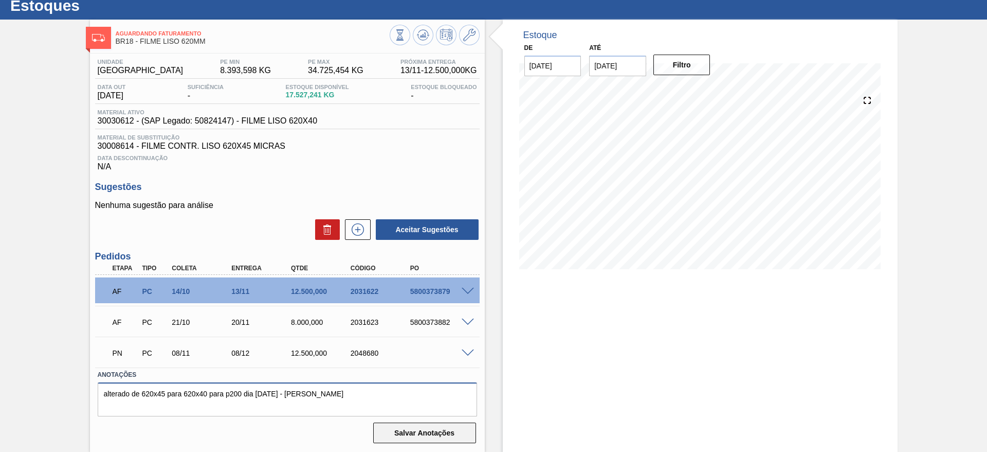
type textarea "alterado de 620x45 para 620x40 para p200 dia 09/10/25 - Leandro"
click at [415, 433] on button "Salvar Anotações" at bounding box center [424, 432] width 103 height 21
drag, startPoint x: 28, startPoint y: 127, endPoint x: 29, endPoint y: 106, distance: 20.6
click at [28, 123] on div "Aguardando Faturamento BR18 - FILME LISO 620MM Unidade Pernambuco PE MIN 8.393,…" at bounding box center [493, 236] width 987 height 432
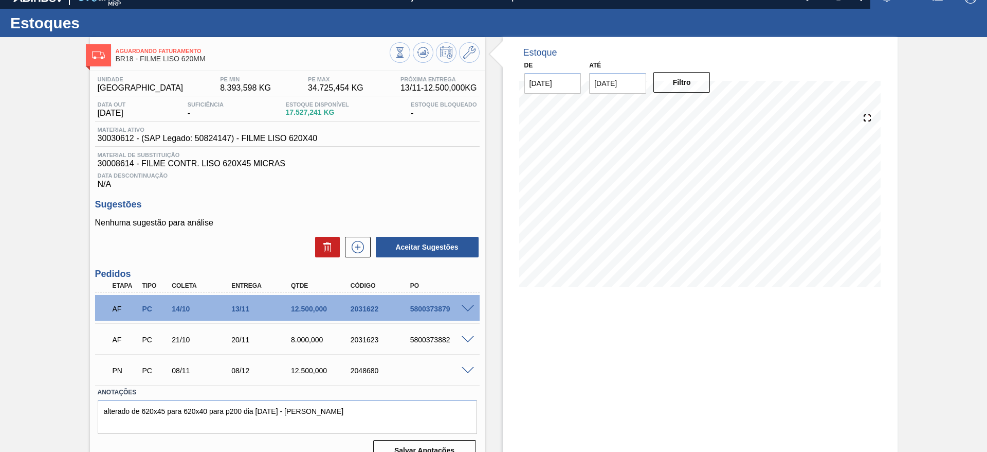
scroll to position [0, 0]
